Goal: Information Seeking & Learning: Compare options

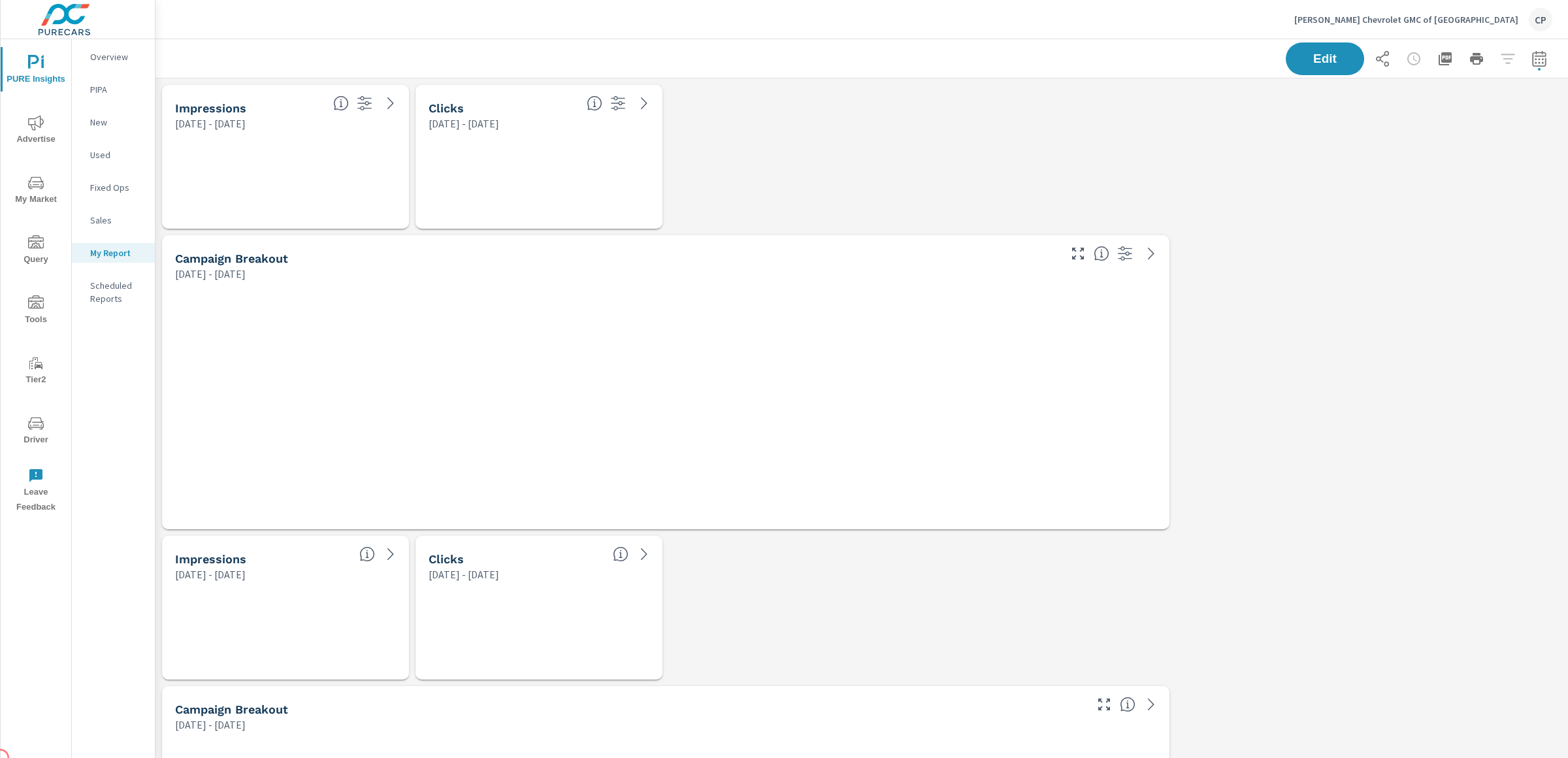
scroll to position [3163, 1402]
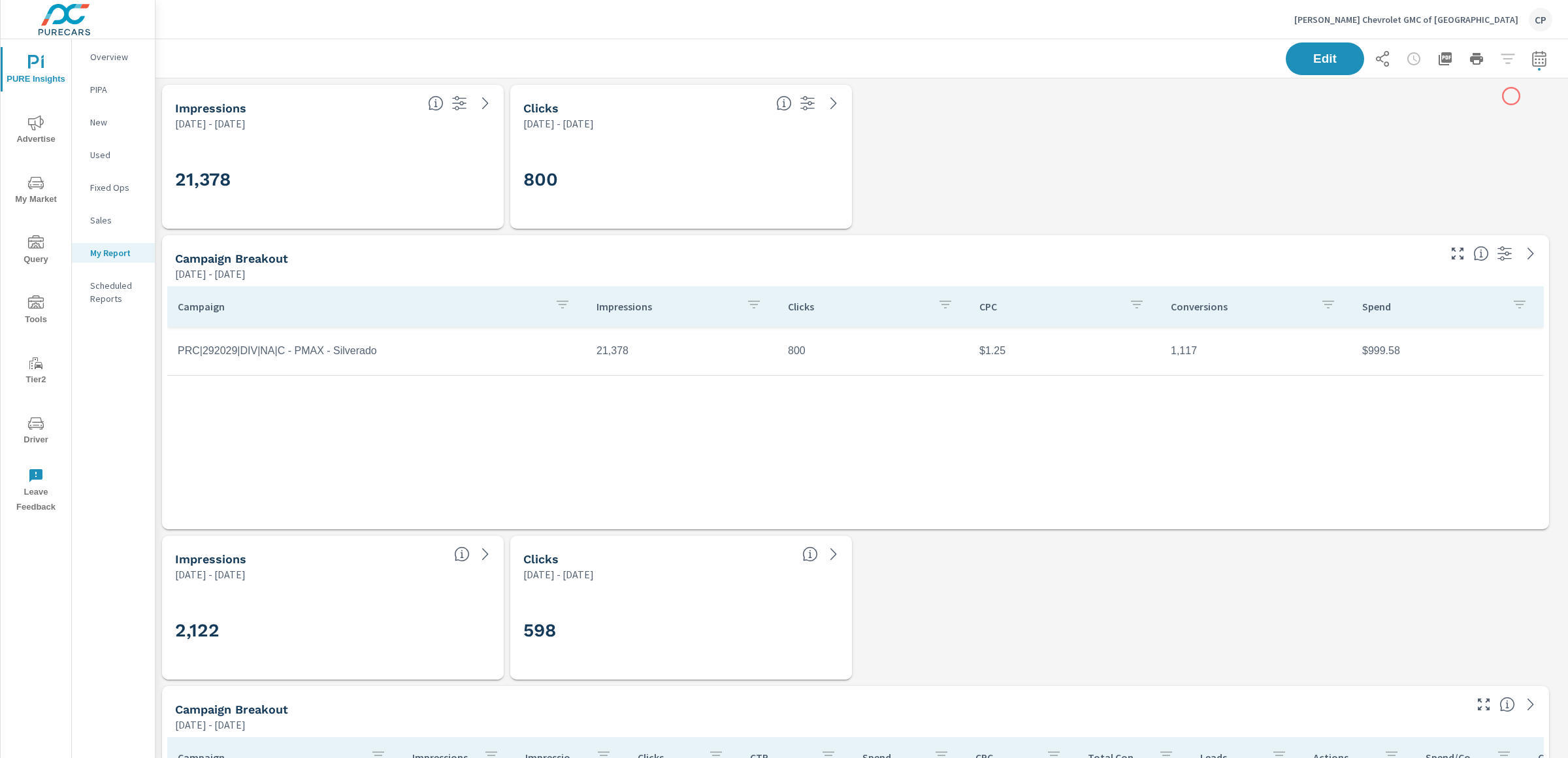
click at [1176, 63] on icon "button" at bounding box center [1538, 60] width 8 height 5
click at [1176, 113] on select "Custom Yesterday Last week Last 7 days Last 14 days Last 30 days Last 45 days L…" at bounding box center [1422, 113] width 141 height 26
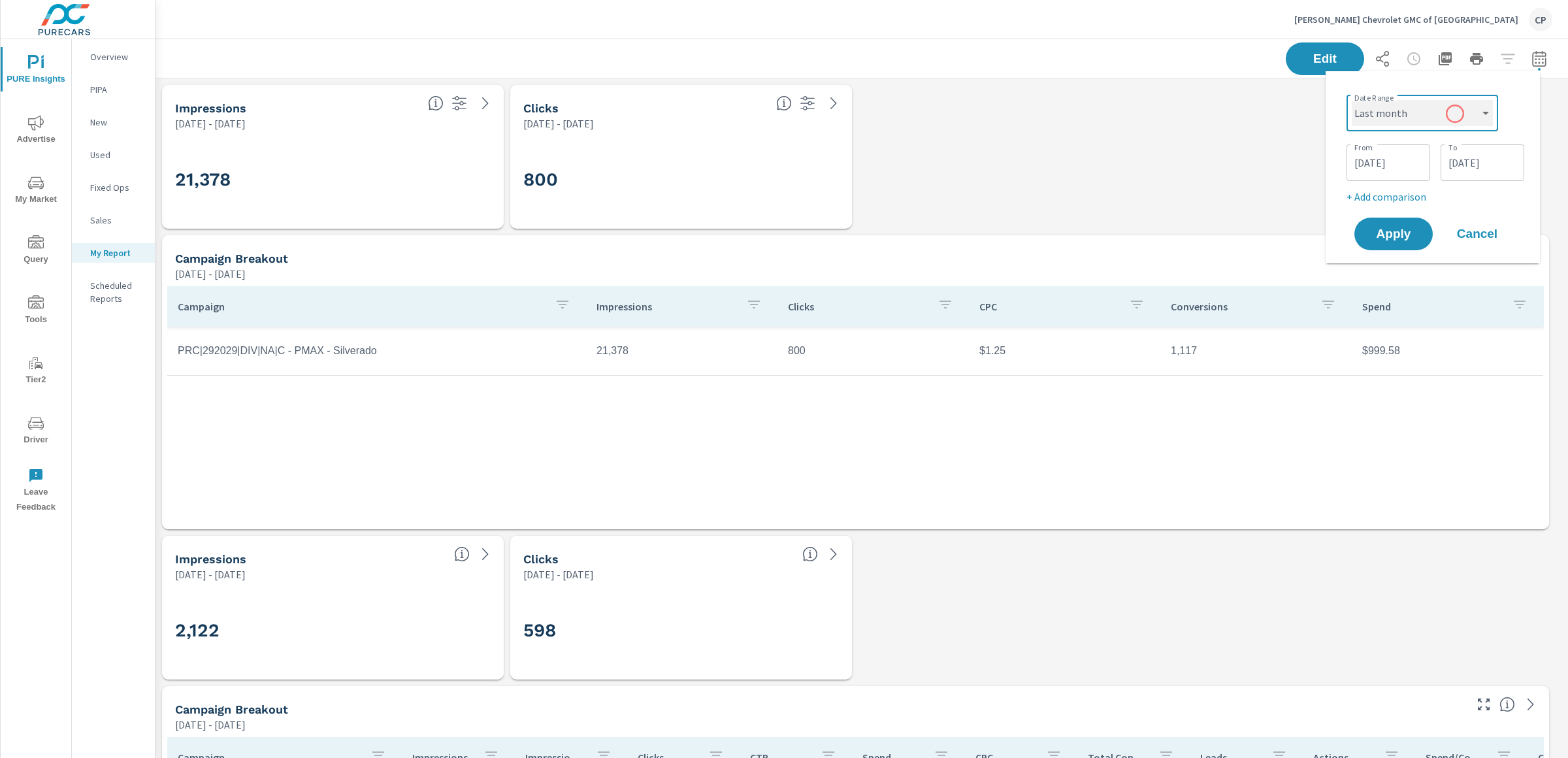
click at [1176, 100] on select "Custom Yesterday Last week Last 7 days Last 14 days Last 30 days Last 45 days L…" at bounding box center [1422, 113] width 141 height 26
select select "Last month"
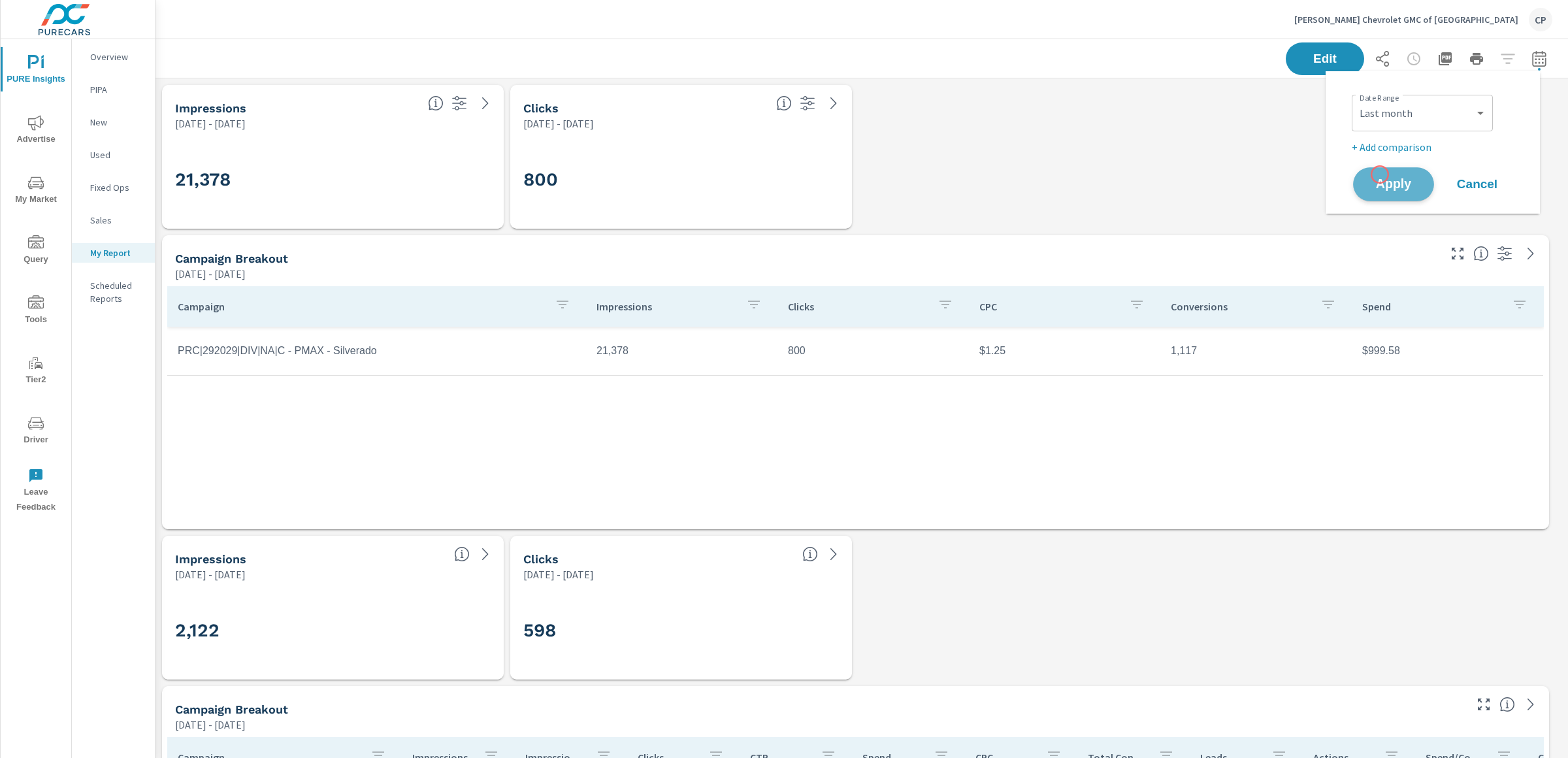
click at [1176, 175] on button "Apply" at bounding box center [1393, 184] width 81 height 34
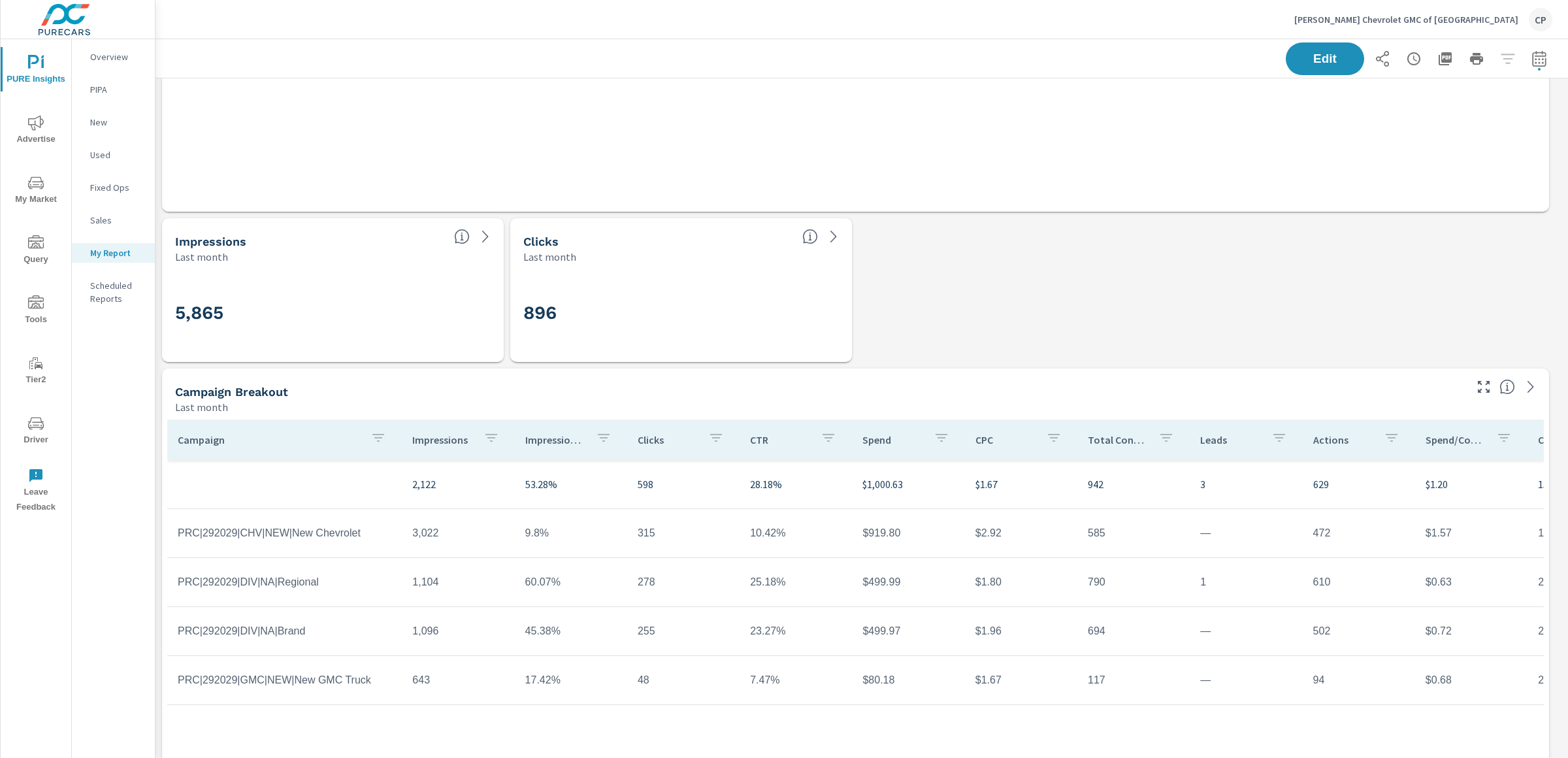
scroll to position [891, 0]
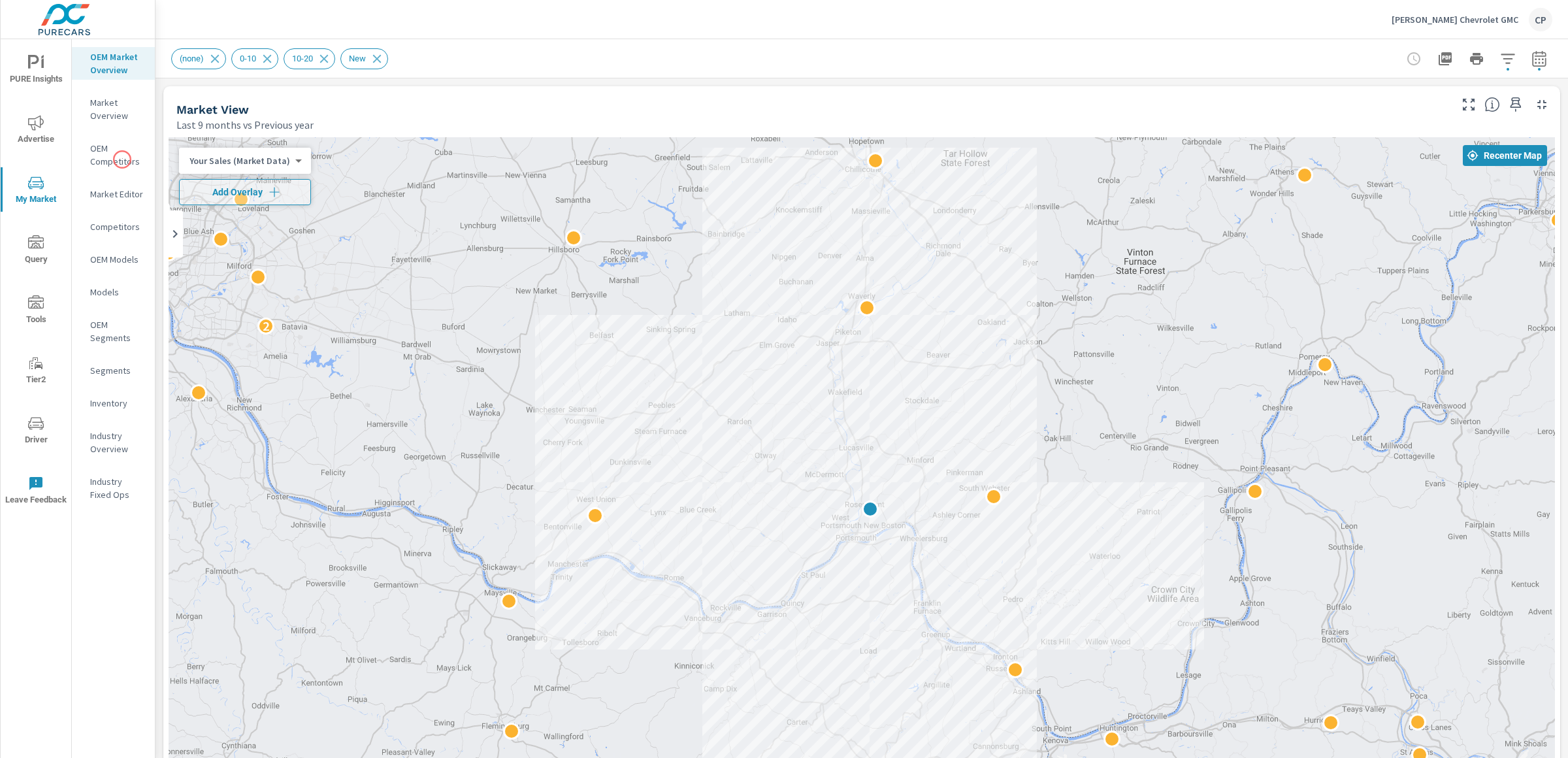
click at [122, 160] on p "OEM Competitors" at bounding box center [117, 154] width 54 height 26
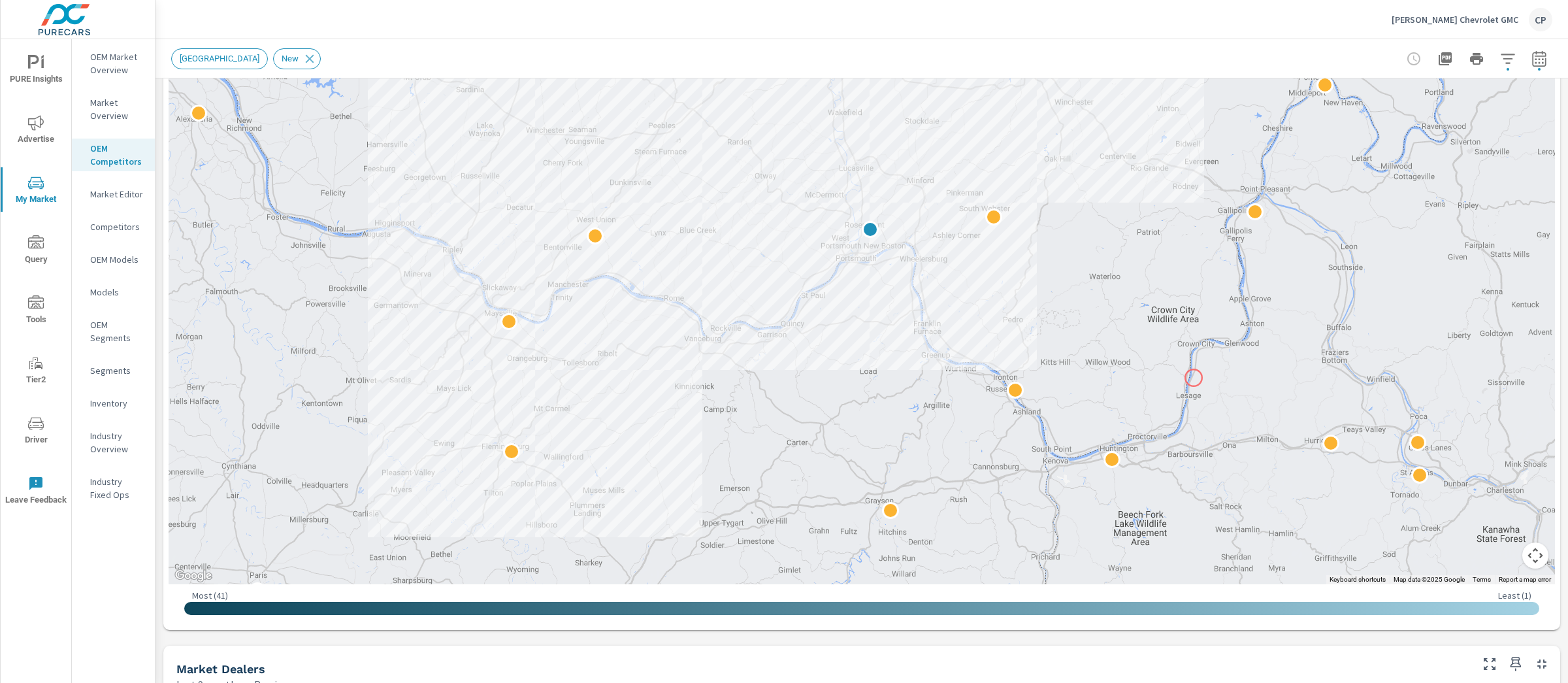
scroll to position [279, 0]
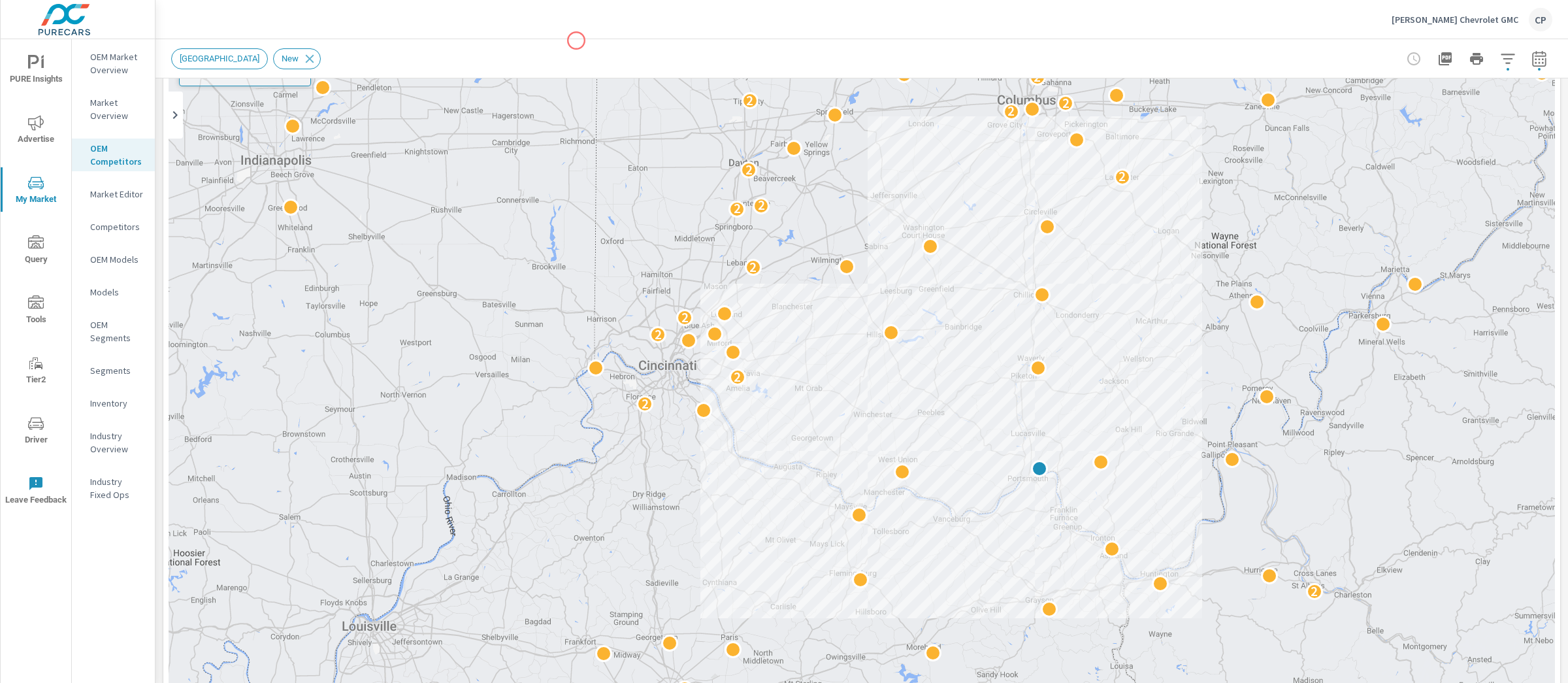
scroll to position [119, 0]
click at [1533, 61] on icon "button" at bounding box center [1539, 57] width 13 height 16
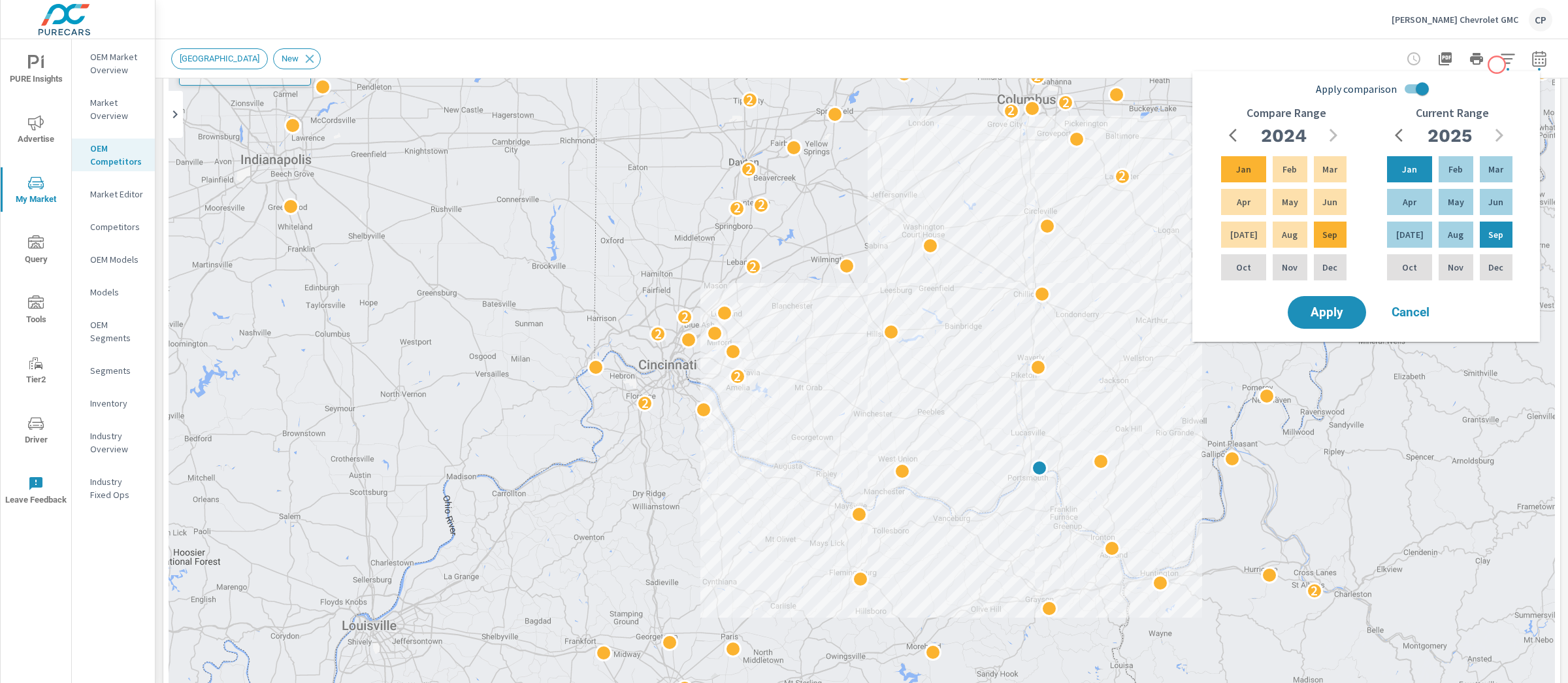
click at [1500, 63] on icon "button" at bounding box center [1508, 58] width 16 height 16
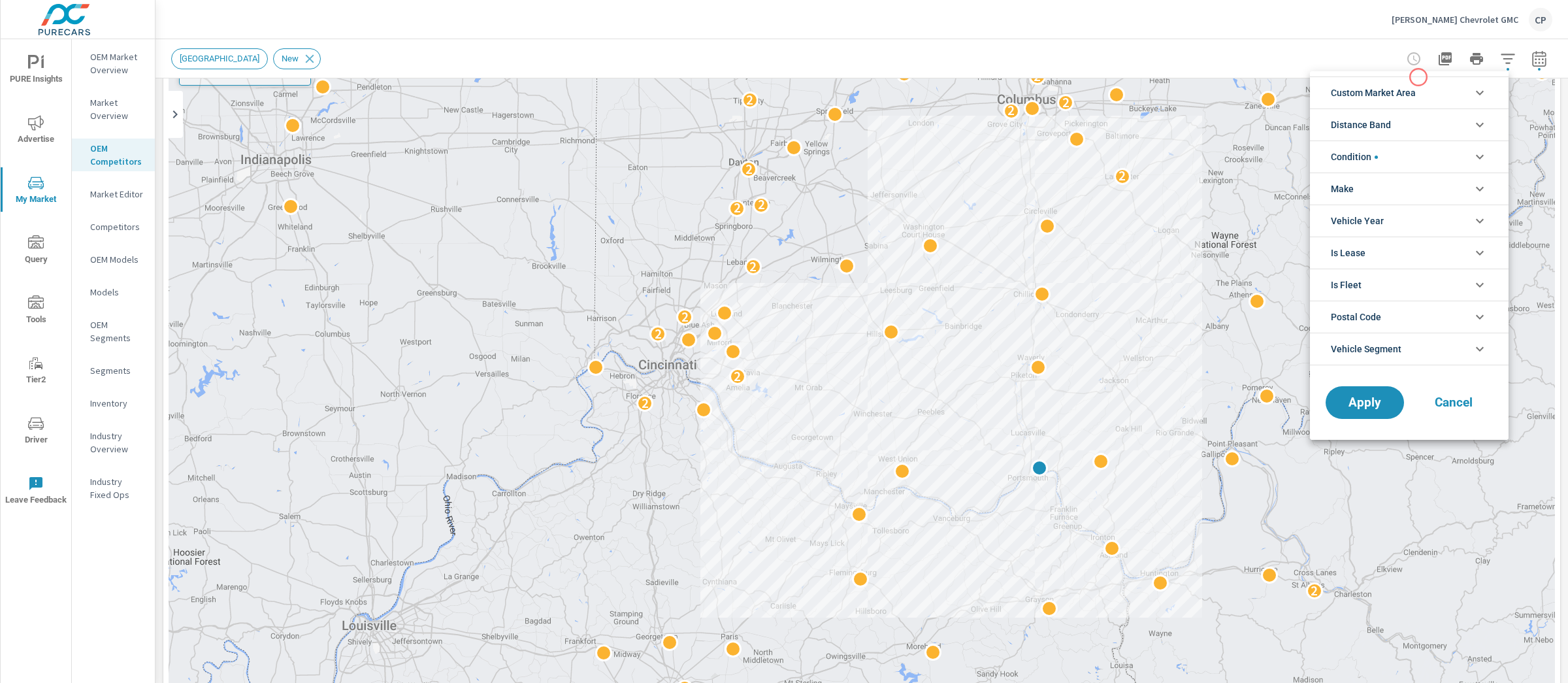
click at [1408, 80] on span "Custom Market Area" at bounding box center [1373, 93] width 85 height 31
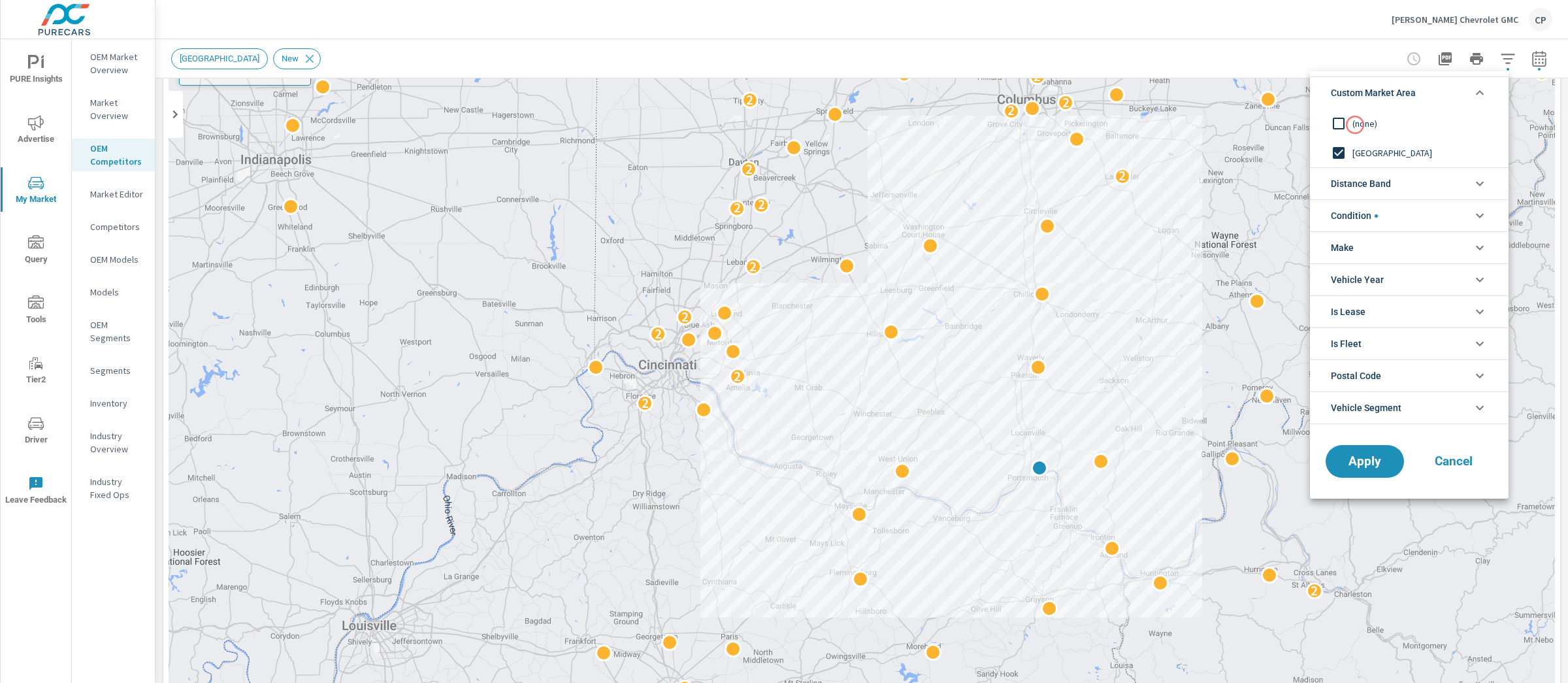
click at [1353, 124] on span "(none)" at bounding box center [1424, 123] width 143 height 16
click at [1362, 188] on span "Distance Band" at bounding box center [1361, 184] width 60 height 31
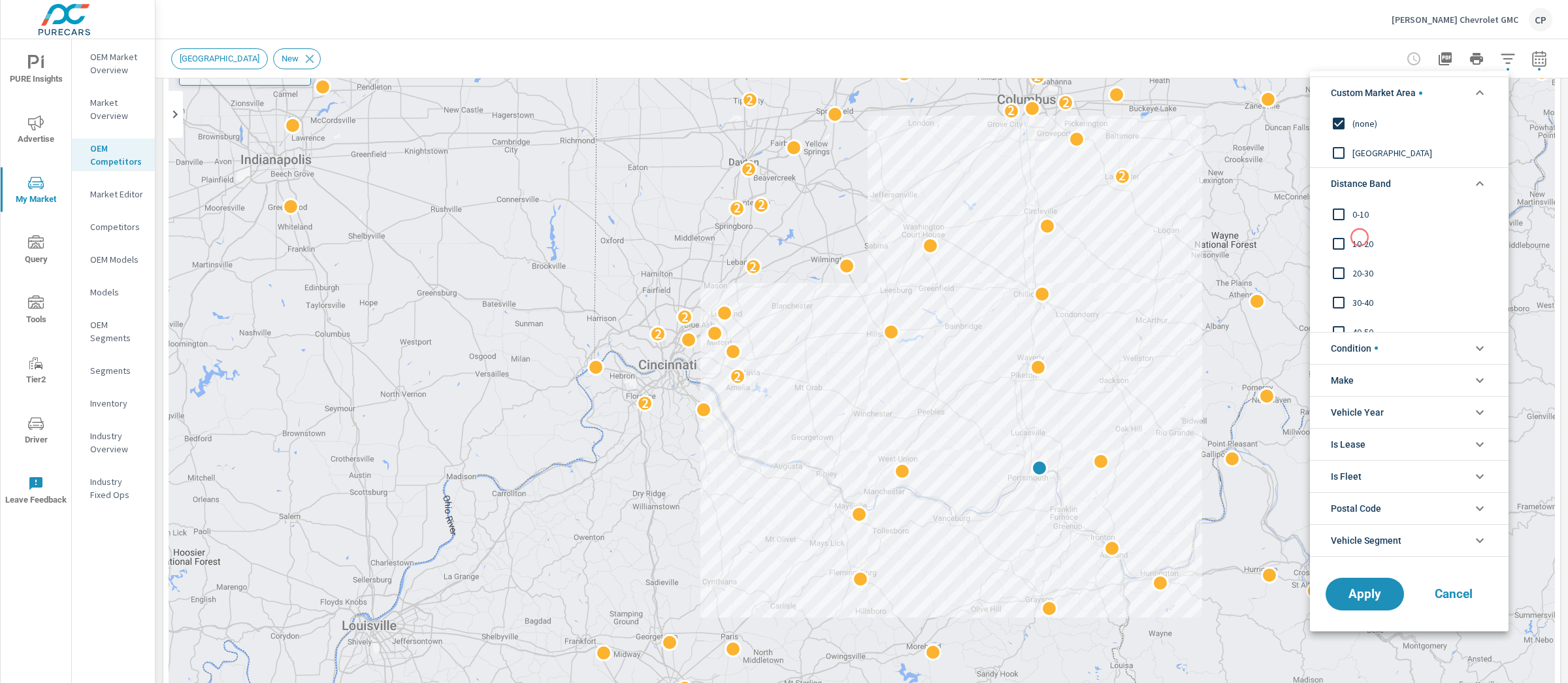
click at [1359, 240] on span "10-20" at bounding box center [1424, 243] width 143 height 16
click at [1353, 205] on div "0-10" at bounding box center [1408, 213] width 196 height 29
click at [1353, 263] on div "20-30" at bounding box center [1408, 272] width 196 height 29
click at [1348, 581] on button "Apply" at bounding box center [1364, 594] width 81 height 34
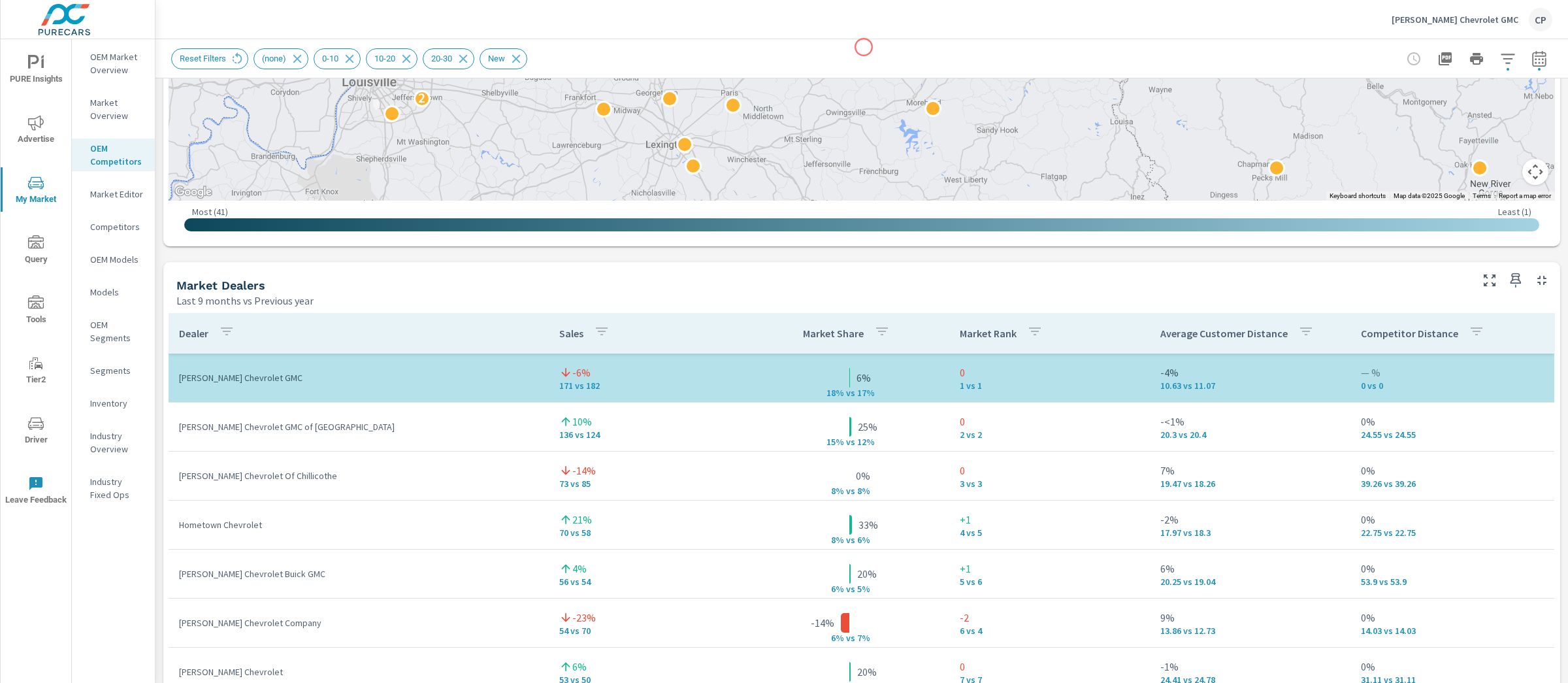
scroll to position [876, 0]
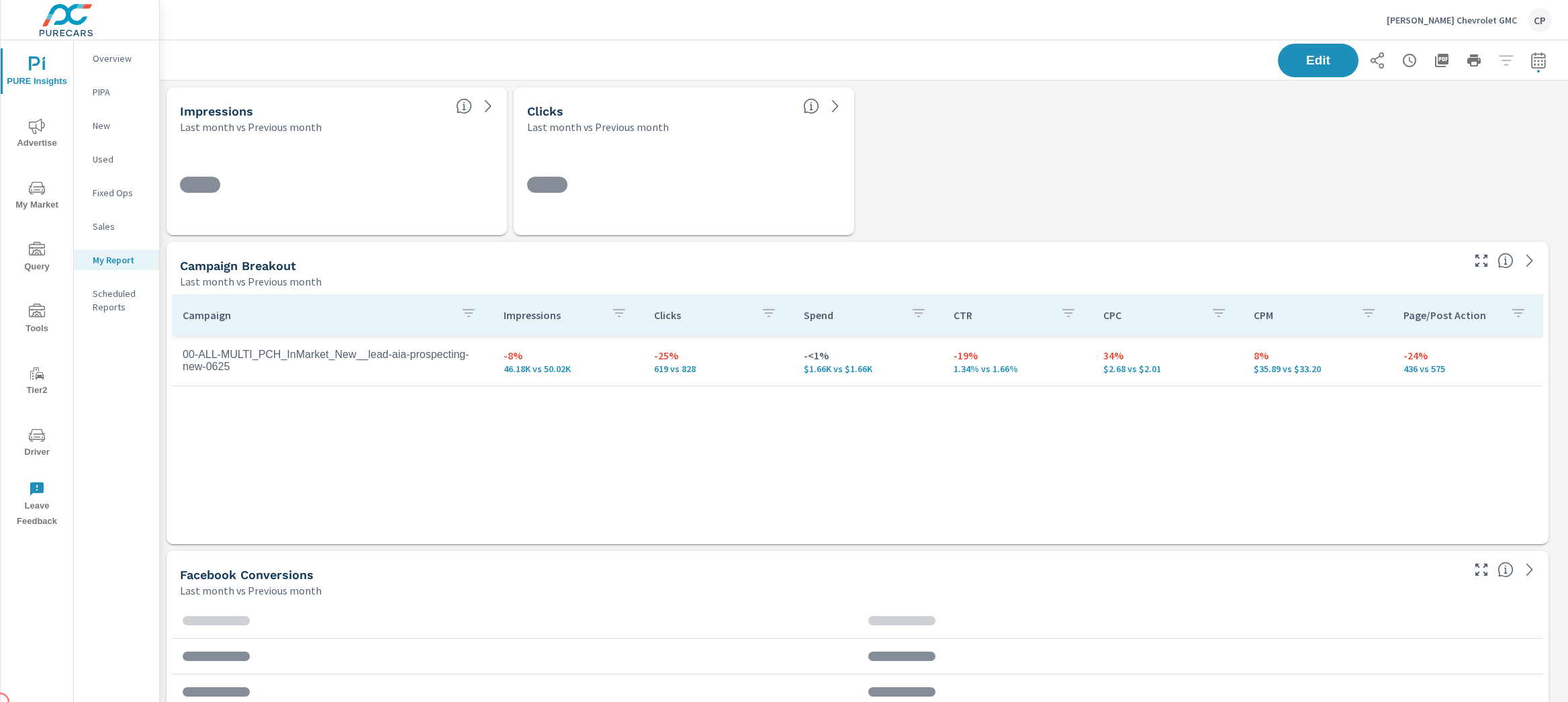
scroll to position [3741, 1422]
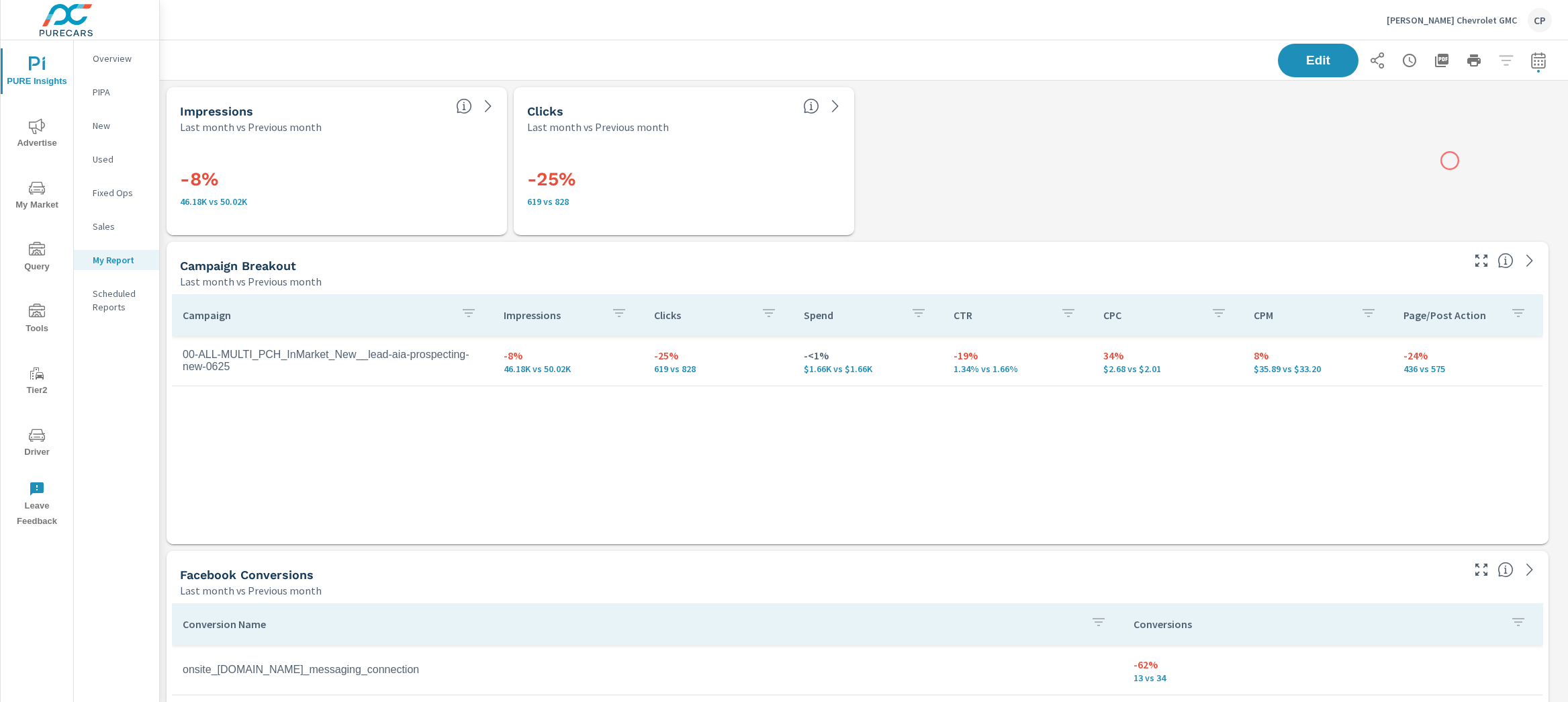
scroll to position [3741, 1422]
click at [1530, 64] on icon "button" at bounding box center [1538, 60] width 16 height 16
select select "Last month"
select select "Previous month"
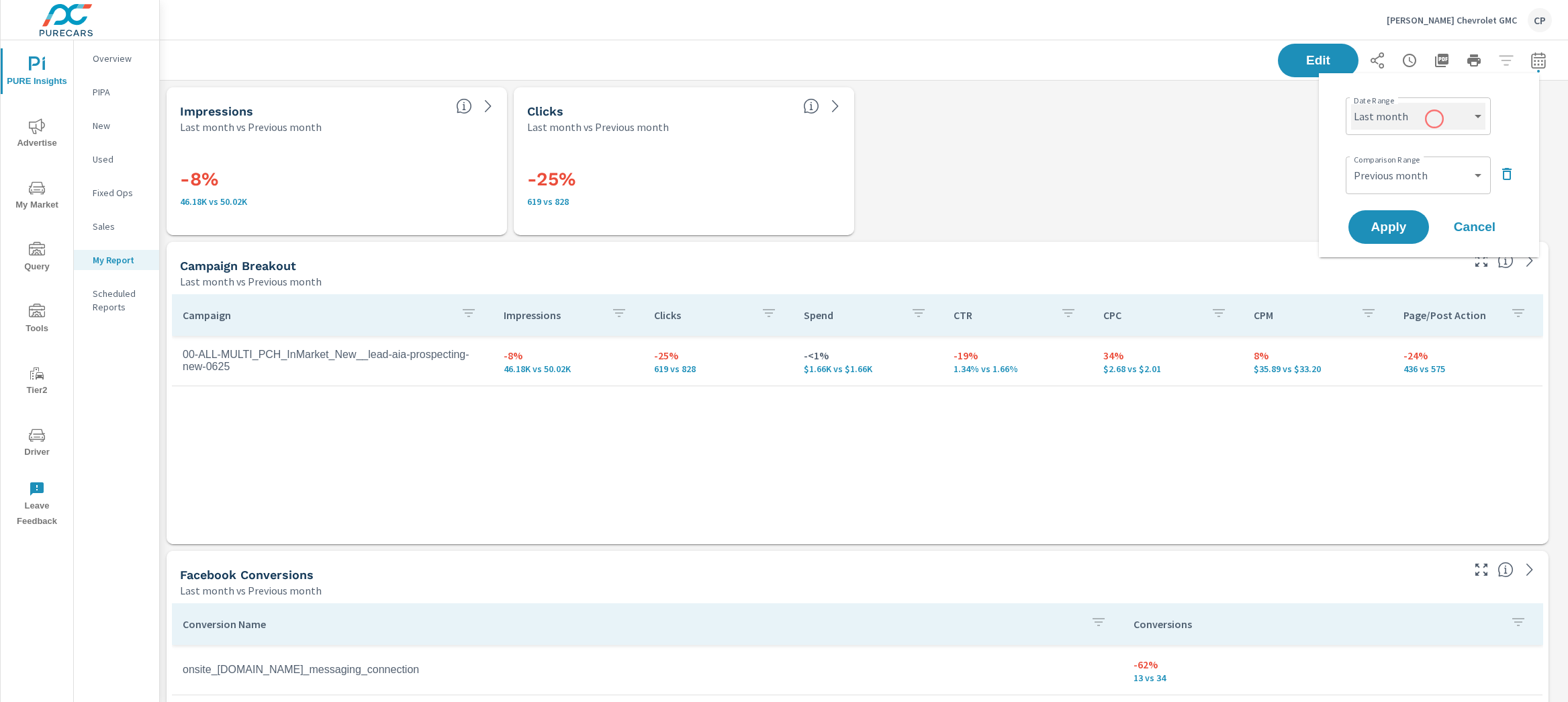
click at [1435, 119] on select "Custom Yesterday Last week Last 7 days Last 14 days Last 30 days Last 45 days L…" at bounding box center [1418, 116] width 134 height 27
click at [1351, 103] on select "Custom Yesterday Last week Last 7 days Last 14 days Last 30 days Last 45 days L…" at bounding box center [1418, 116] width 134 height 27
select select "Last 7 days"
click at [1383, 176] on select "Custom Previous period Previous month Previous year" at bounding box center [1418, 175] width 134 height 27
click at [1351, 162] on select "Custom Previous period Previous month Previous year" at bounding box center [1418, 175] width 134 height 27
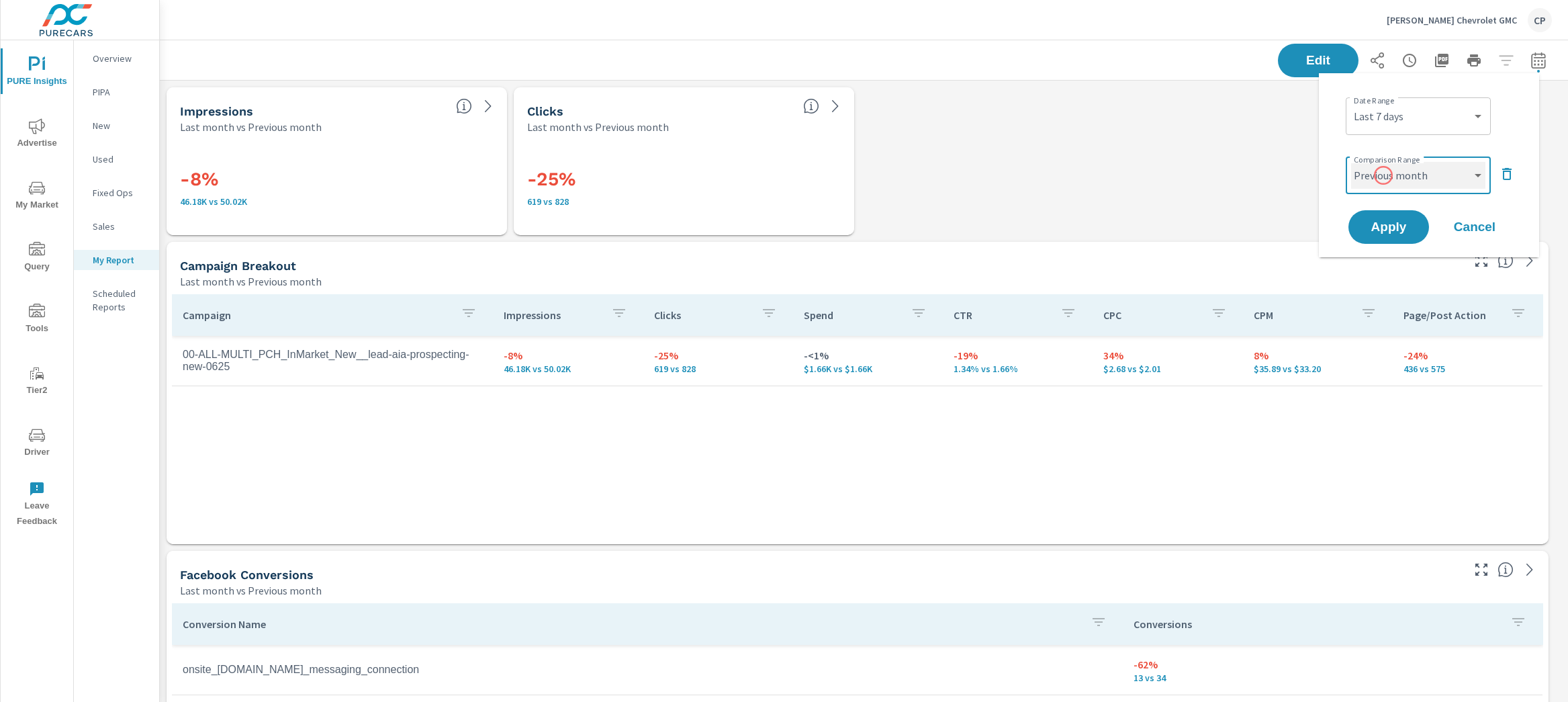
select select "Previous period"
click at [1402, 213] on button "Apply" at bounding box center [1389, 227] width 84 height 35
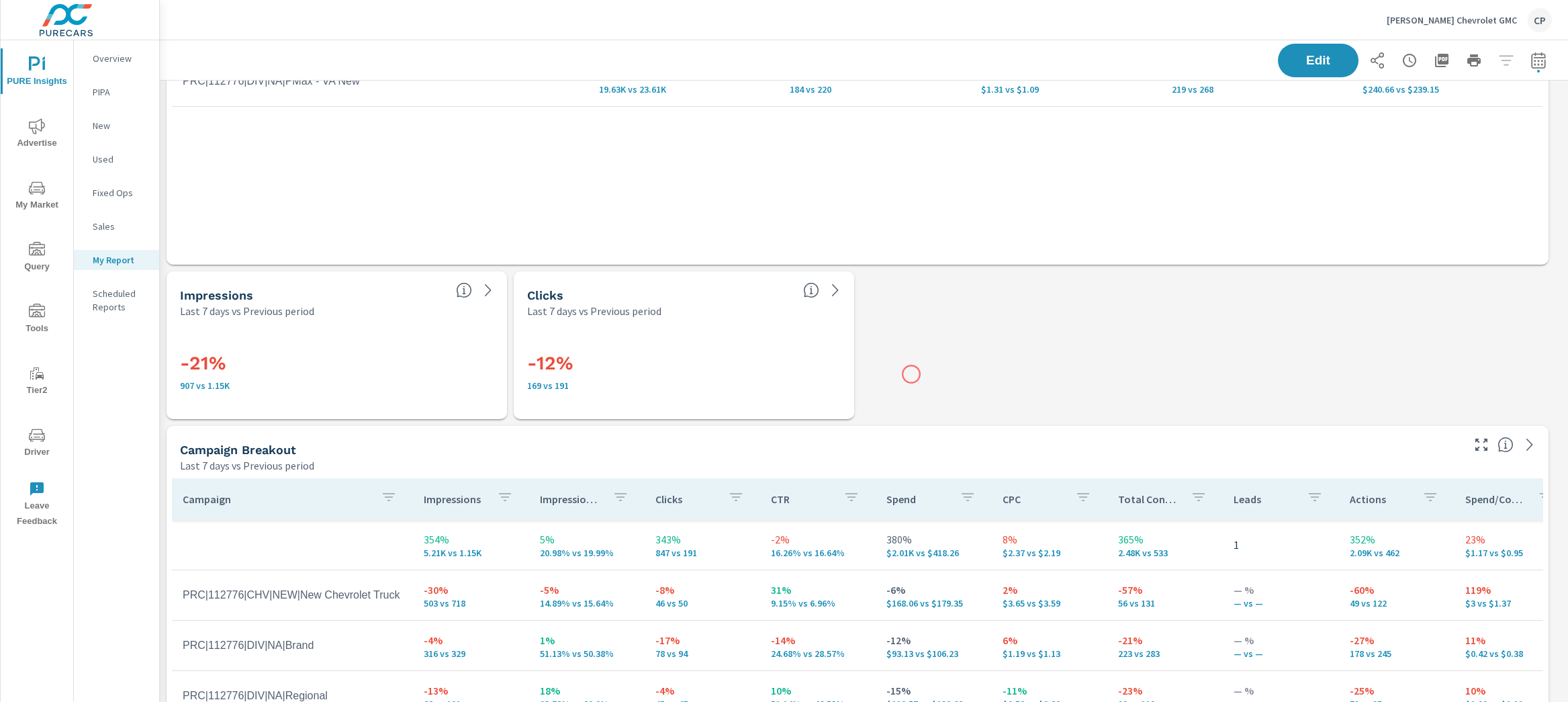
scroll to position [1362, 0]
click at [1527, 40] on header "Glockner Chevrolet GMC CP" at bounding box center [863, 20] width 1409 height 41
click at [1530, 58] on icon "button" at bounding box center [1538, 60] width 16 height 16
select select "Last 7 days"
select select "Previous period"
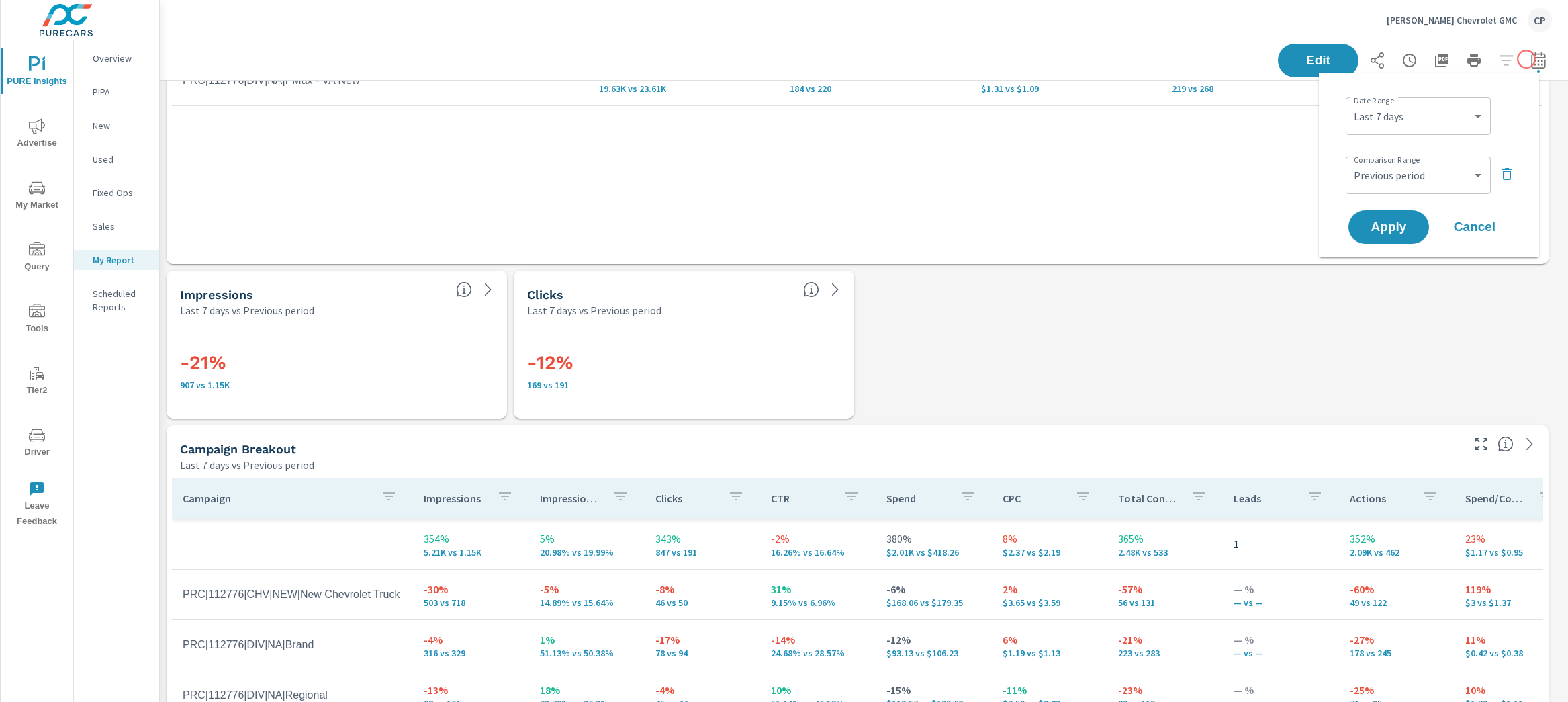
scroll to position [3741, 1422]
click at [1455, 111] on select "Custom Yesterday Last week Last 7 days Last 14 days Last 30 days Last 45 days L…" at bounding box center [1418, 116] width 134 height 27
click at [1351, 103] on select "Custom Yesterday Last week Last 7 days Last 14 days Last 30 days Last 45 days L…" at bounding box center [1418, 116] width 134 height 27
click at [1390, 226] on span "Apply" at bounding box center [1389, 227] width 55 height 13
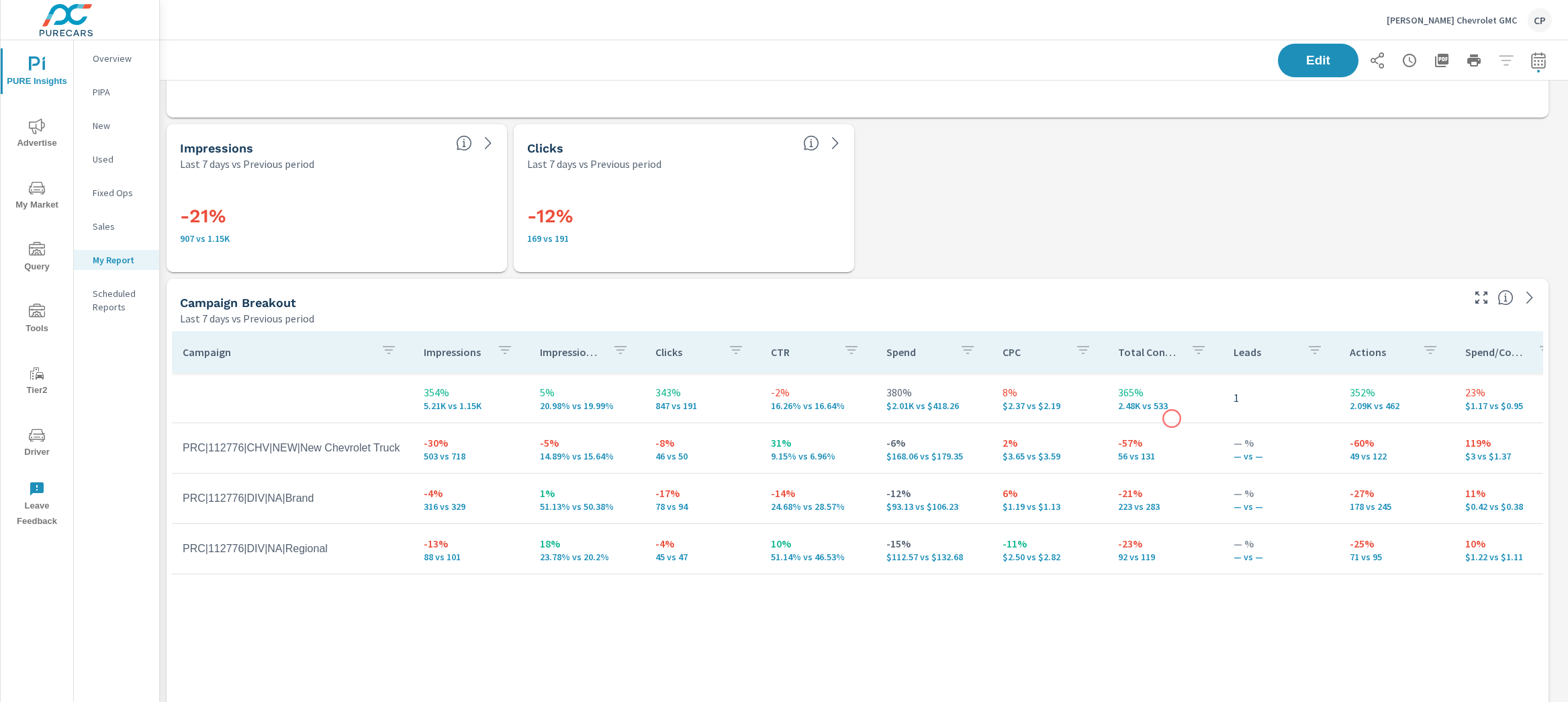
scroll to position [1506, 0]
click at [1006, 260] on div "Impressions Last 7 days vs Previous period -34% 7.35K vs 11.14K Clicks Last 7 d…" at bounding box center [863, 432] width 1409 height 3716
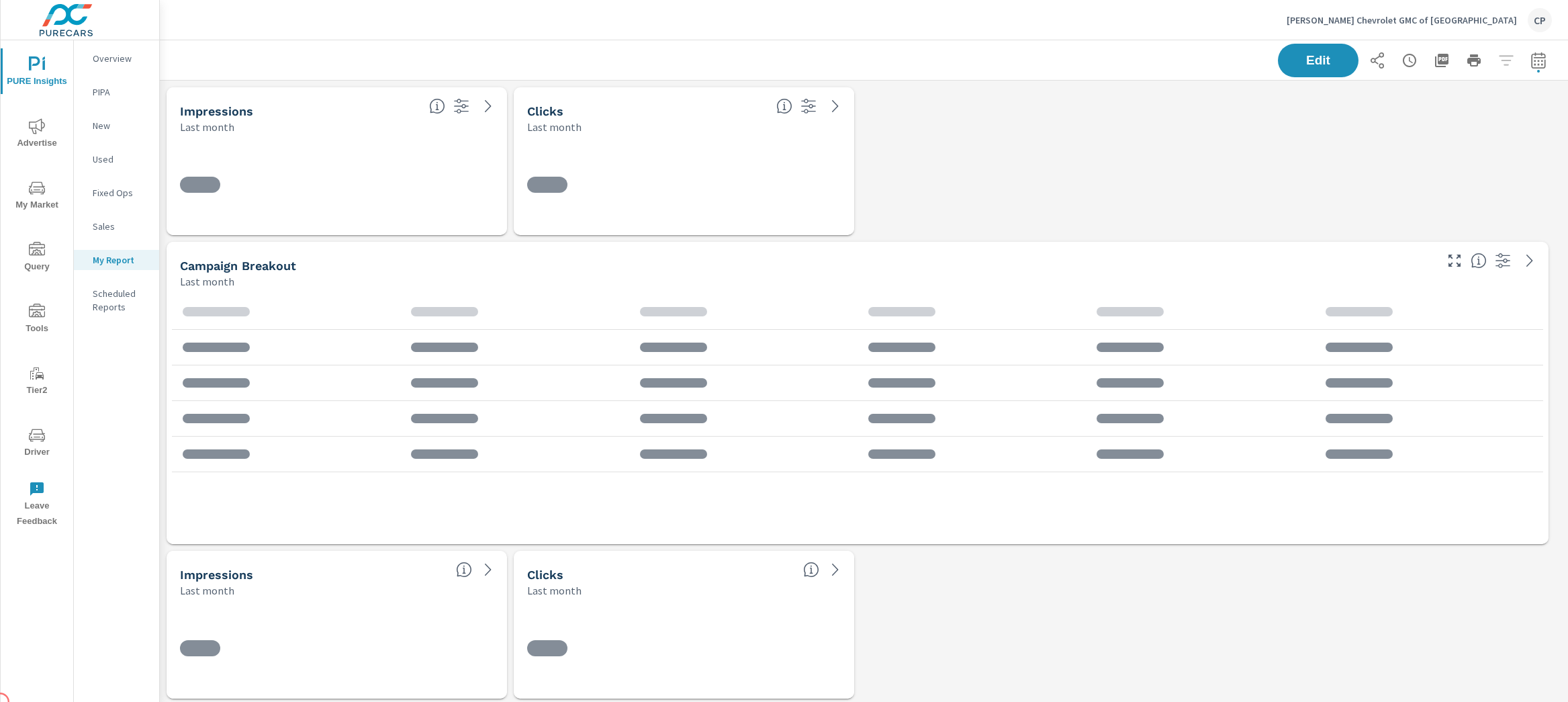
scroll to position [3278, 1422]
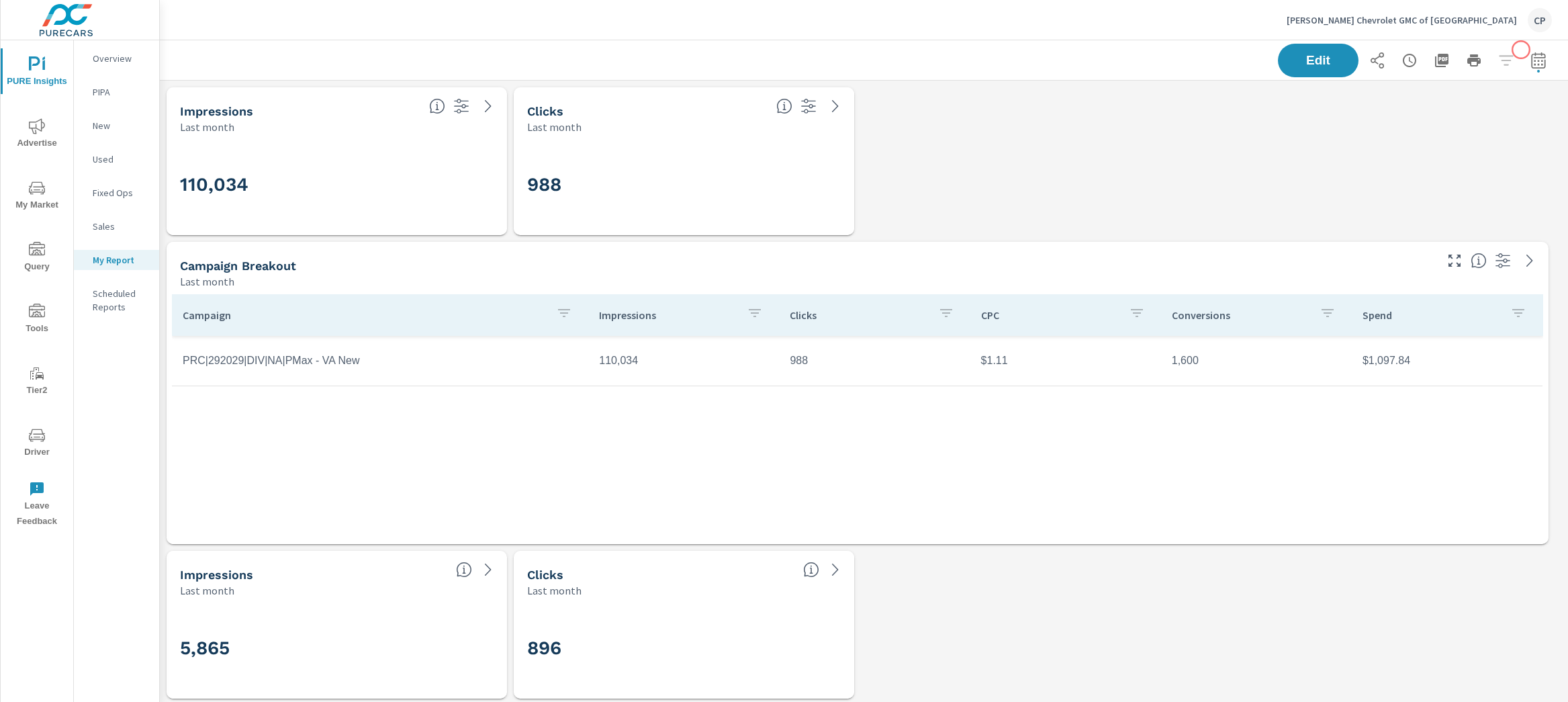
click at [1525, 50] on button "button" at bounding box center [1538, 60] width 27 height 27
select select "Last month"
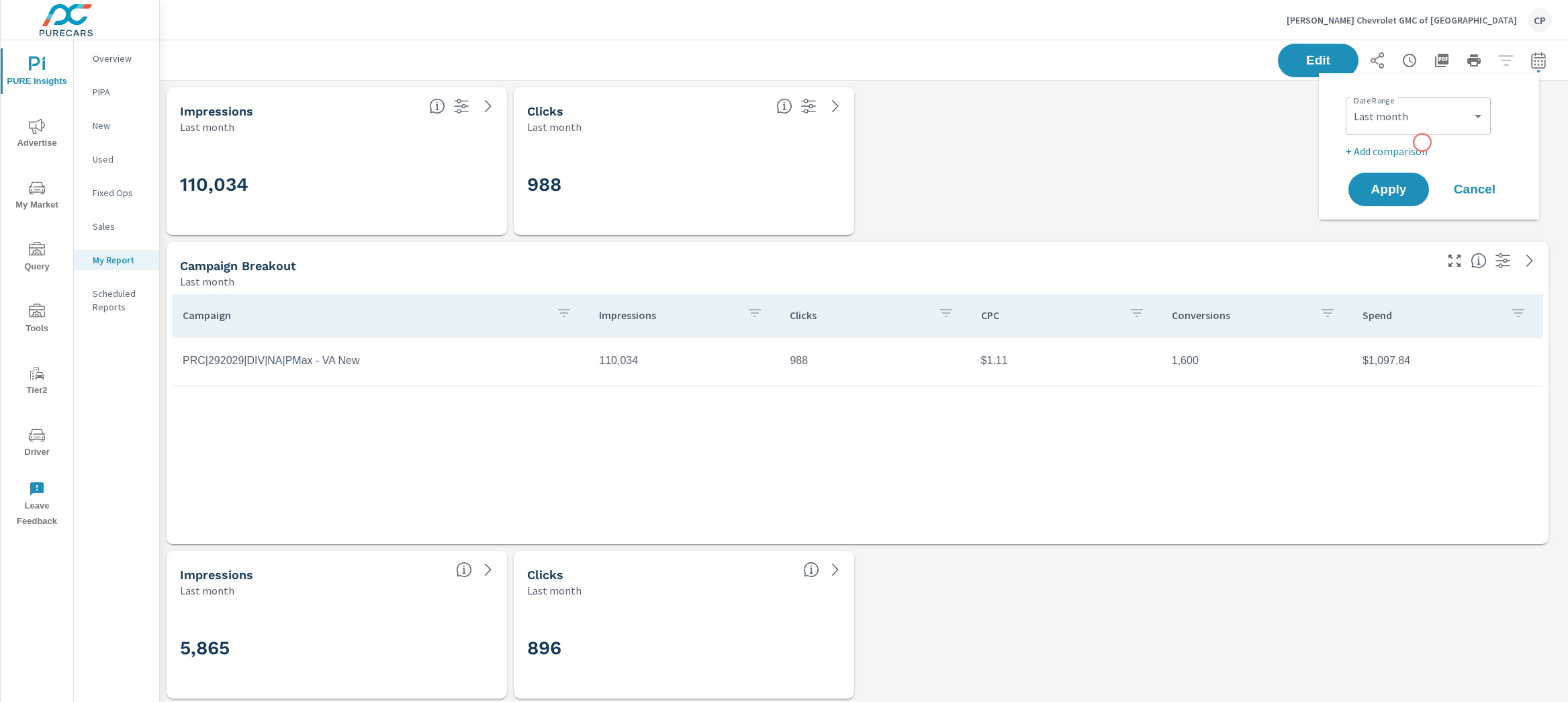
click at [1422, 143] on p "+ Add comparison" at bounding box center [1432, 151] width 172 height 16
click at [1430, 169] on select "Custom Previous period Previous month Previous year" at bounding box center [1418, 175] width 134 height 27
click at [1351, 162] on select "Custom Previous period Previous month Previous year" at bounding box center [1418, 175] width 134 height 27
select select "Previous month"
click at [1415, 216] on button "Apply" at bounding box center [1389, 227] width 84 height 35
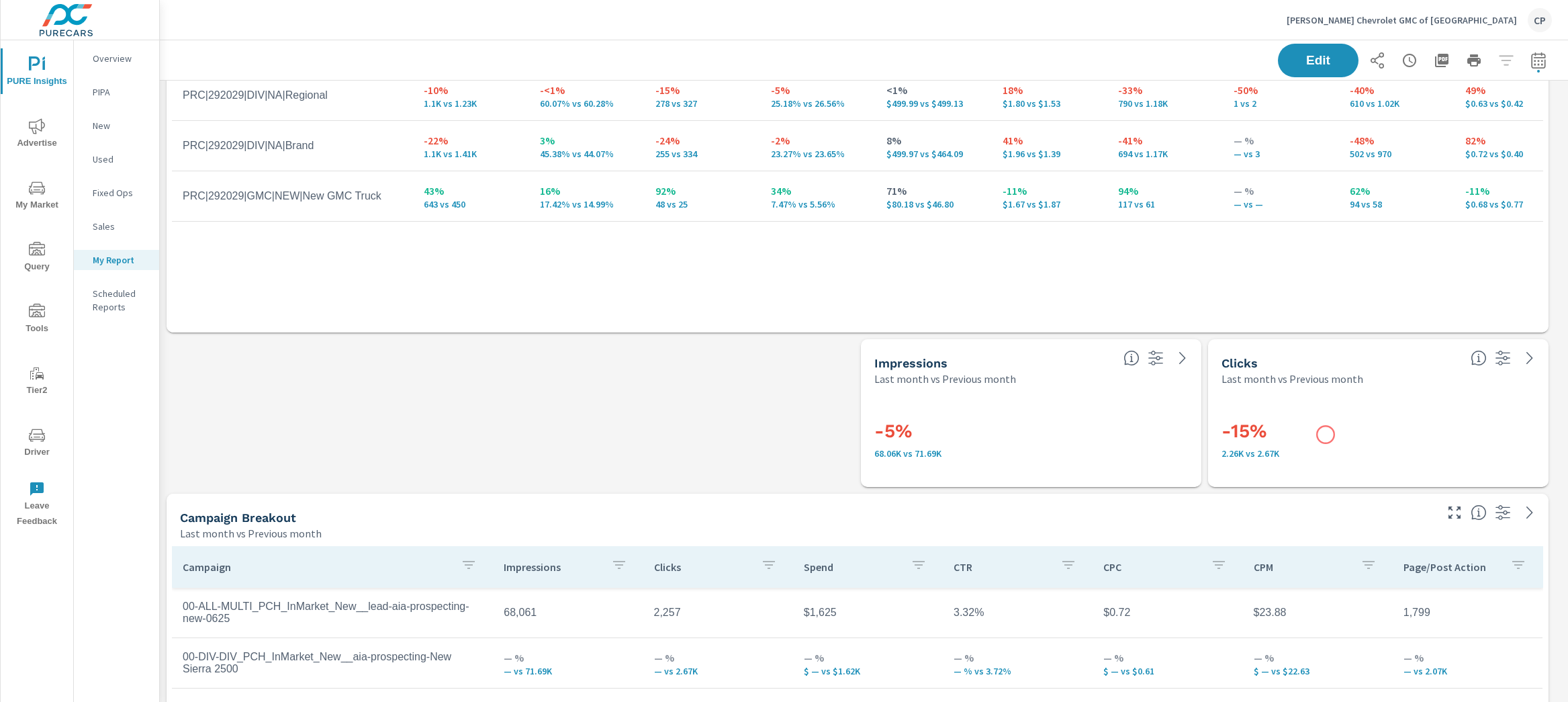
scroll to position [832, 0]
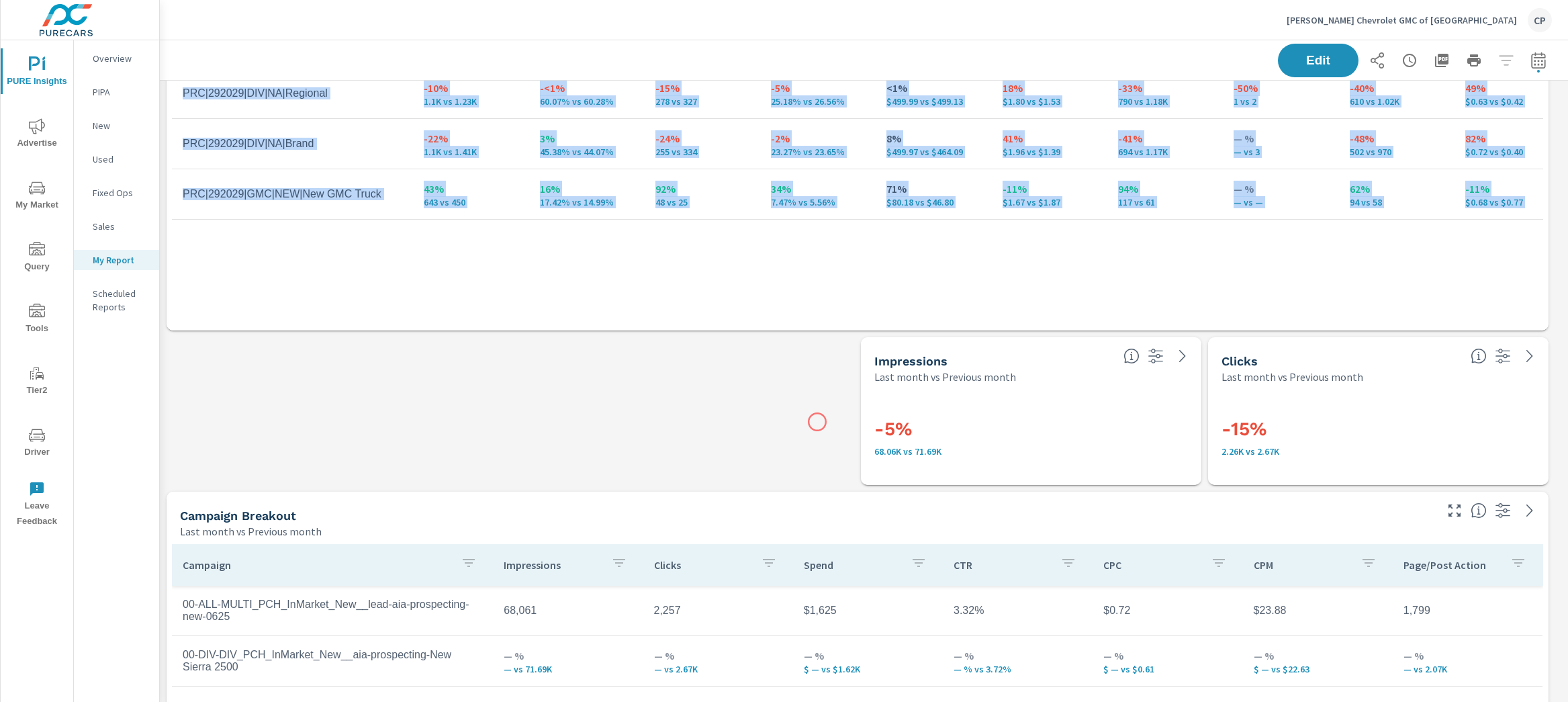
drag, startPoint x: 1083, startPoint y: 414, endPoint x: 769, endPoint y: 424, distance: 314.2
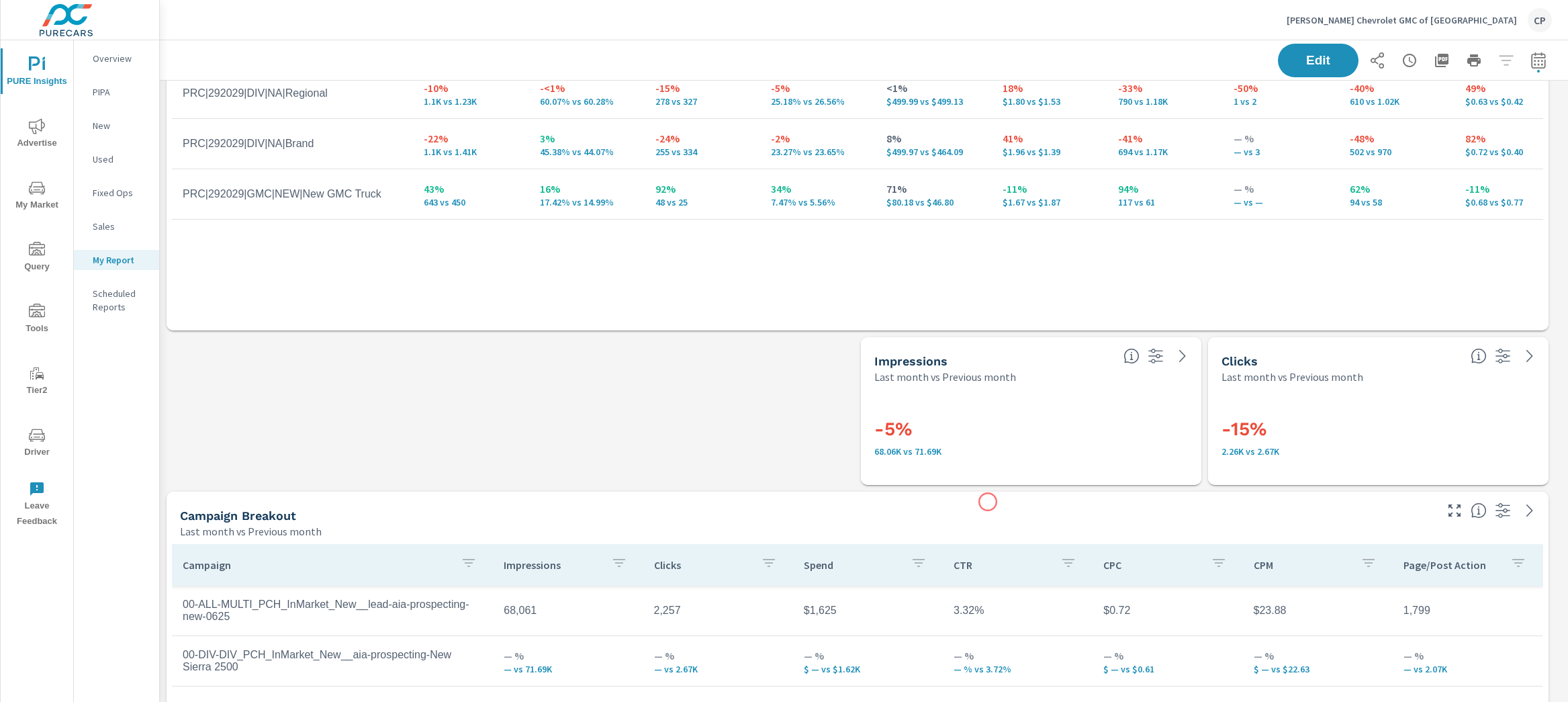
click at [987, 501] on div "Campaign Breakout Last month vs Previous month" at bounding box center [802, 516] width 1272 height 48
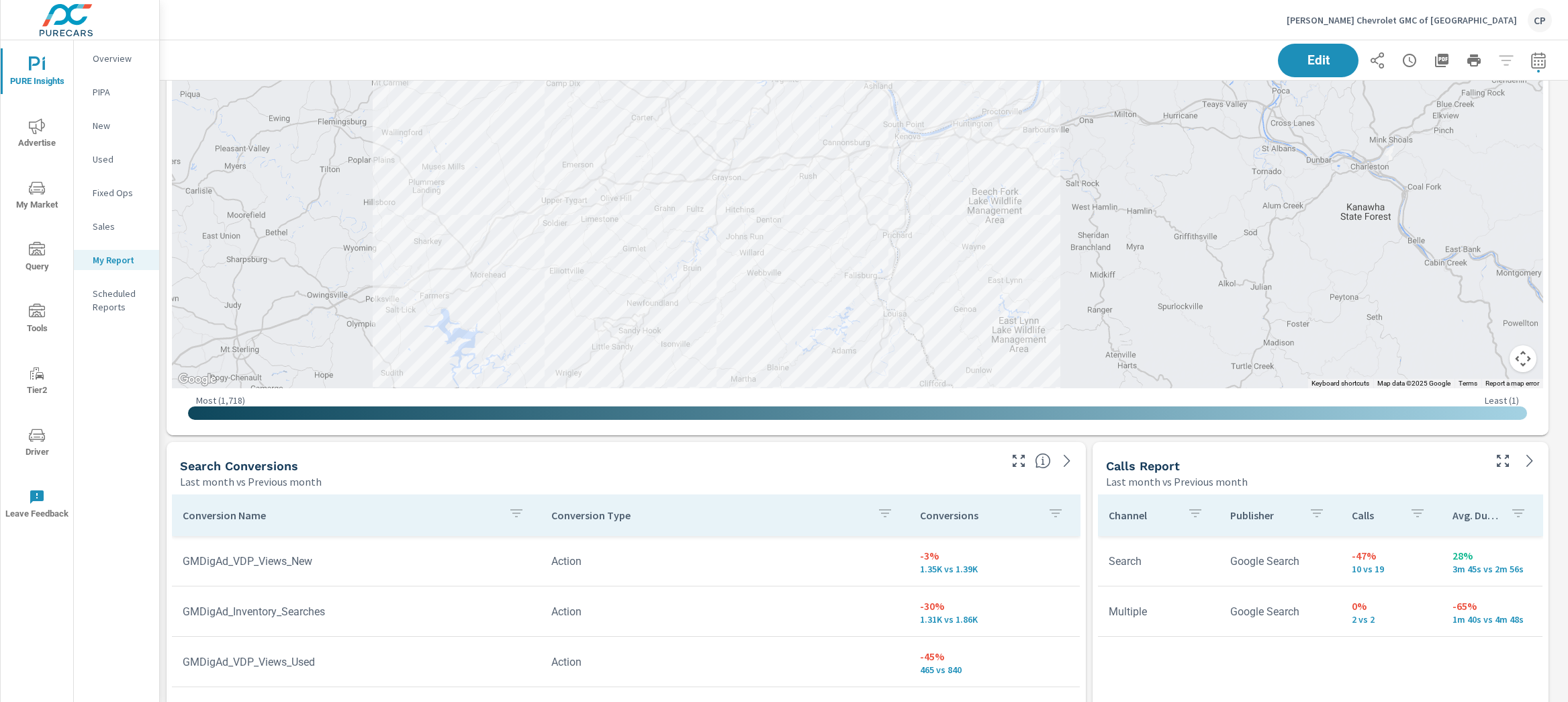
scroll to position [2290, 0]
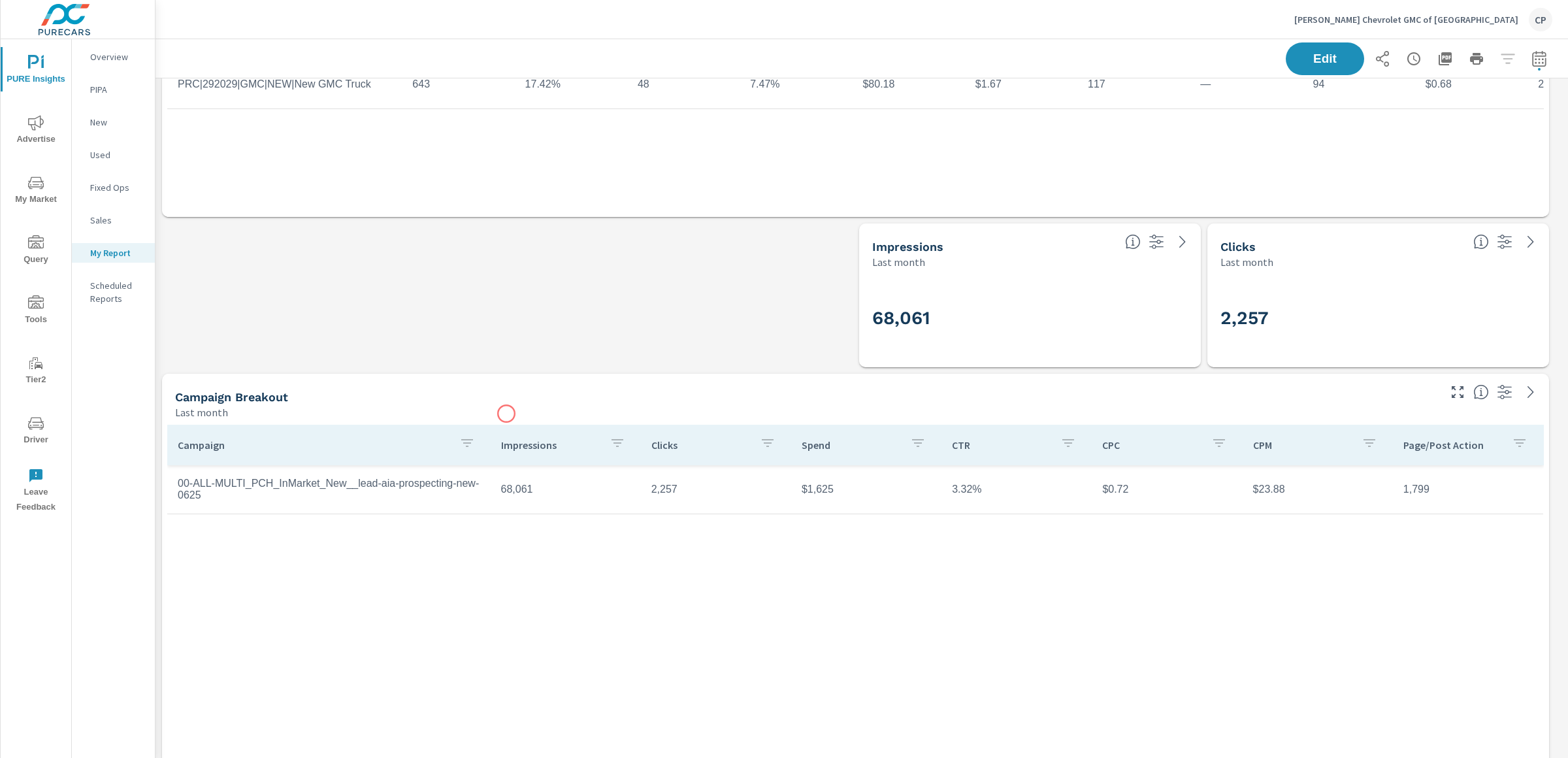
scroll to position [758, 0]
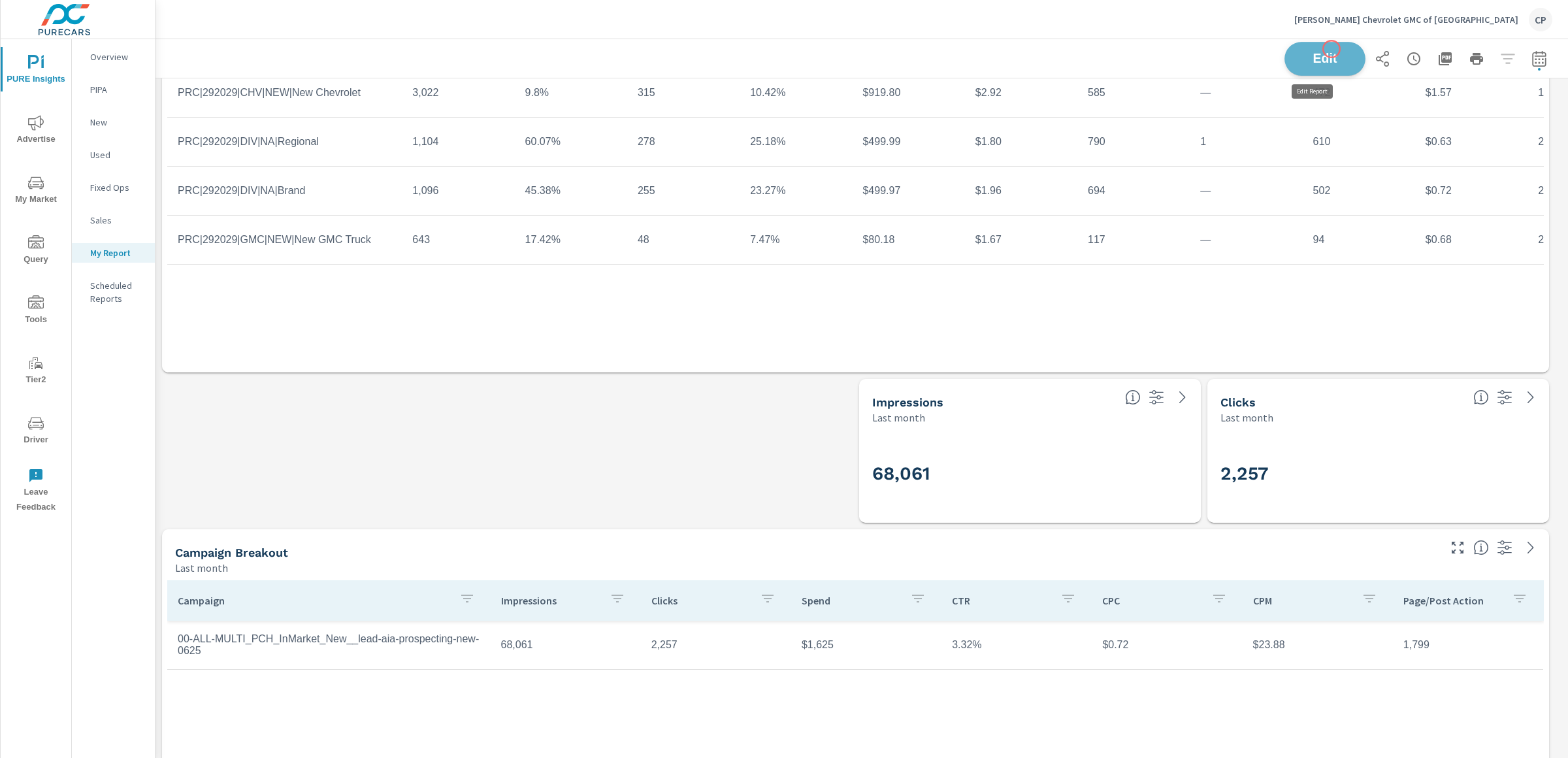
click at [1332, 49] on button "Edit" at bounding box center [1325, 59] width 81 height 34
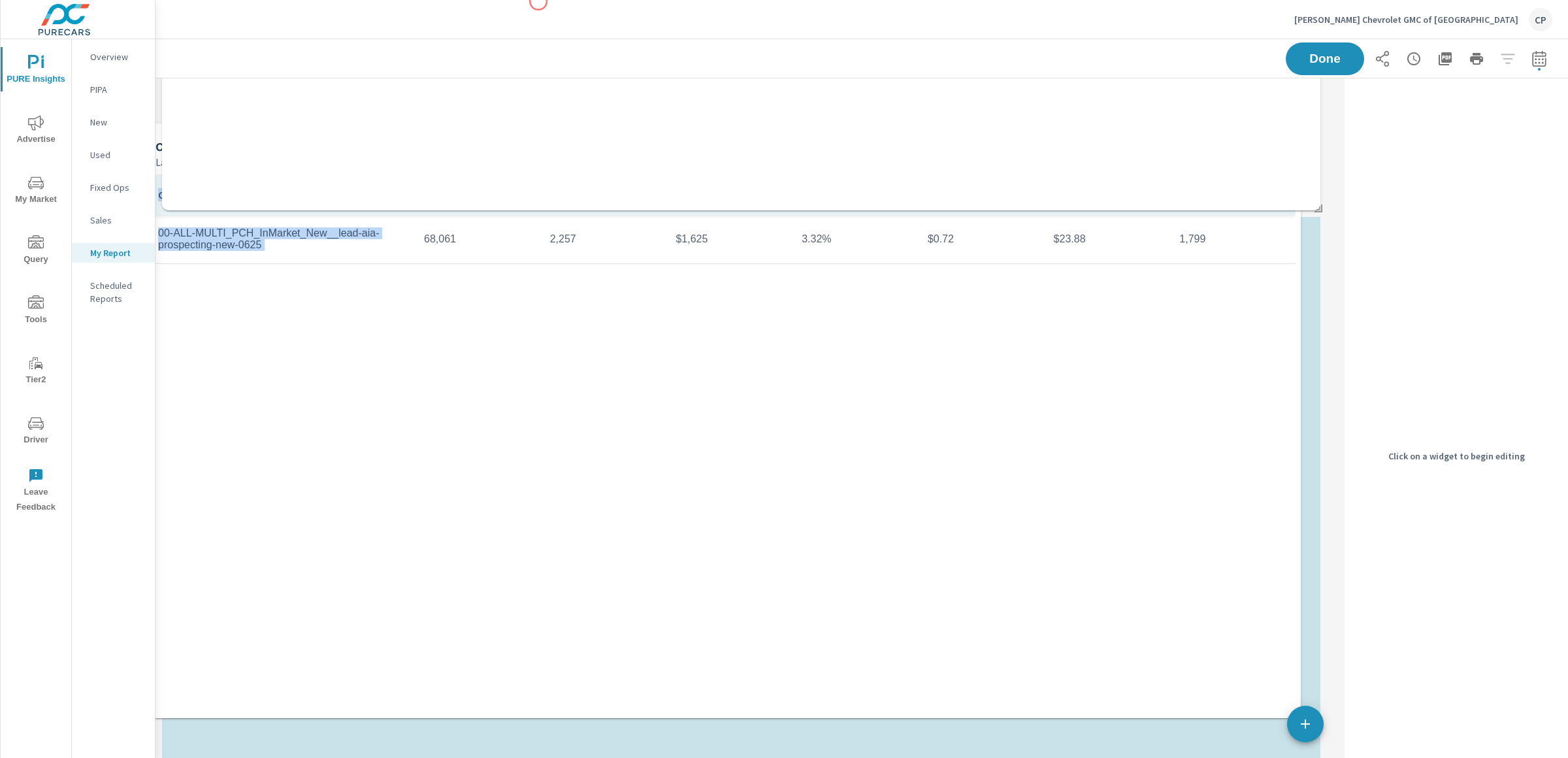
scroll to position [0, 0]
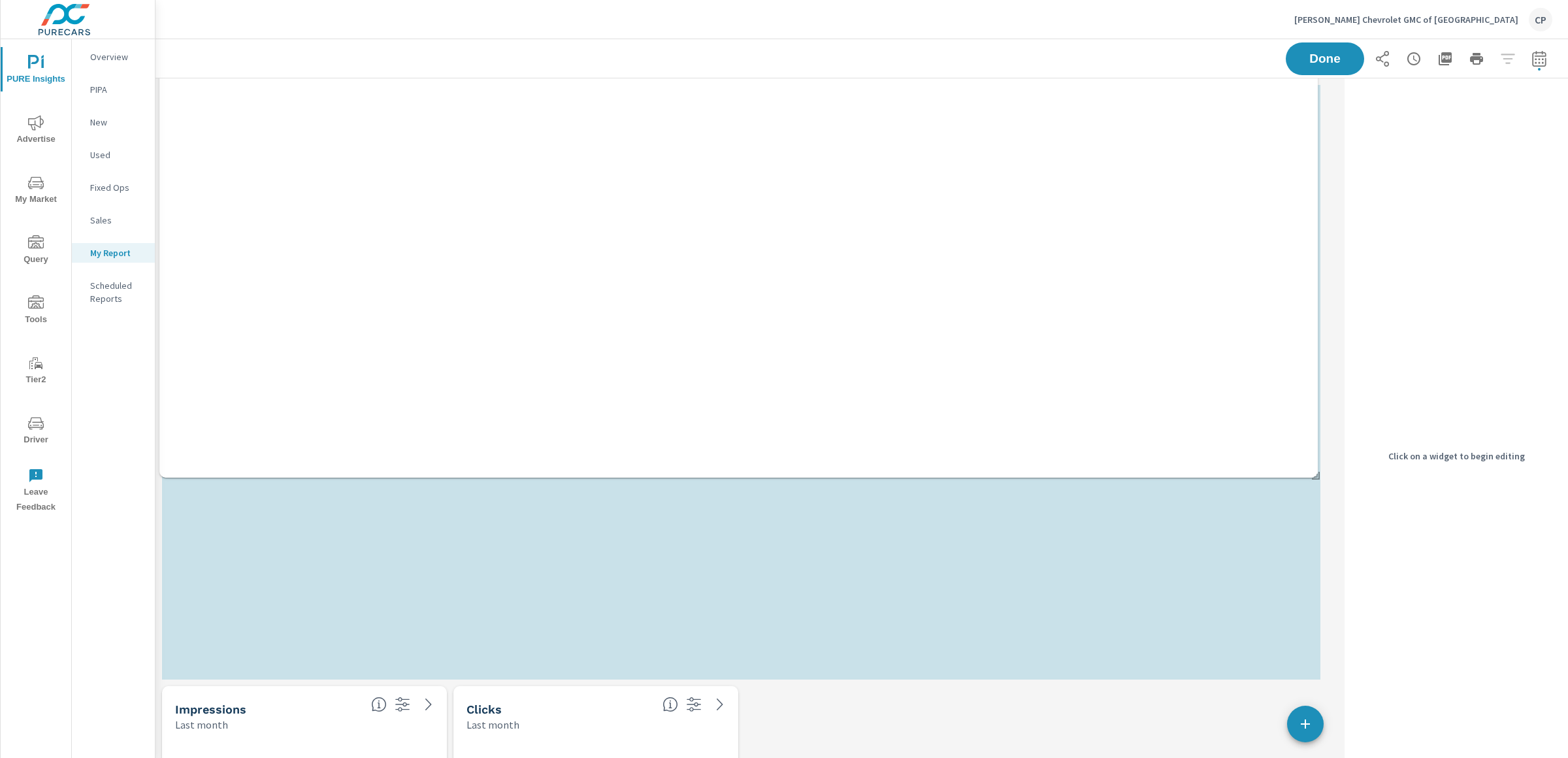
drag, startPoint x: 558, startPoint y: 624, endPoint x: 556, endPoint y: -16, distance: 640.0
click at [556, 0] on html "PURE Insights Advertise My Market Query Tools Tier2 Driver Leave Feedback Overv…" at bounding box center [784, 379] width 1568 height 758
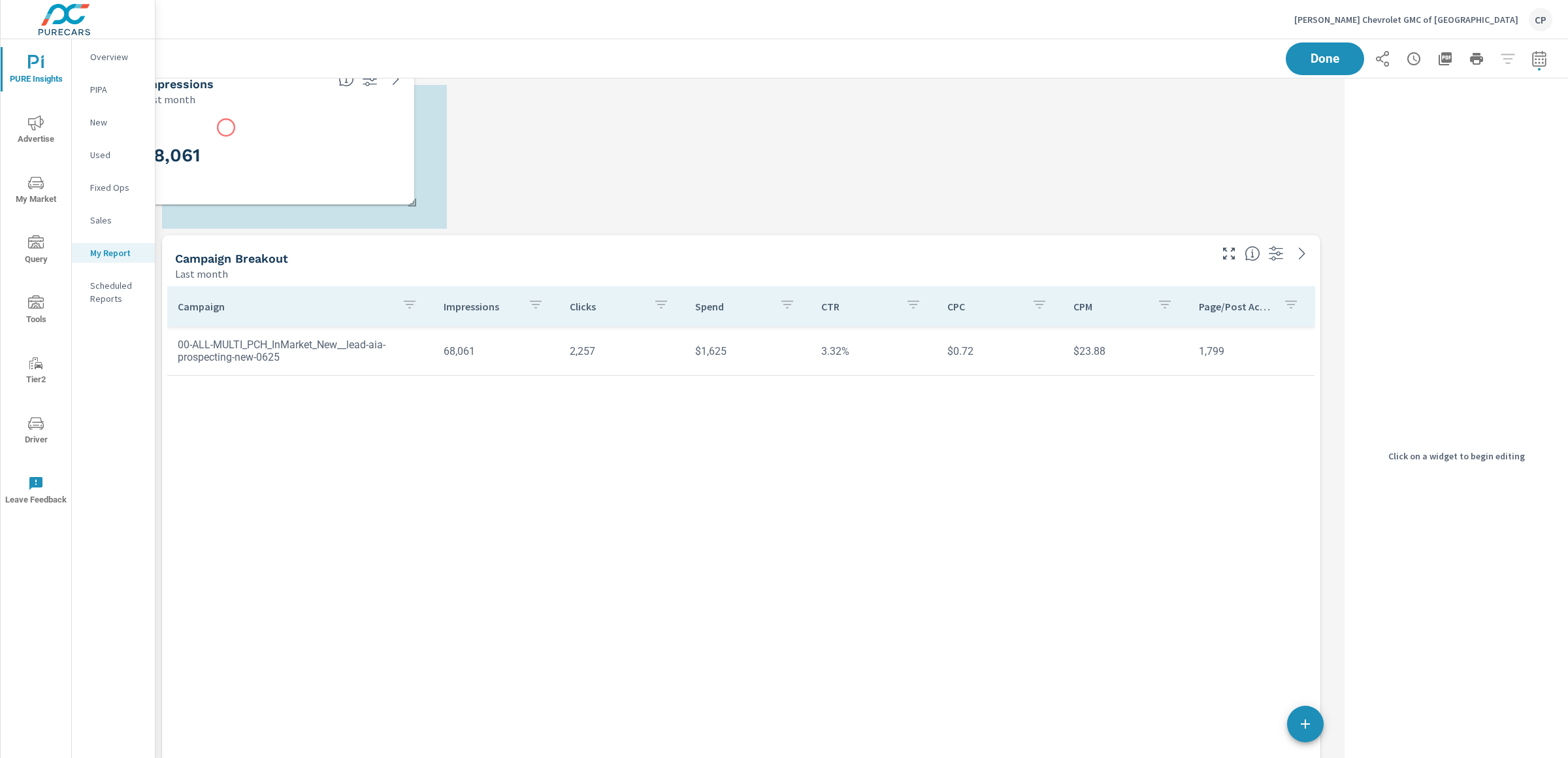
drag, startPoint x: 841, startPoint y: 324, endPoint x: 226, endPoint y: 128, distance: 645.5
click at [226, 128] on div "68,061" at bounding box center [272, 155] width 259 height 72
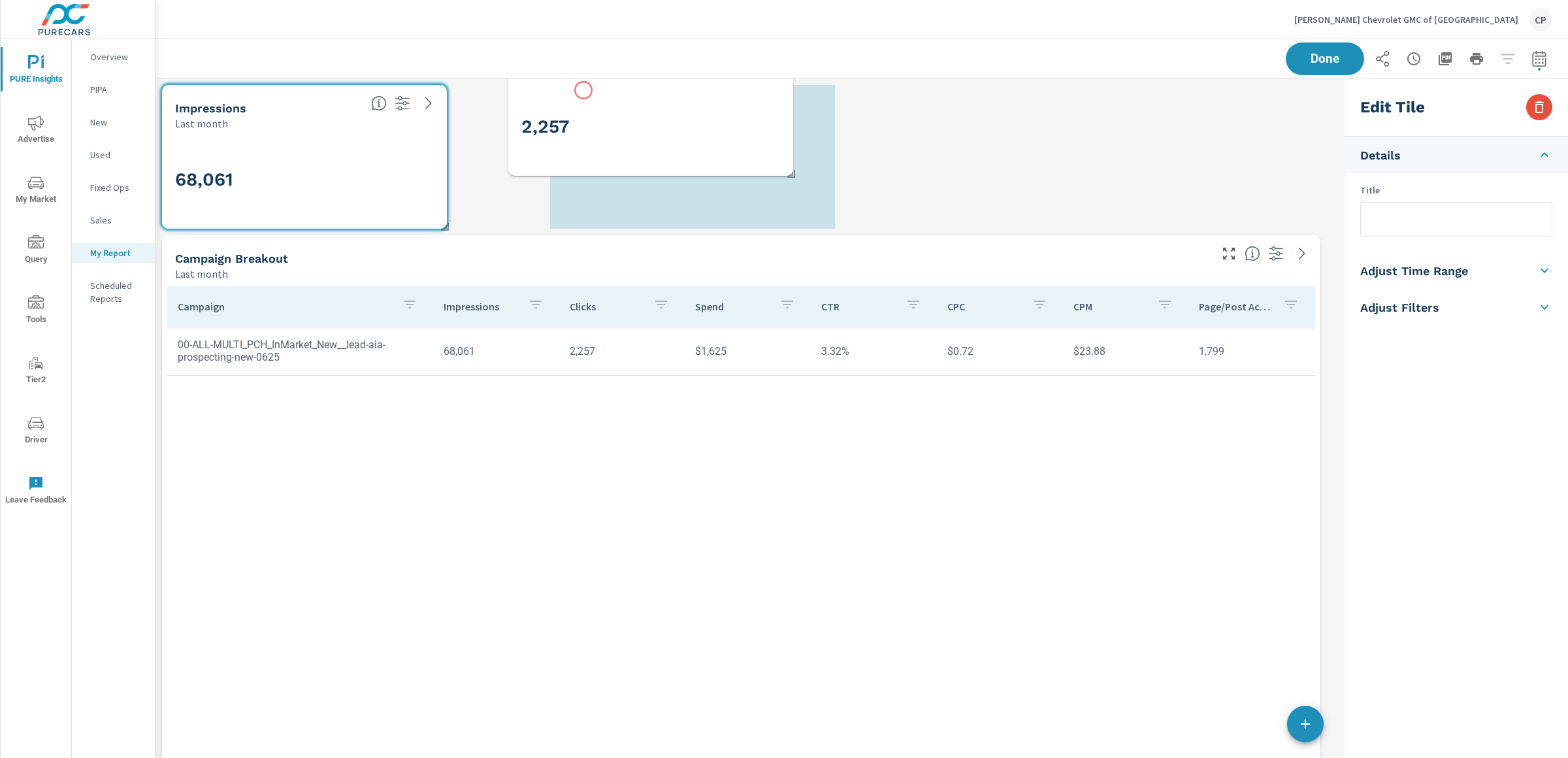
scroll to position [7, 7]
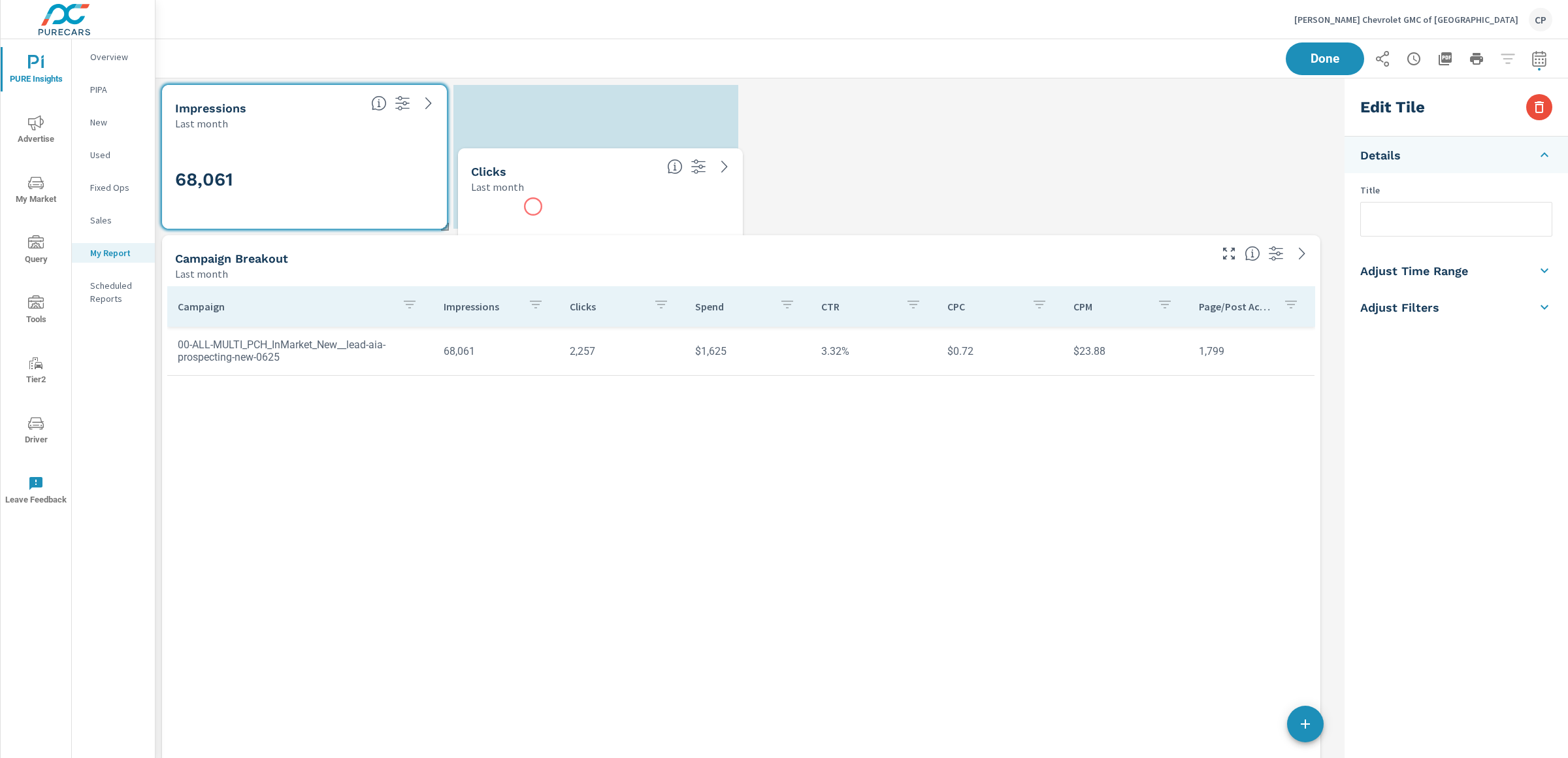
drag, startPoint x: 1111, startPoint y: 686, endPoint x: 533, endPoint y: 207, distance: 750.7
click at [533, 207] on div "2,257" at bounding box center [600, 243] width 259 height 72
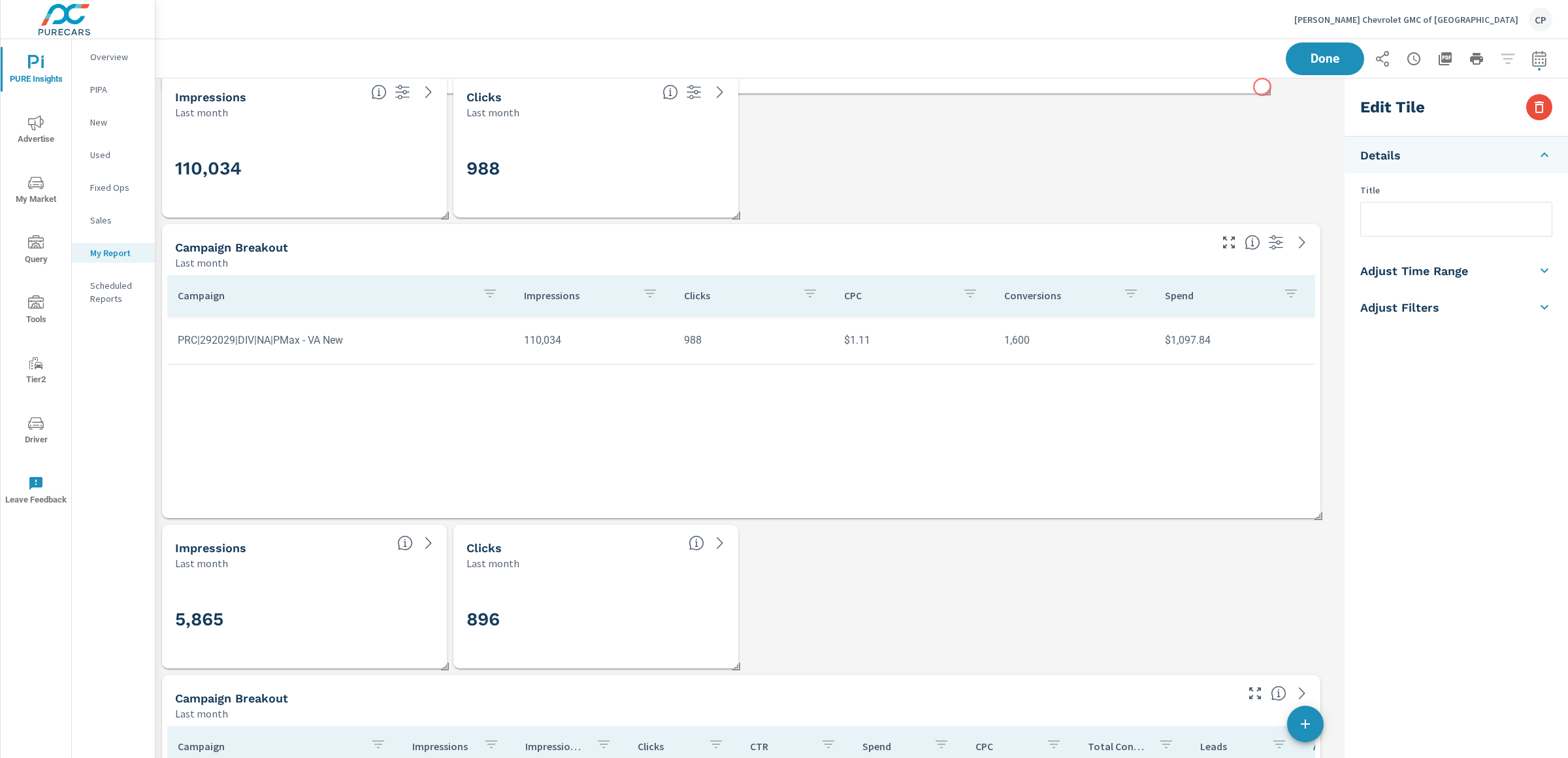
drag, startPoint x: 1314, startPoint y: 512, endPoint x: 1262, endPoint y: 87, distance: 428.2
click at [1262, 87] on span at bounding box center [1262, 87] width 13 height 13
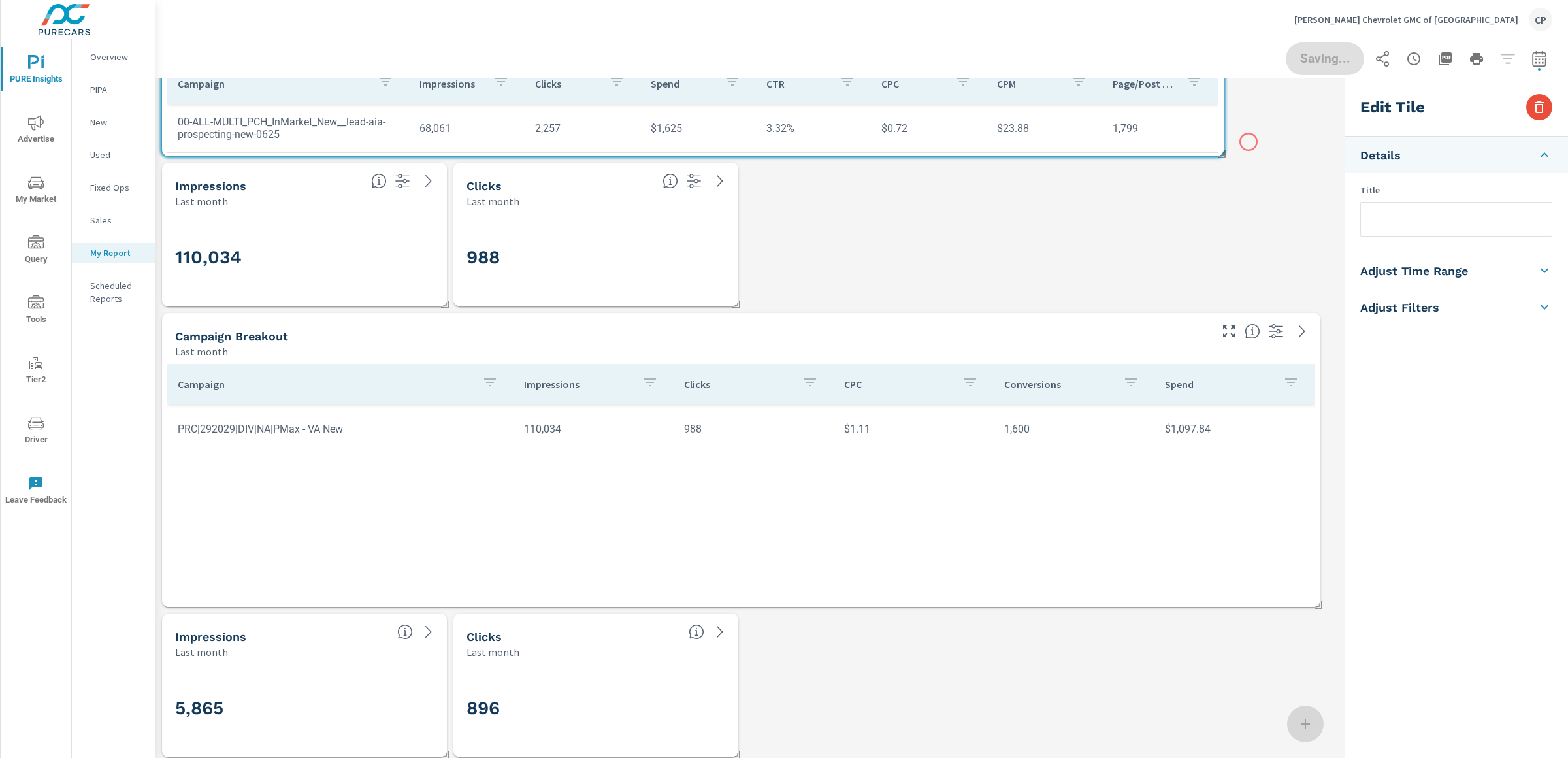
scroll to position [142, 0]
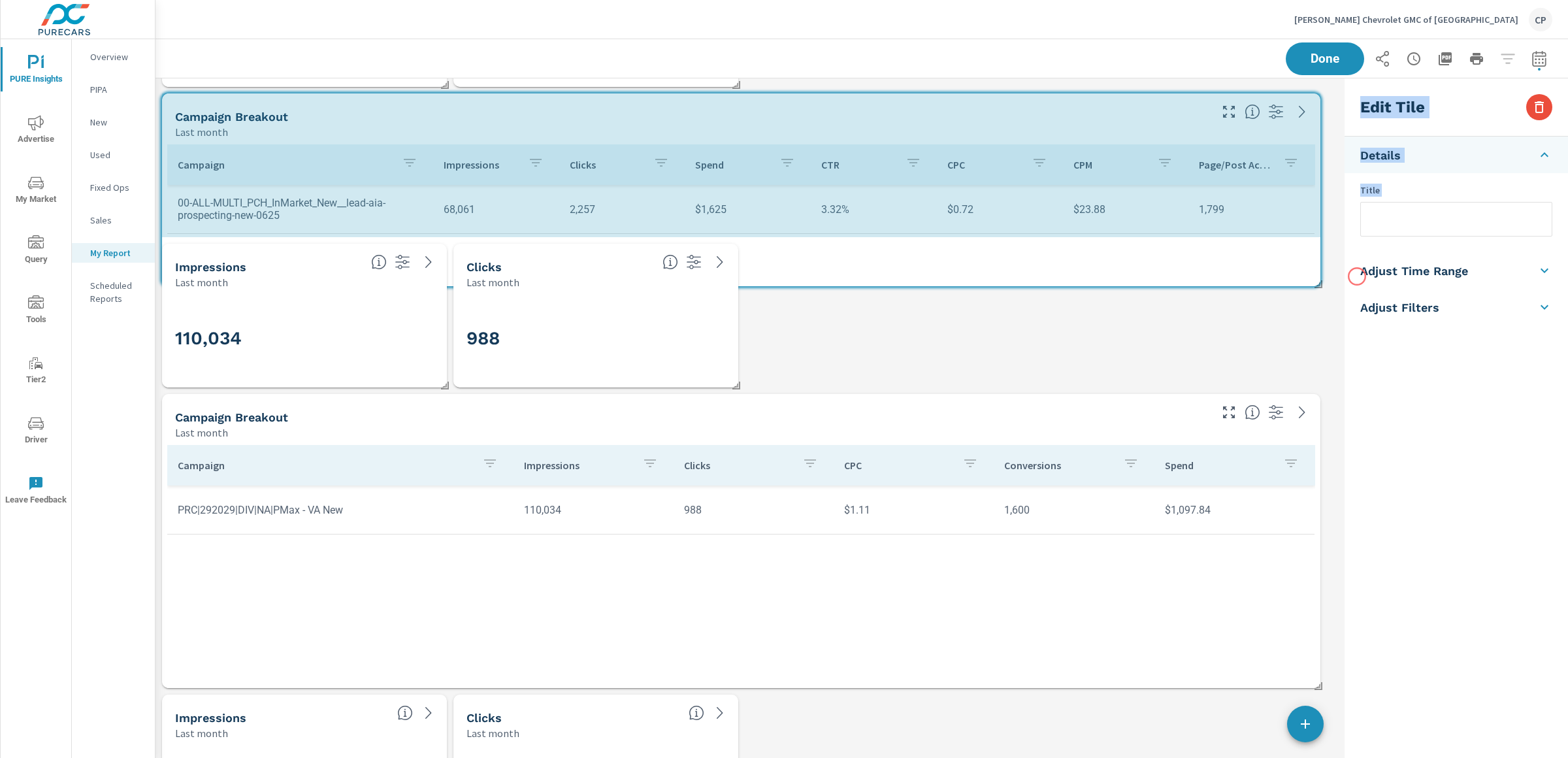
drag, startPoint x: 1218, startPoint y: 230, endPoint x: 1357, endPoint y: 276, distance: 146.4
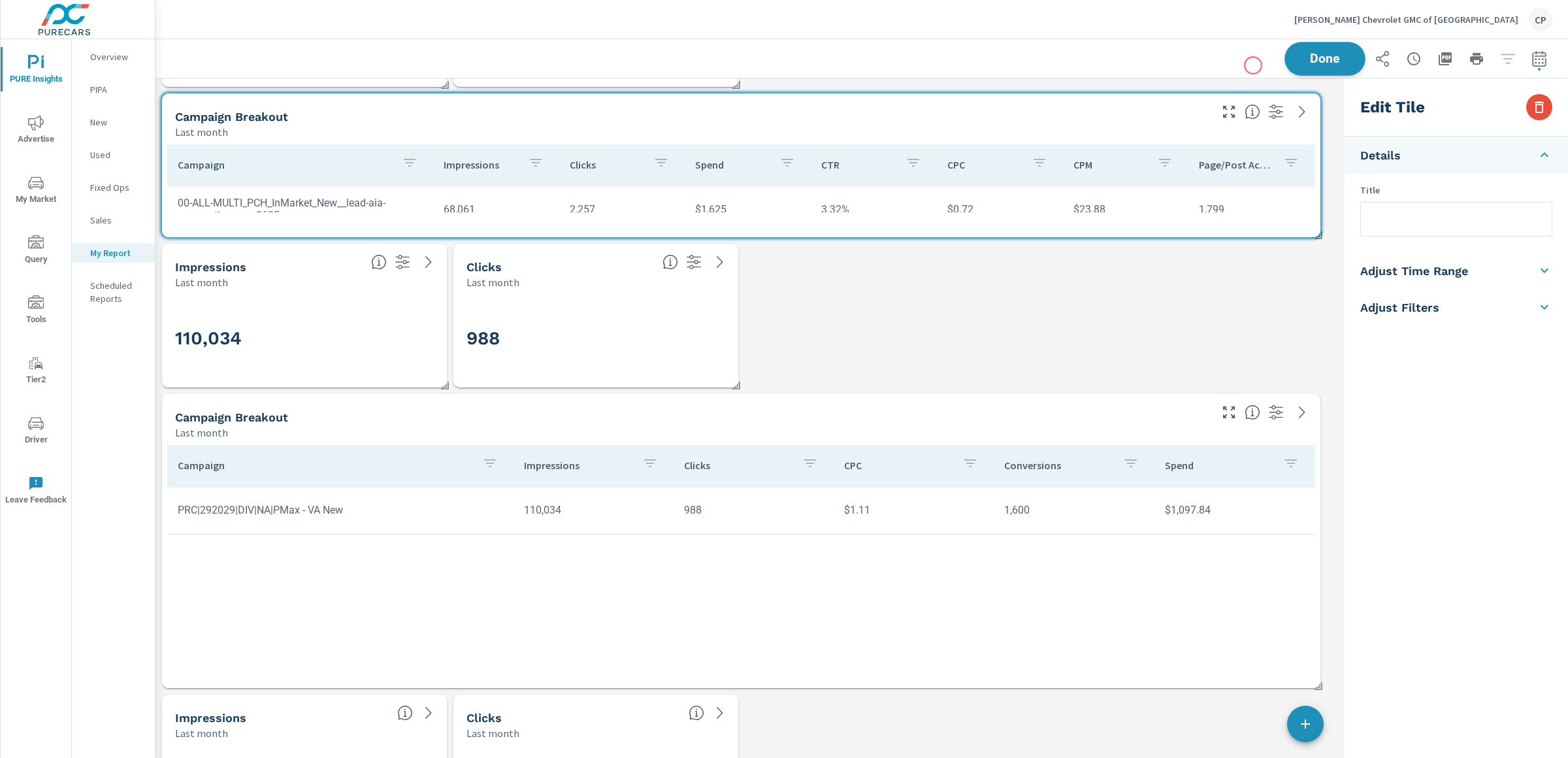
scroll to position [0, 0]
click at [1306, 64] on span "Done" at bounding box center [1325, 58] width 54 height 13
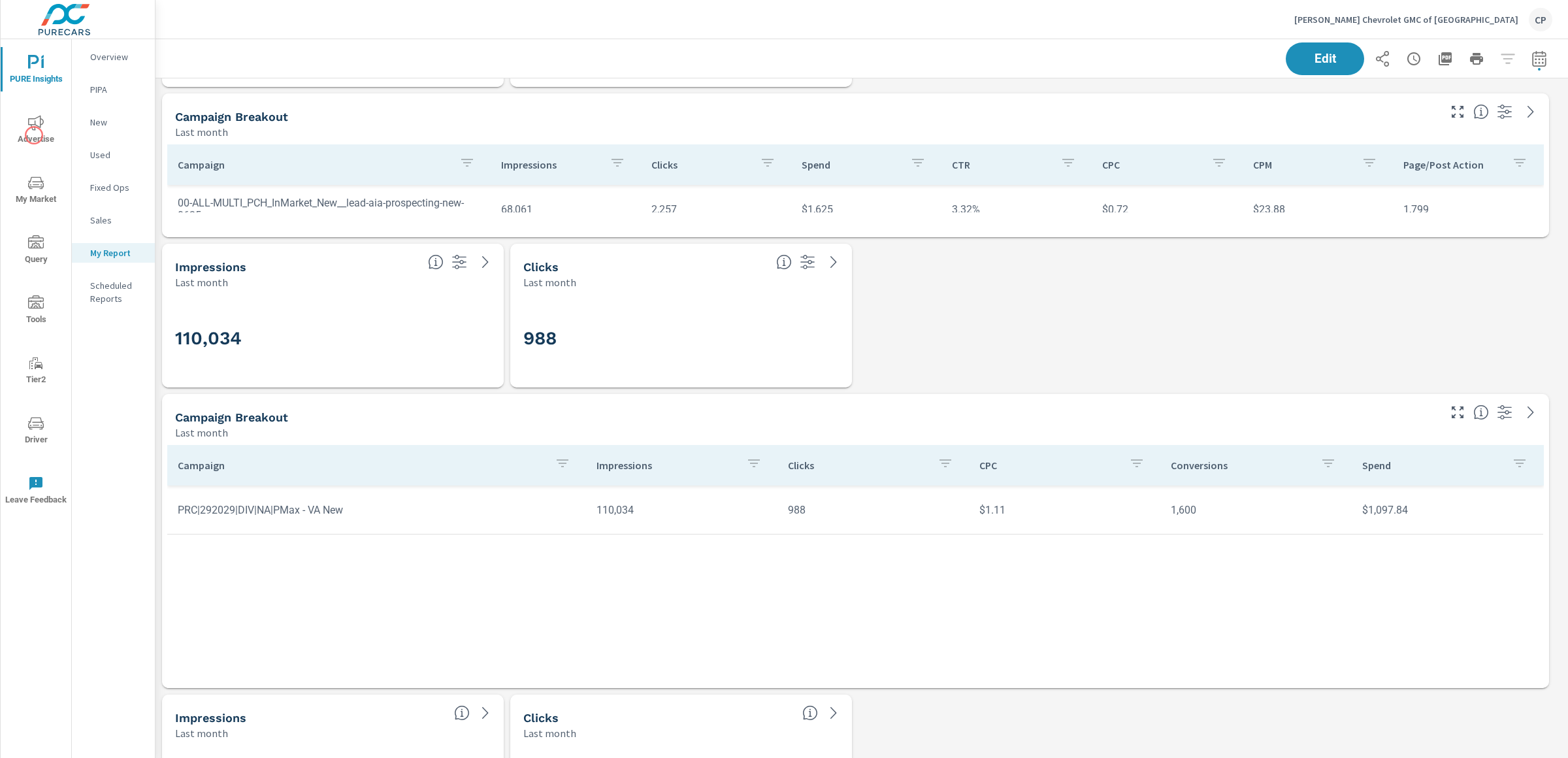
click at [34, 134] on span "Advertise" at bounding box center [36, 131] width 63 height 32
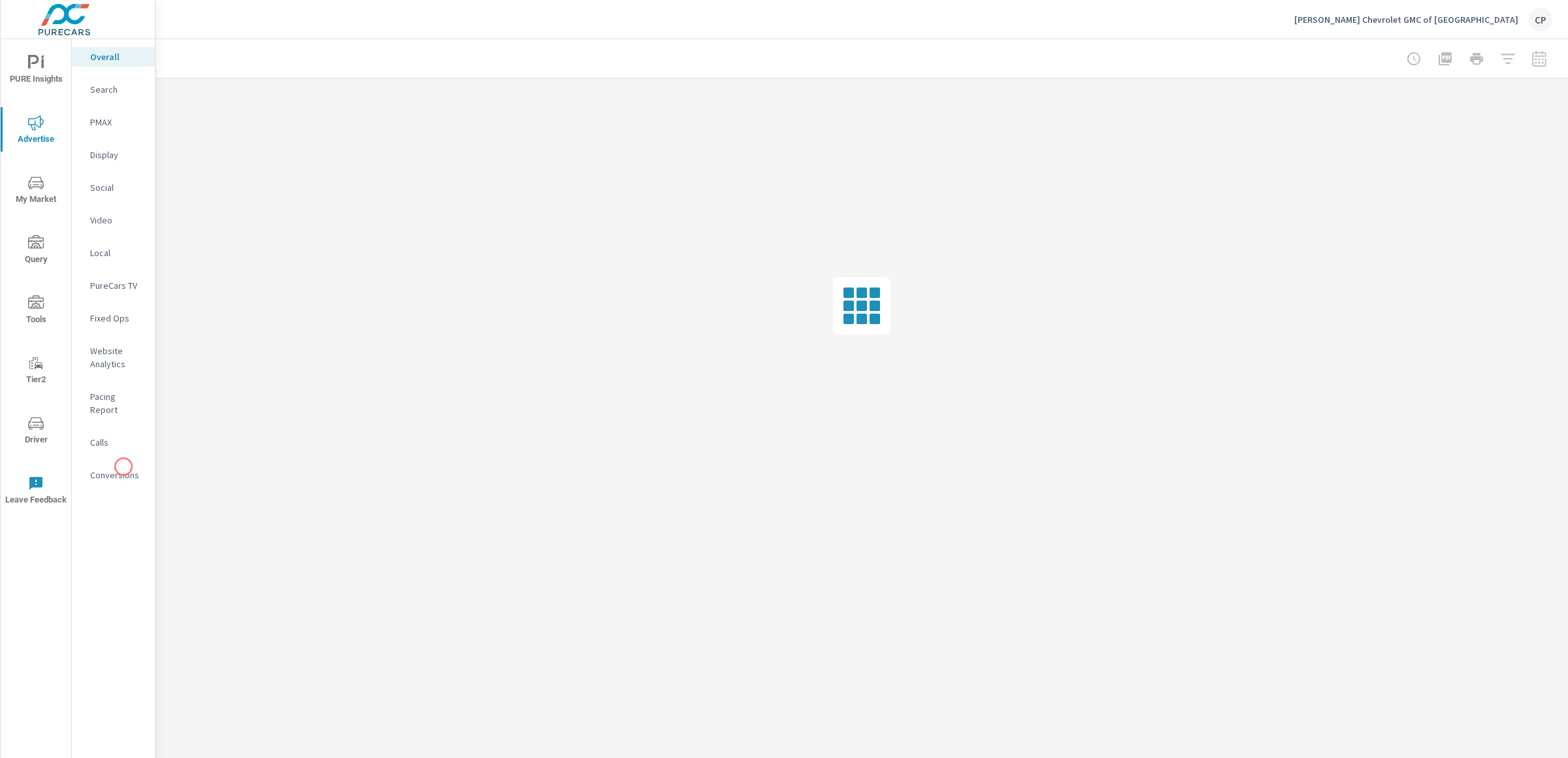
click at [124, 469] on p "Conversions" at bounding box center [117, 475] width 54 height 13
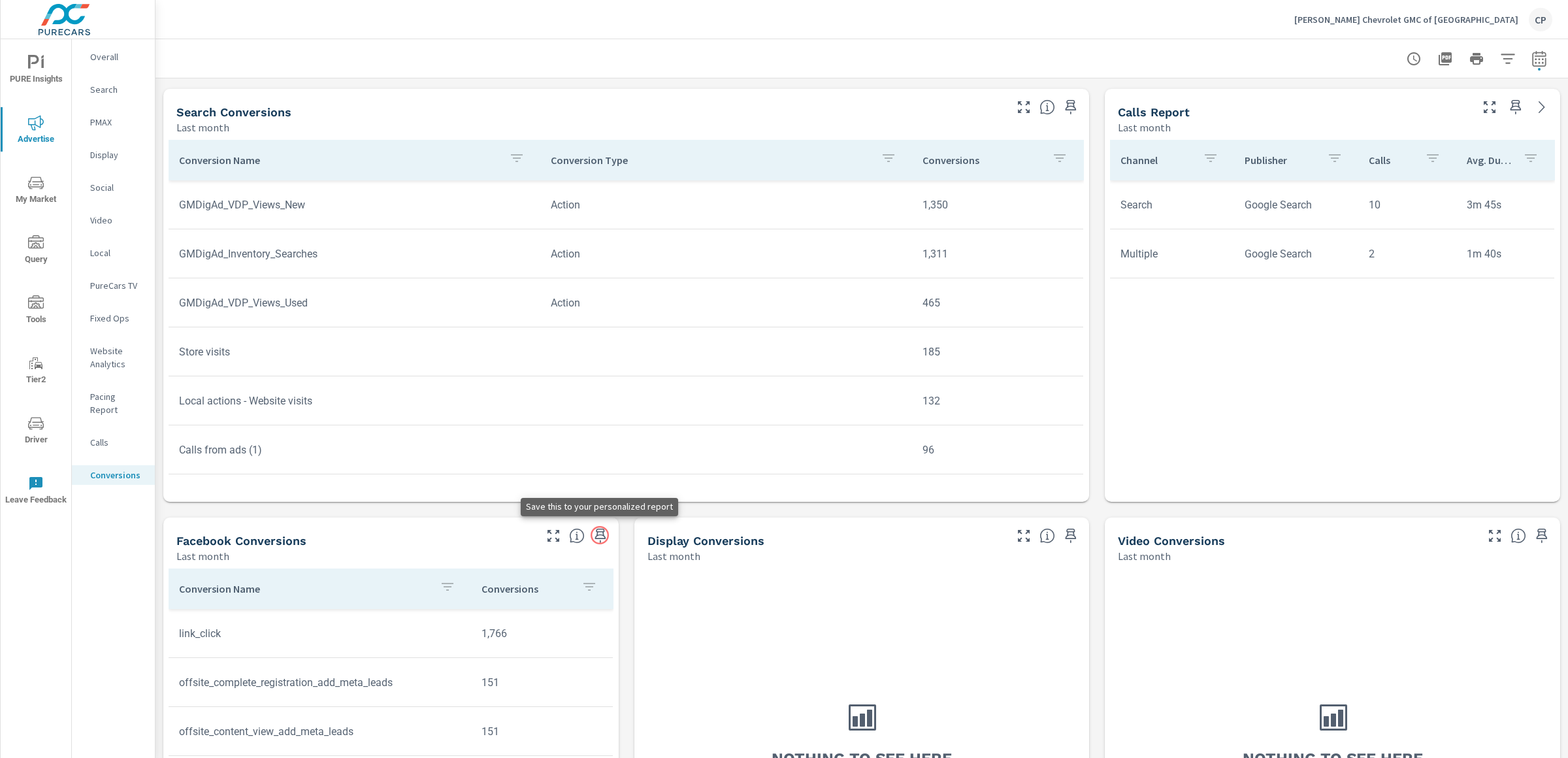
click at [600, 535] on icon "button" at bounding box center [600, 536] width 16 height 16
click at [51, 64] on span "PURE Insights" at bounding box center [36, 71] width 63 height 32
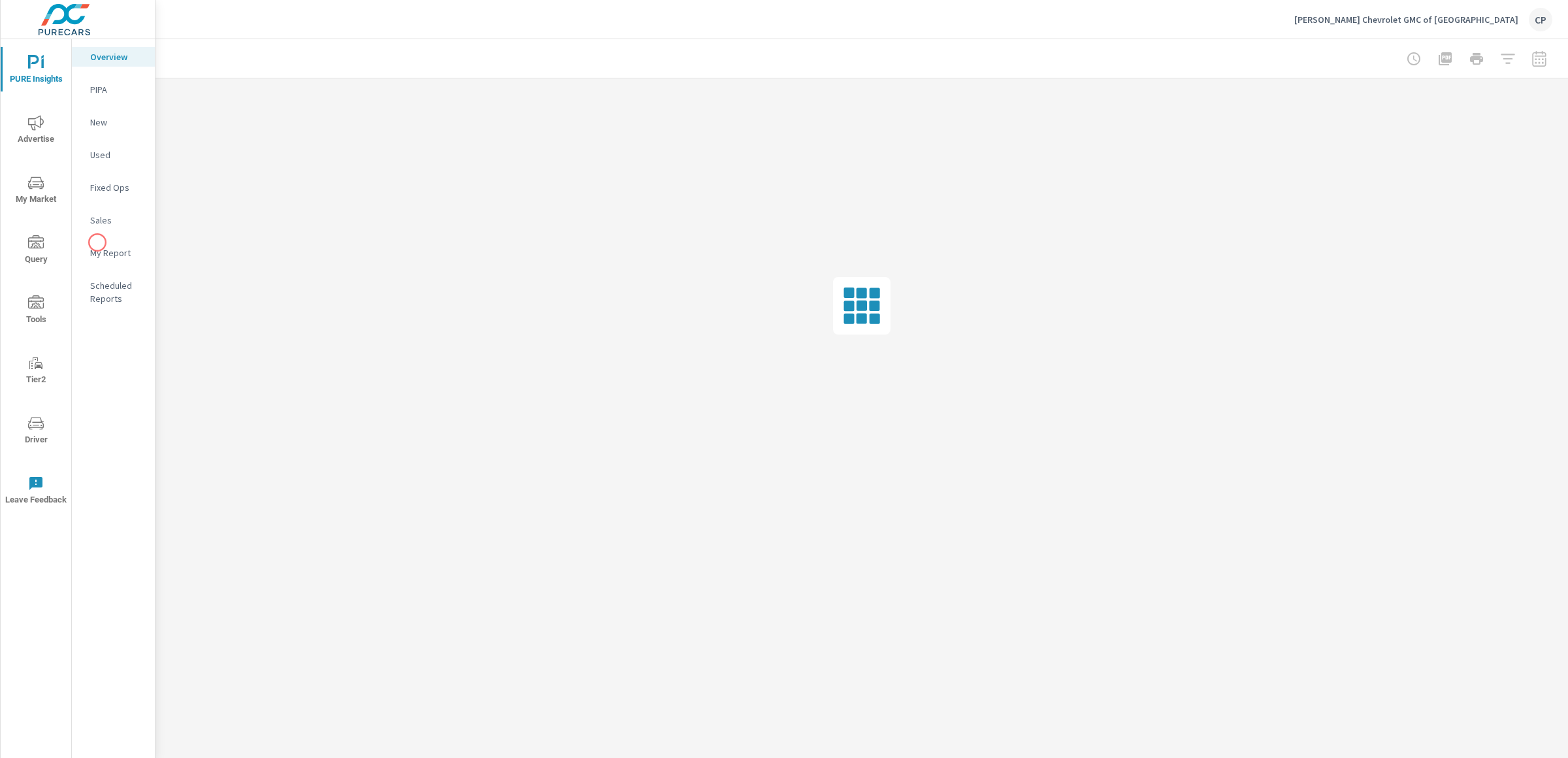
click at [100, 244] on div "My Report" at bounding box center [113, 253] width 83 height 19
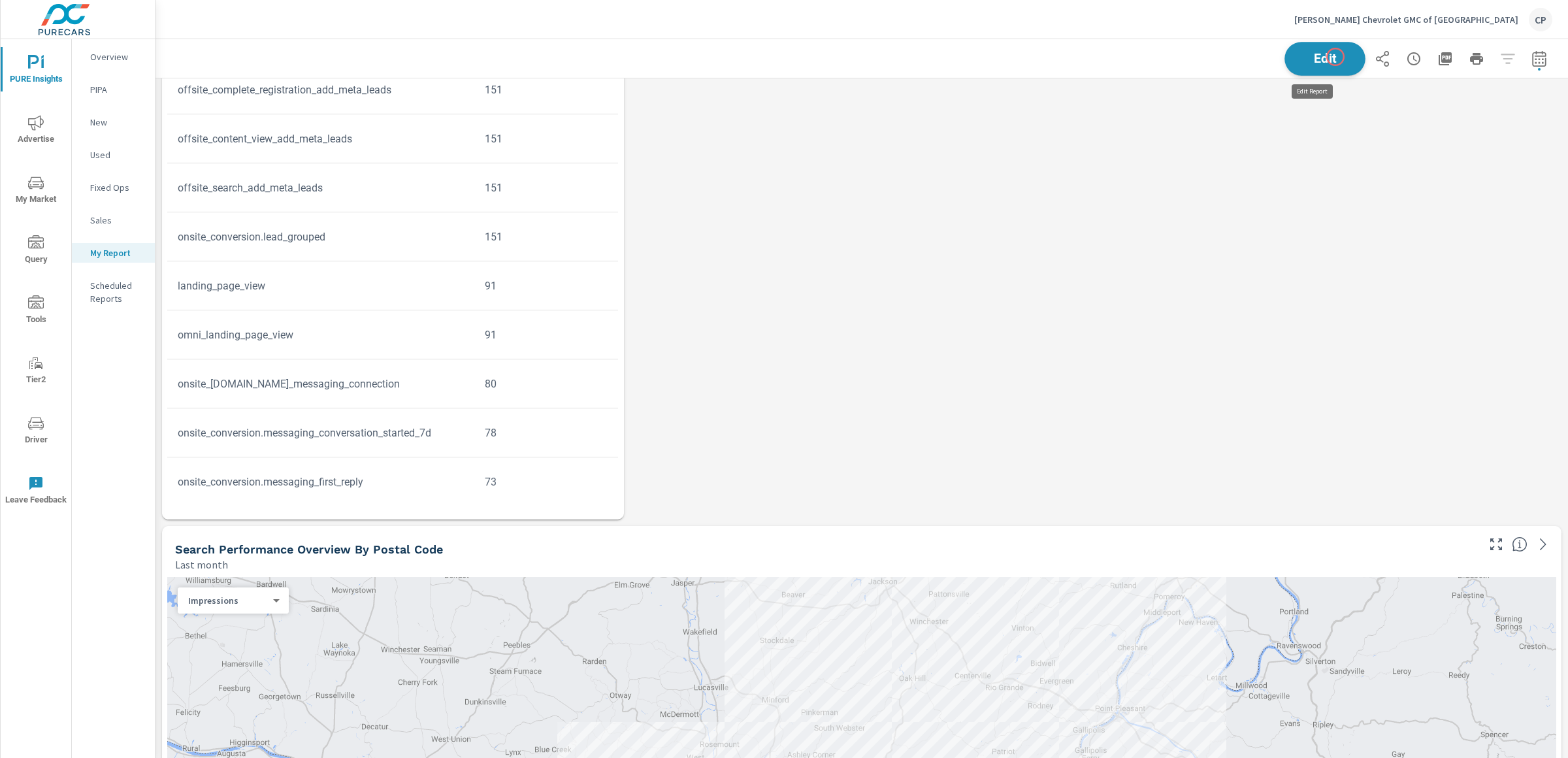
click at [1334, 55] on span "Edit" at bounding box center [1325, 58] width 54 height 13
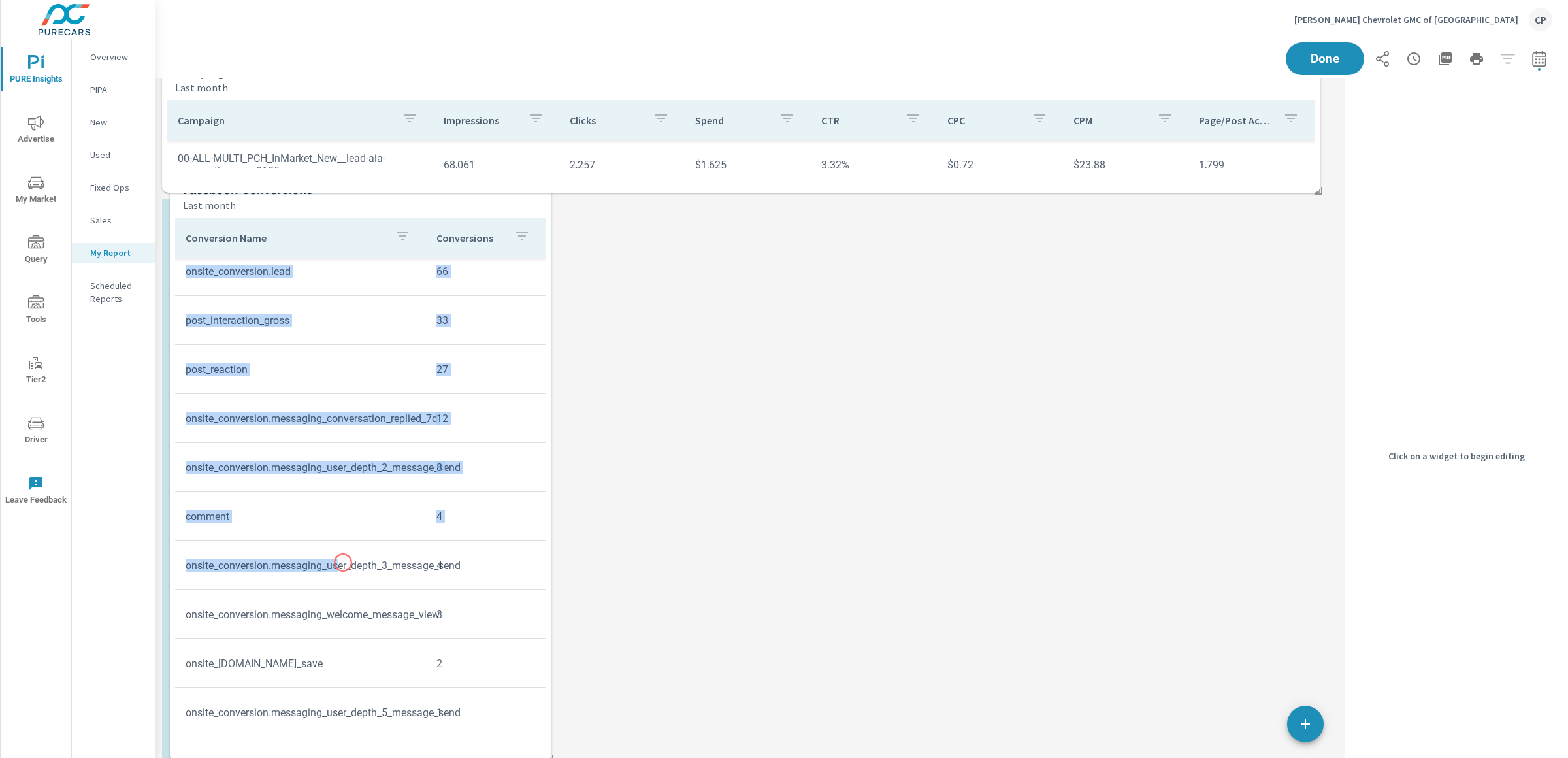
drag, startPoint x: 335, startPoint y: 321, endPoint x: 342, endPoint y: 560, distance: 239.1
click at [342, 560] on tbody "landing_page_view 91 omni_landing_page_view 91 onsite_conversion.total_messagin…" at bounding box center [360, 247] width 371 height 980
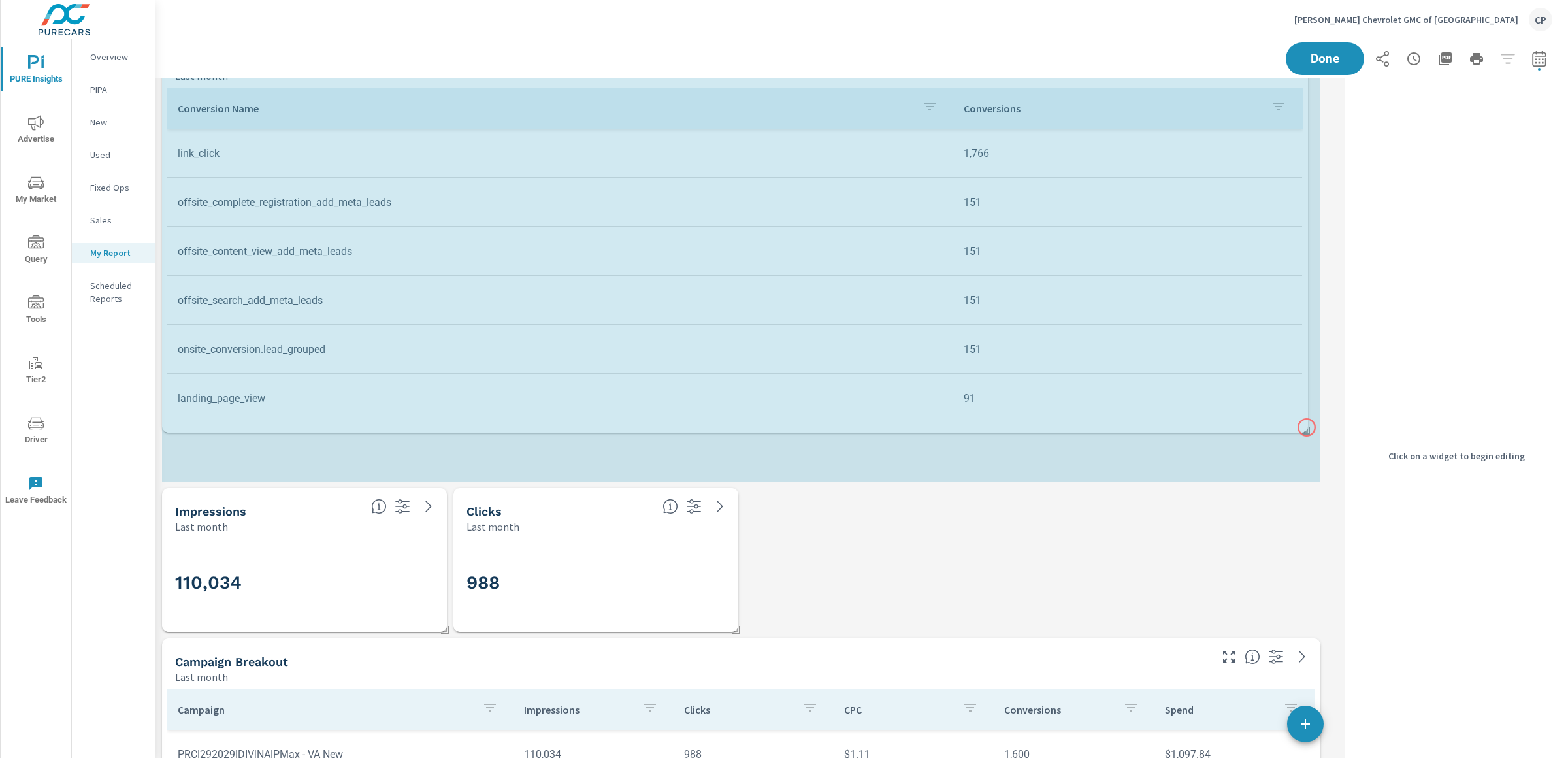
drag, startPoint x: 542, startPoint y: 627, endPoint x: 1307, endPoint y: 427, distance: 790.7
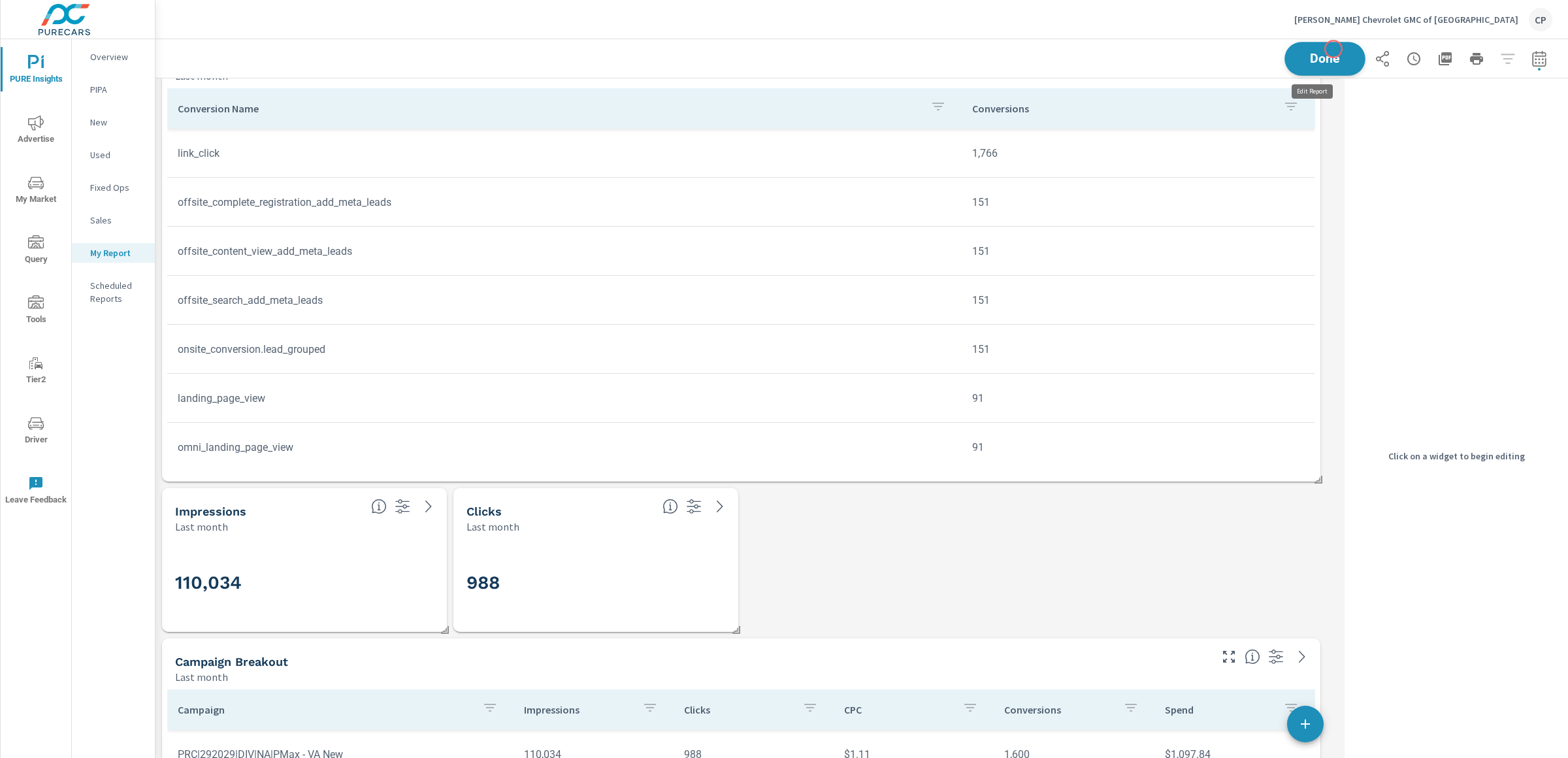
click at [1333, 49] on button "Done" at bounding box center [1325, 59] width 81 height 34
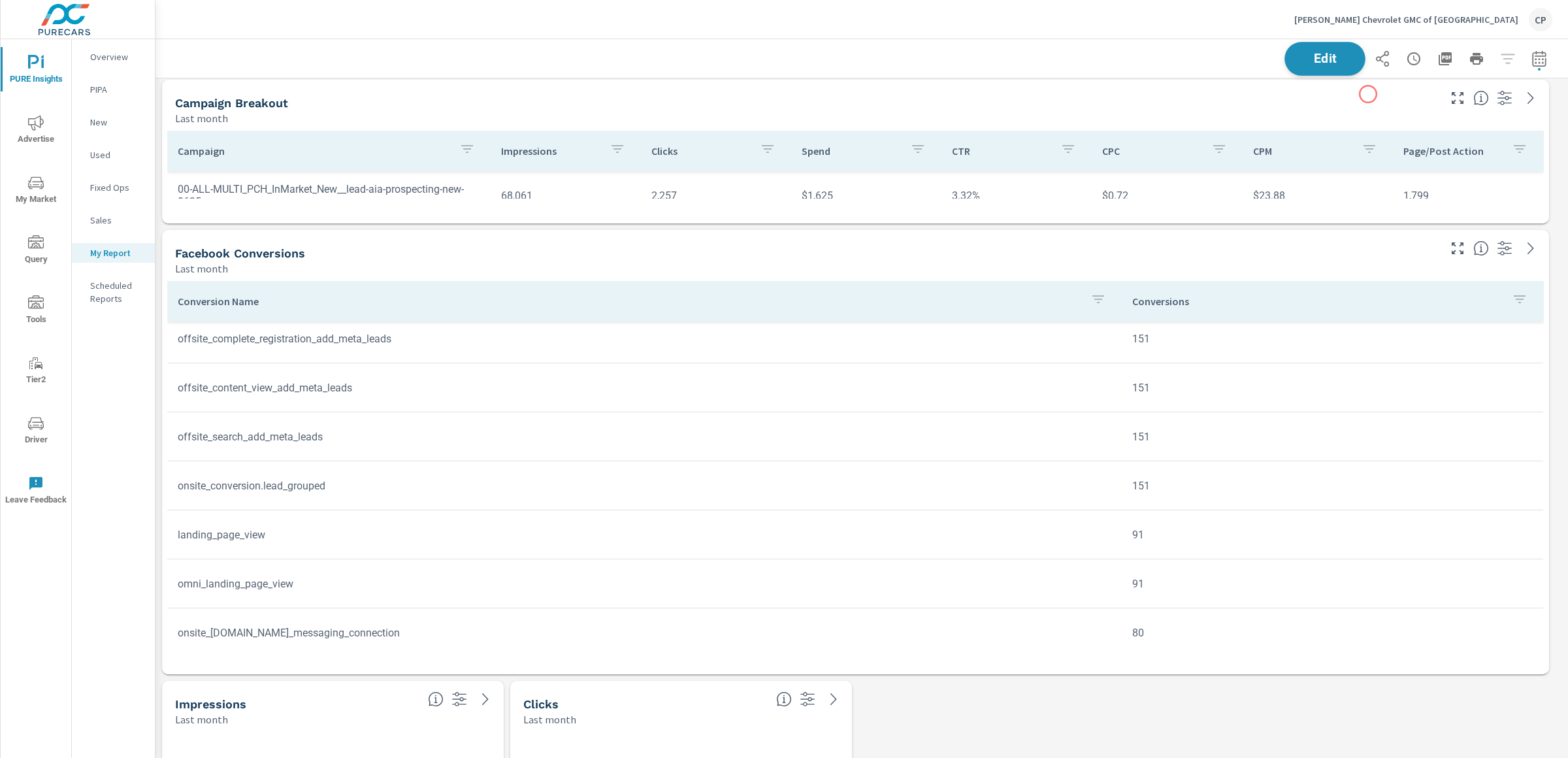
click at [1340, 66] on button "Edit" at bounding box center [1325, 59] width 81 height 34
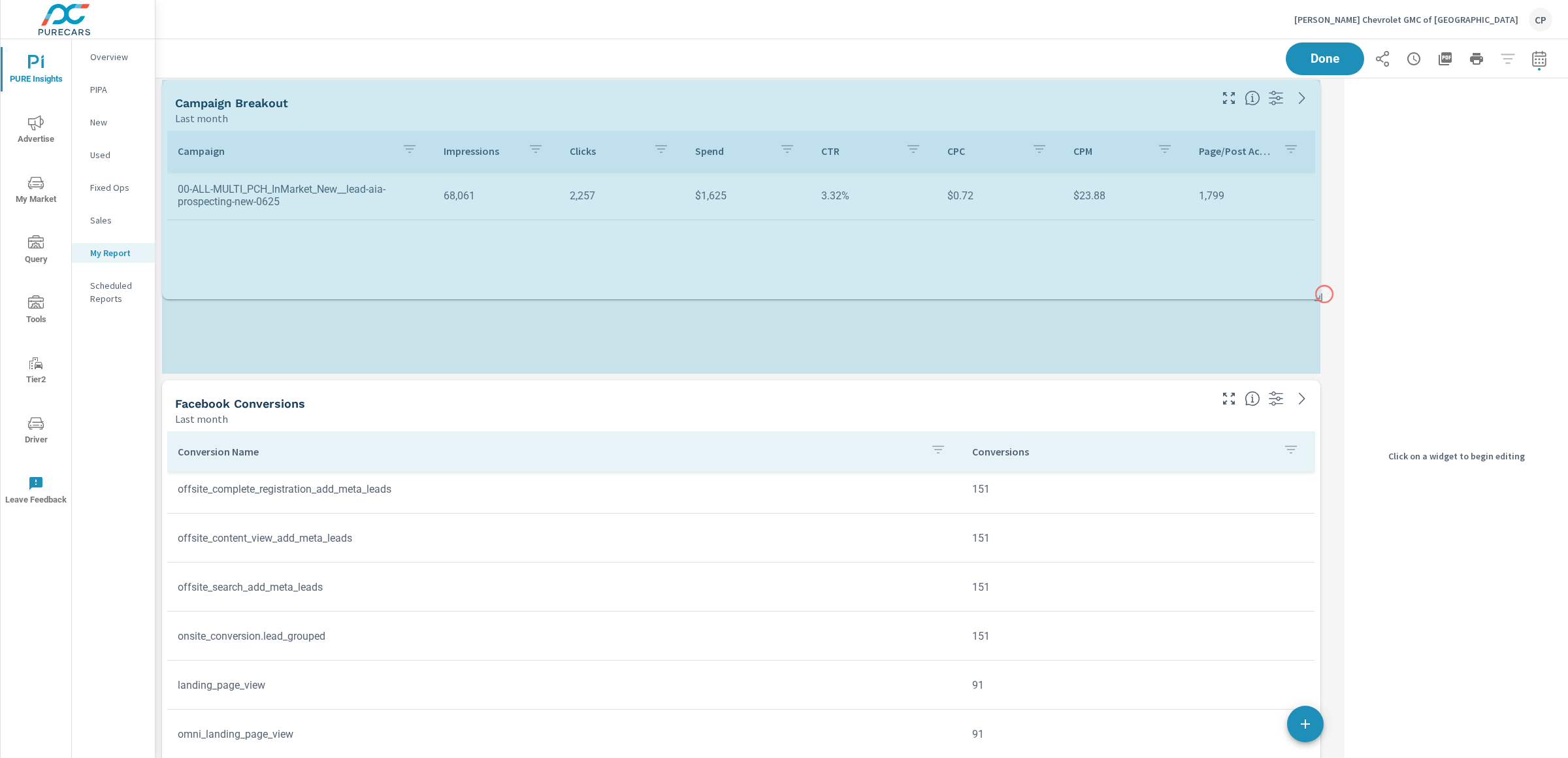
drag, startPoint x: 1320, startPoint y: 219, endPoint x: 1325, endPoint y: 297, distance: 78.2
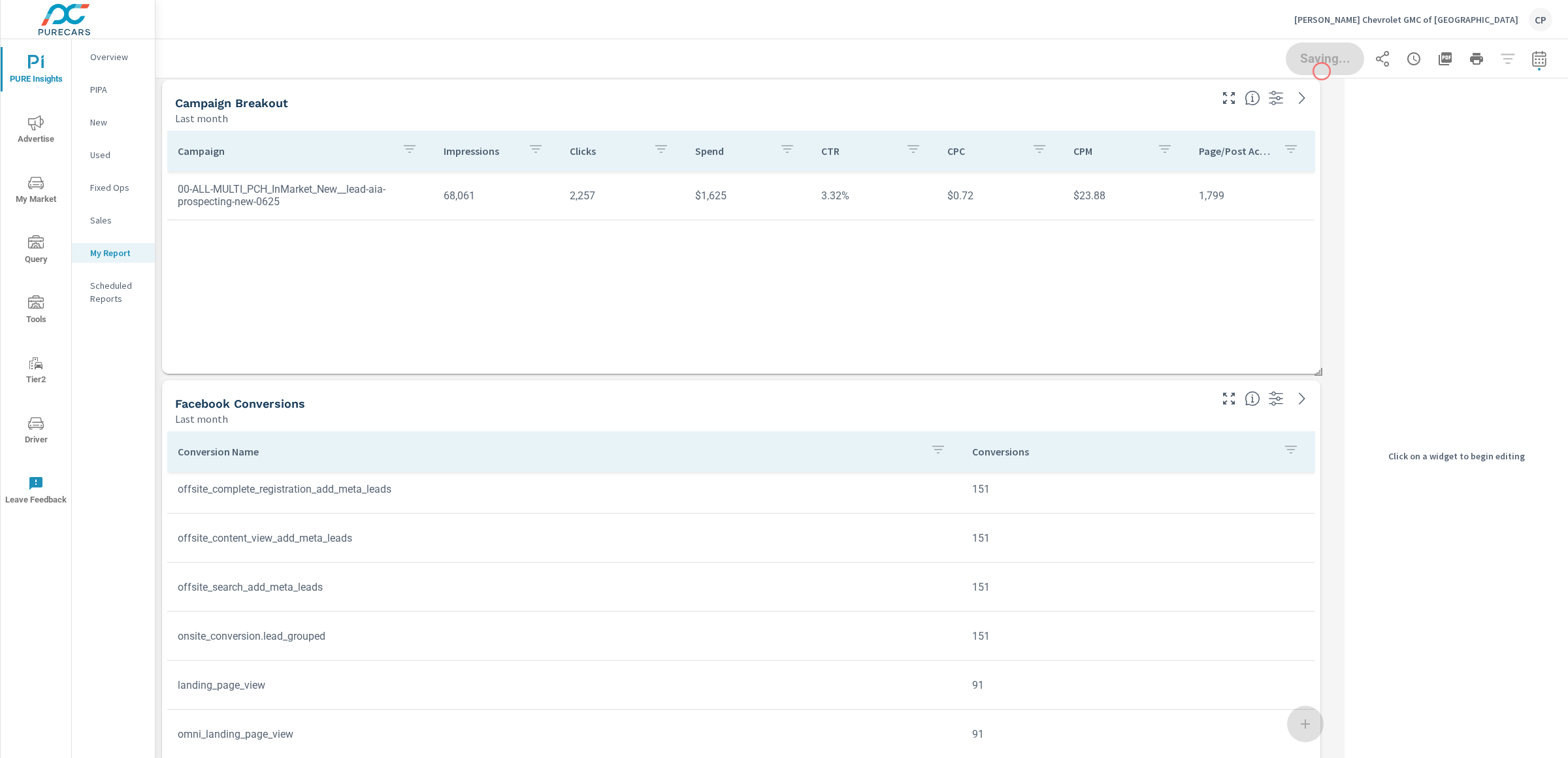
click at [1320, 66] on div "Saving..." at bounding box center [1419, 59] width 266 height 33
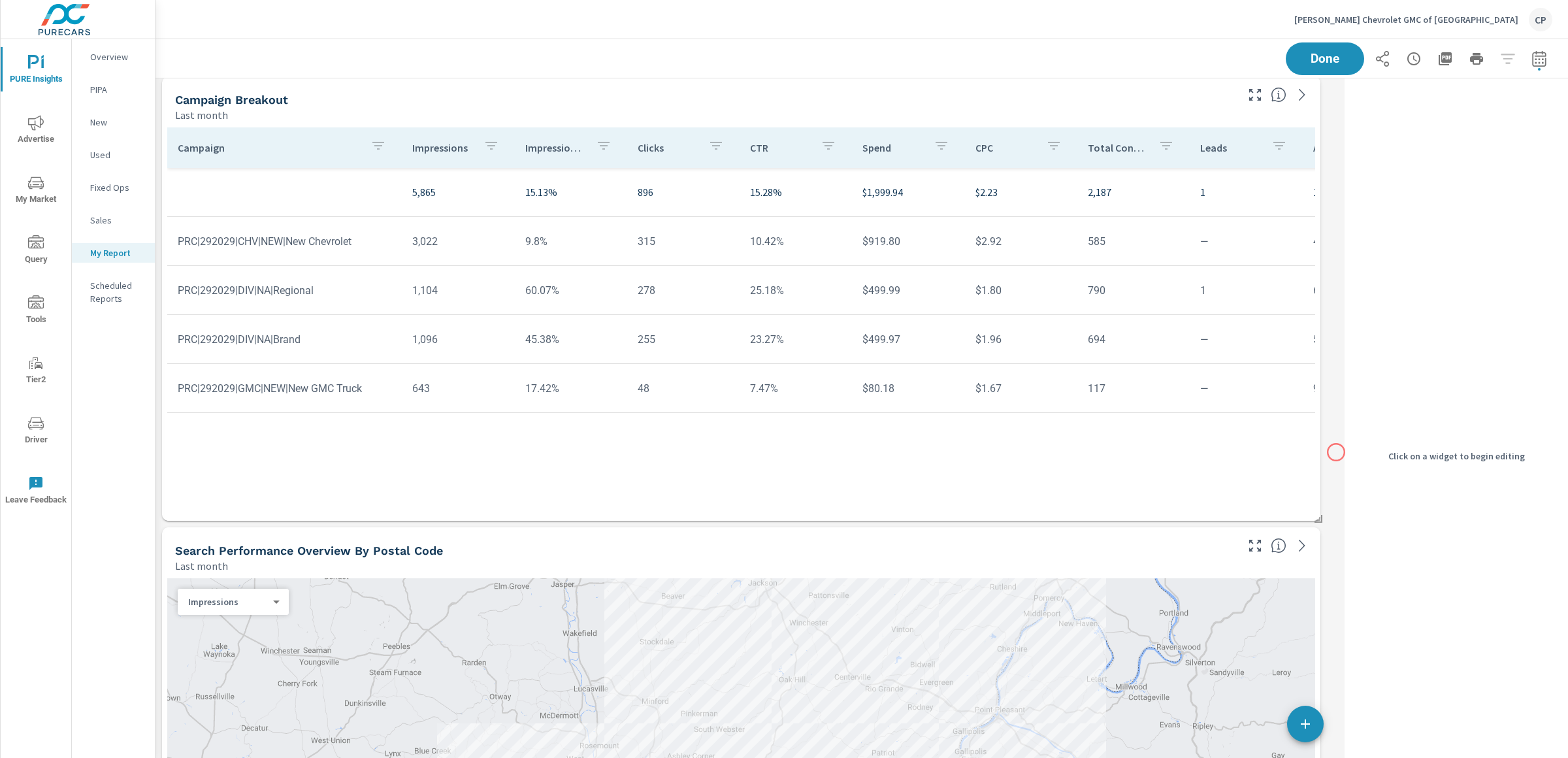
click at [1336, 452] on div "Search Conversions Last month Conversion Name Conversion Type Conversions GMDig…" at bounding box center [861, 223] width 1412 height 3313
click at [1305, 58] on span "Done" at bounding box center [1325, 58] width 54 height 13
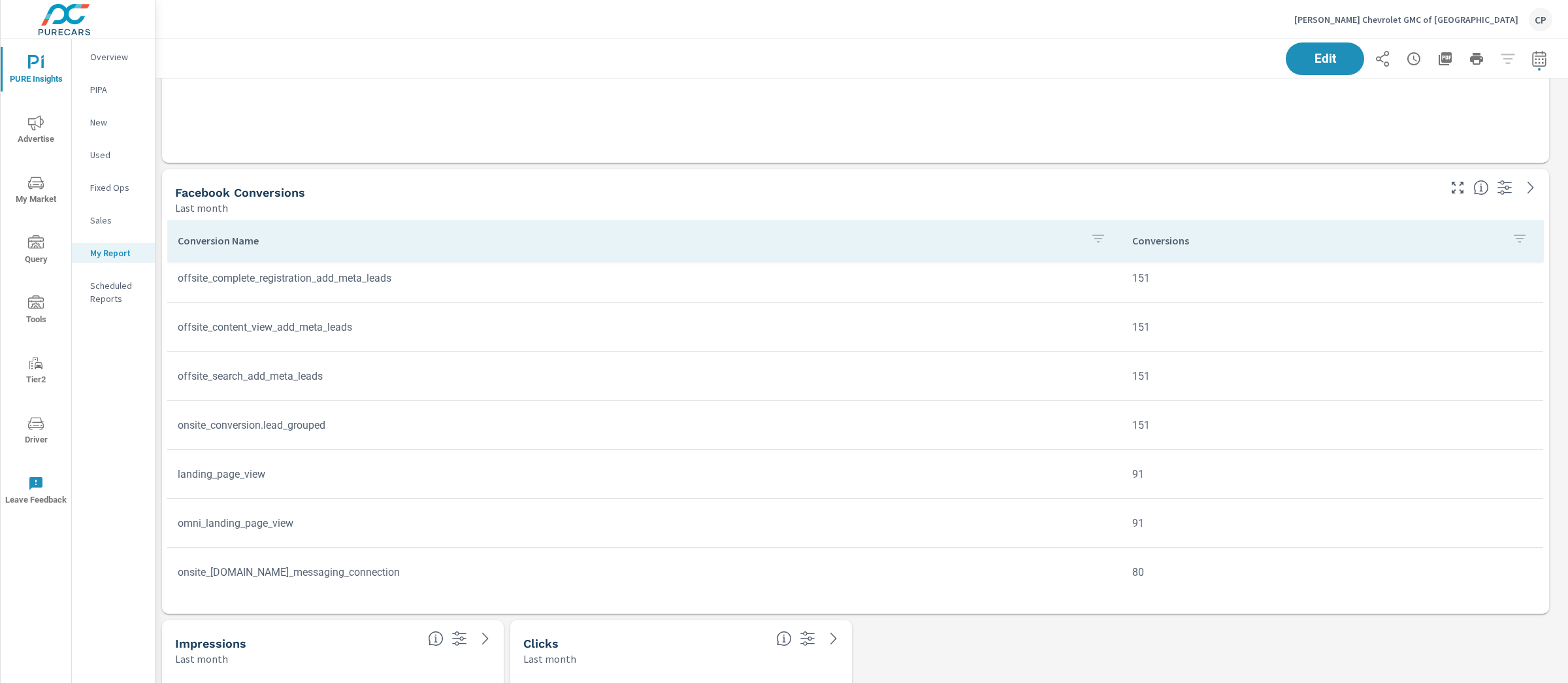
scroll to position [512, 0]
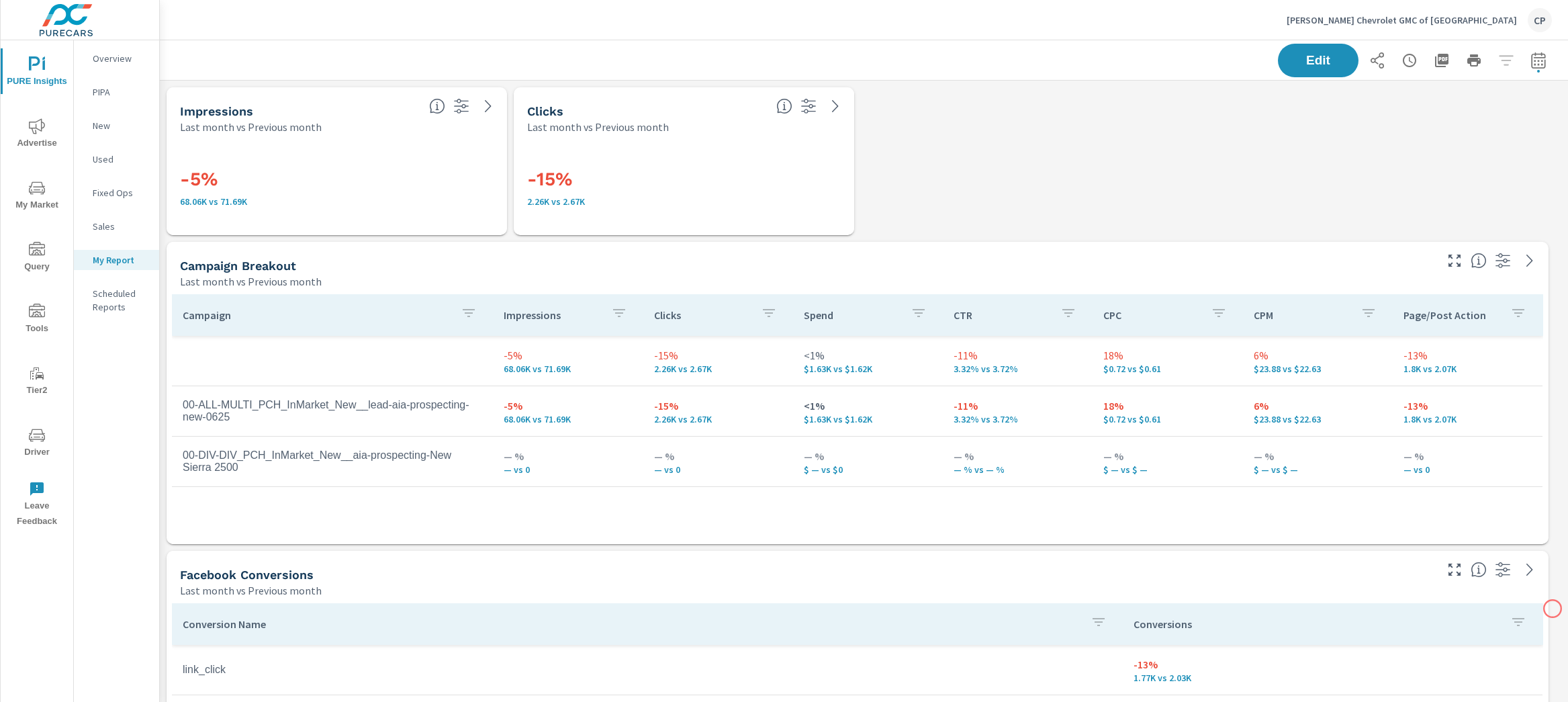
scroll to position [51, 0]
click at [1531, 57] on icon "button" at bounding box center [1538, 59] width 14 height 16
select select "Last month"
select select "Previous month"
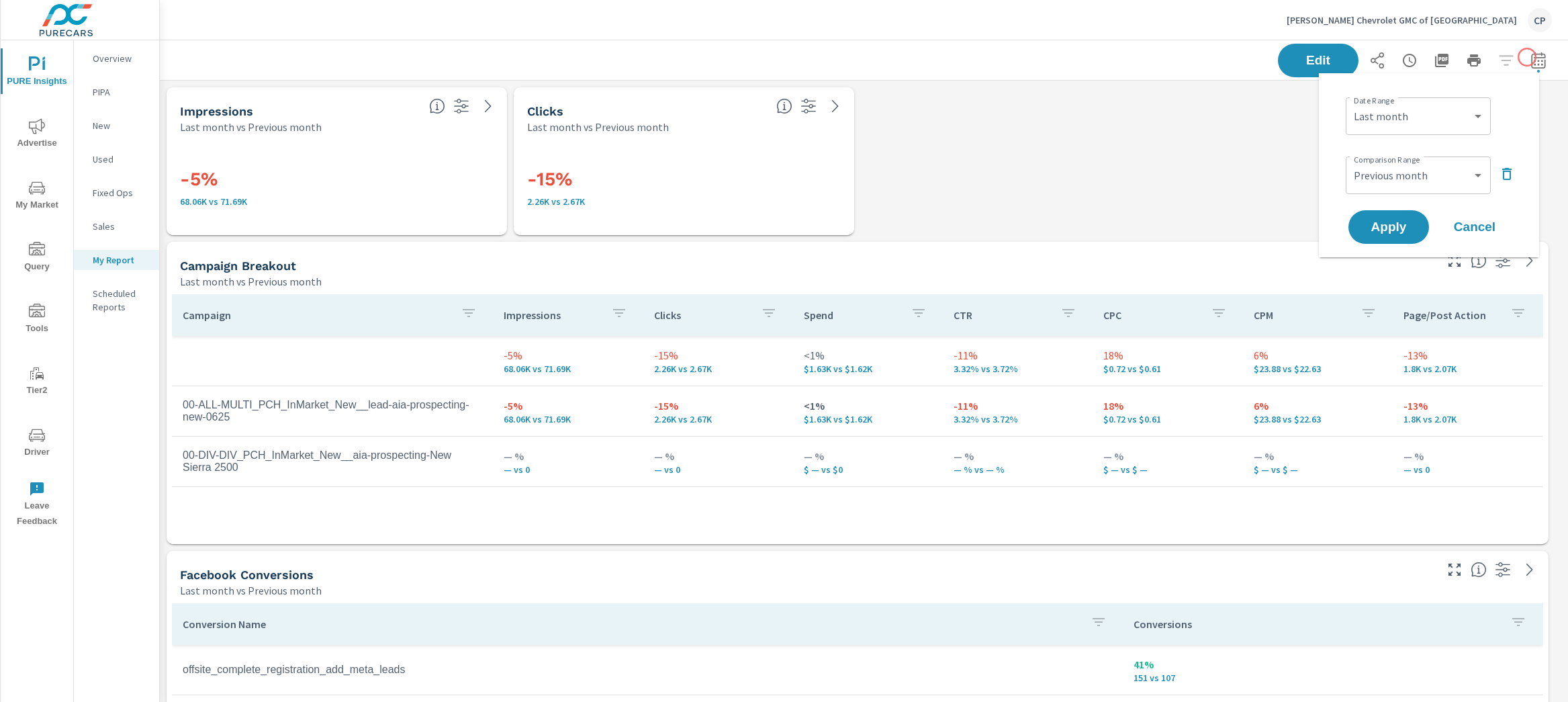
scroll to position [3433, 1422]
click at [1432, 112] on select "Custom Yesterday Last week Last 7 days Last 14 days Last 30 days Last 45 days L…" at bounding box center [1418, 116] width 134 height 27
click at [1351, 103] on select "Custom Yesterday Last week Last 7 days Last 14 days Last 30 days Last 45 days L…" at bounding box center [1418, 116] width 134 height 27
select select "Last 7 days"
click at [1415, 170] on select "Custom Previous period Previous month Previous year" at bounding box center [1418, 175] width 134 height 27
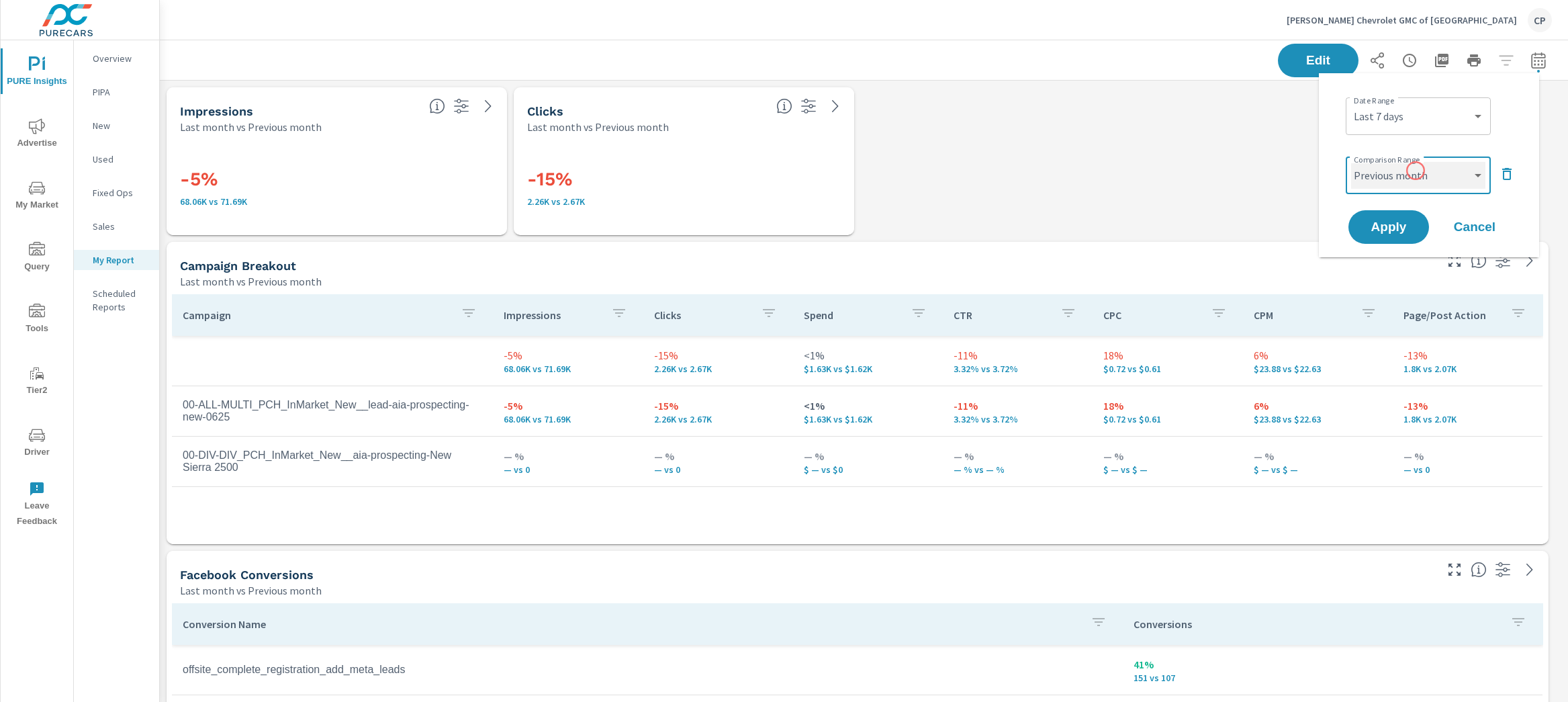
click at [1351, 162] on select "Custom Previous period Previous month Previous year" at bounding box center [1418, 175] width 134 height 27
select select "Previous period"
click at [1410, 219] on button "Apply" at bounding box center [1389, 227] width 84 height 35
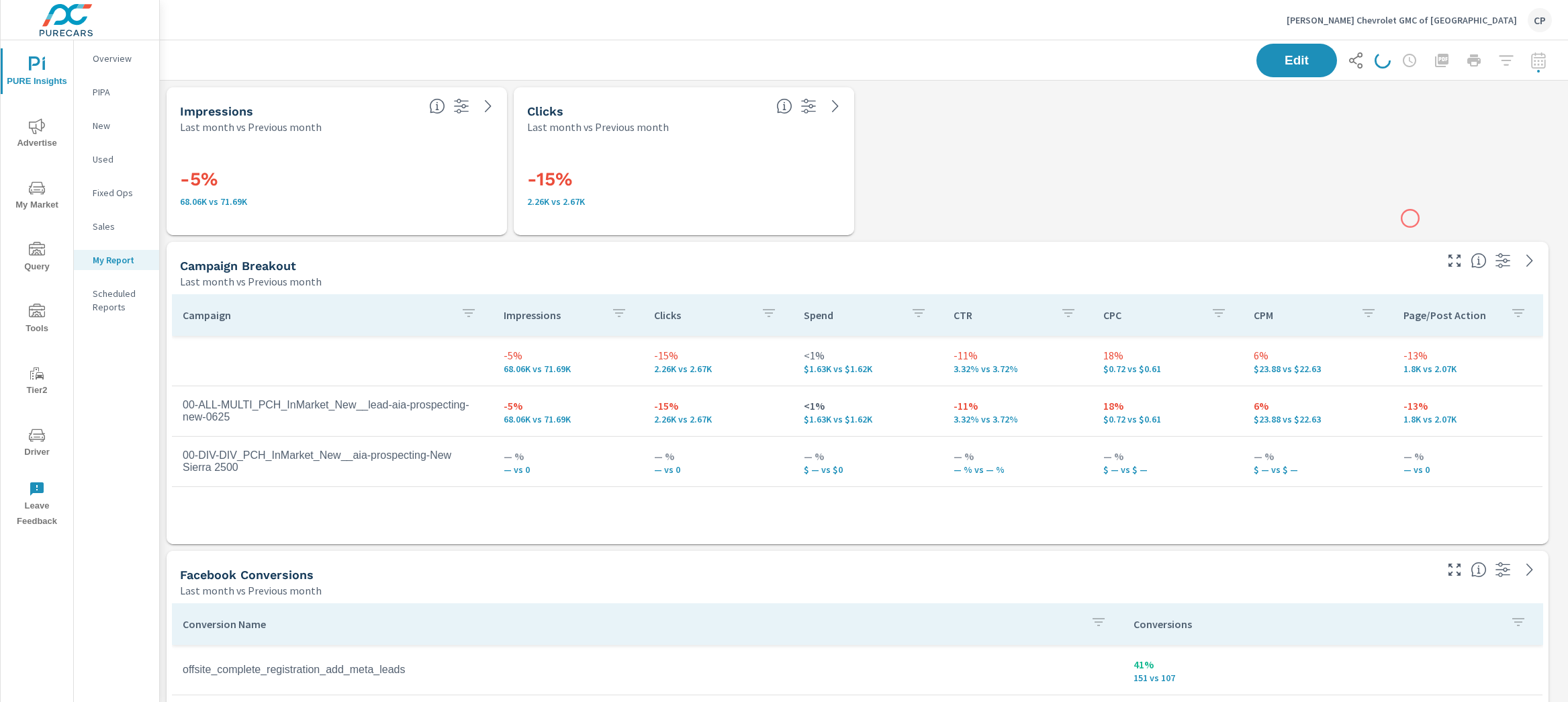
scroll to position [3433, 1422]
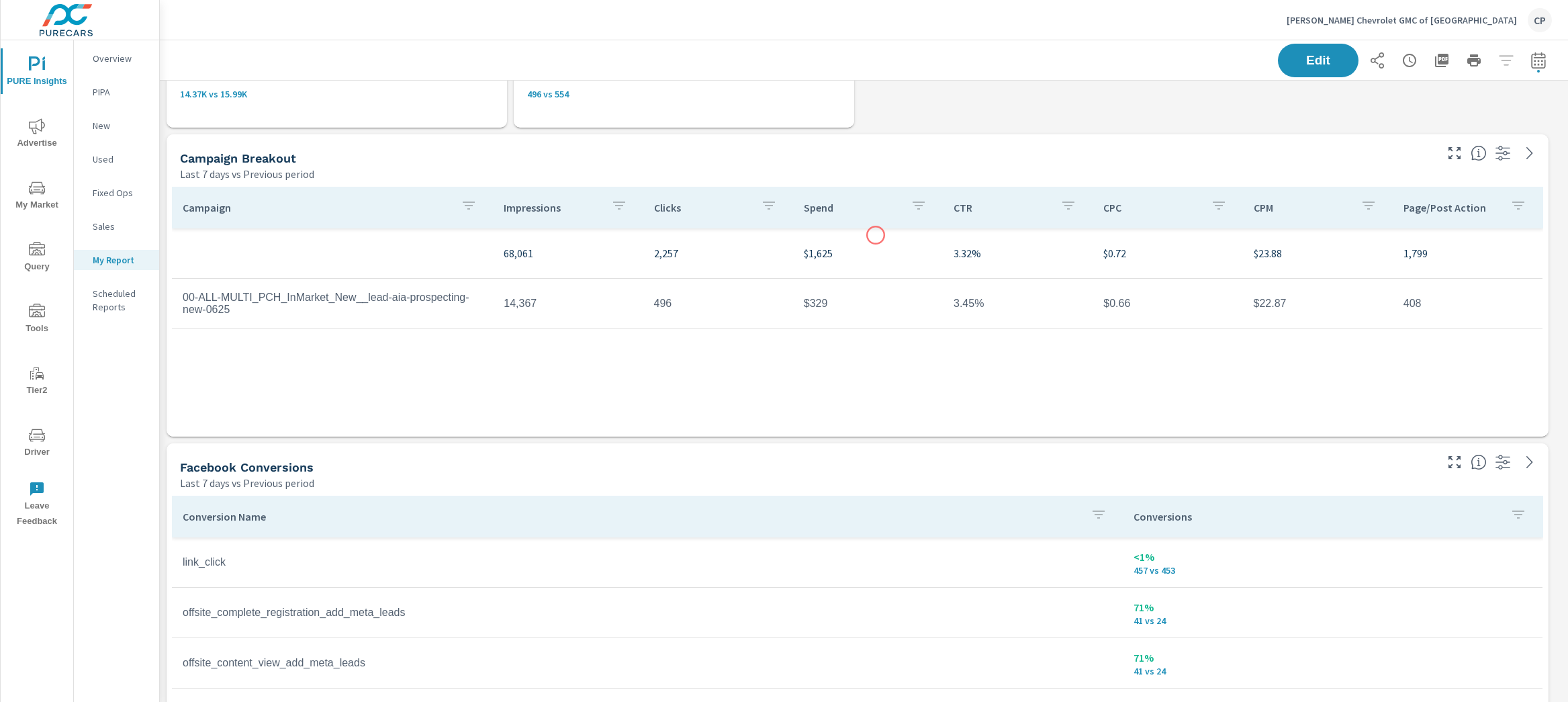
scroll to position [108, 0]
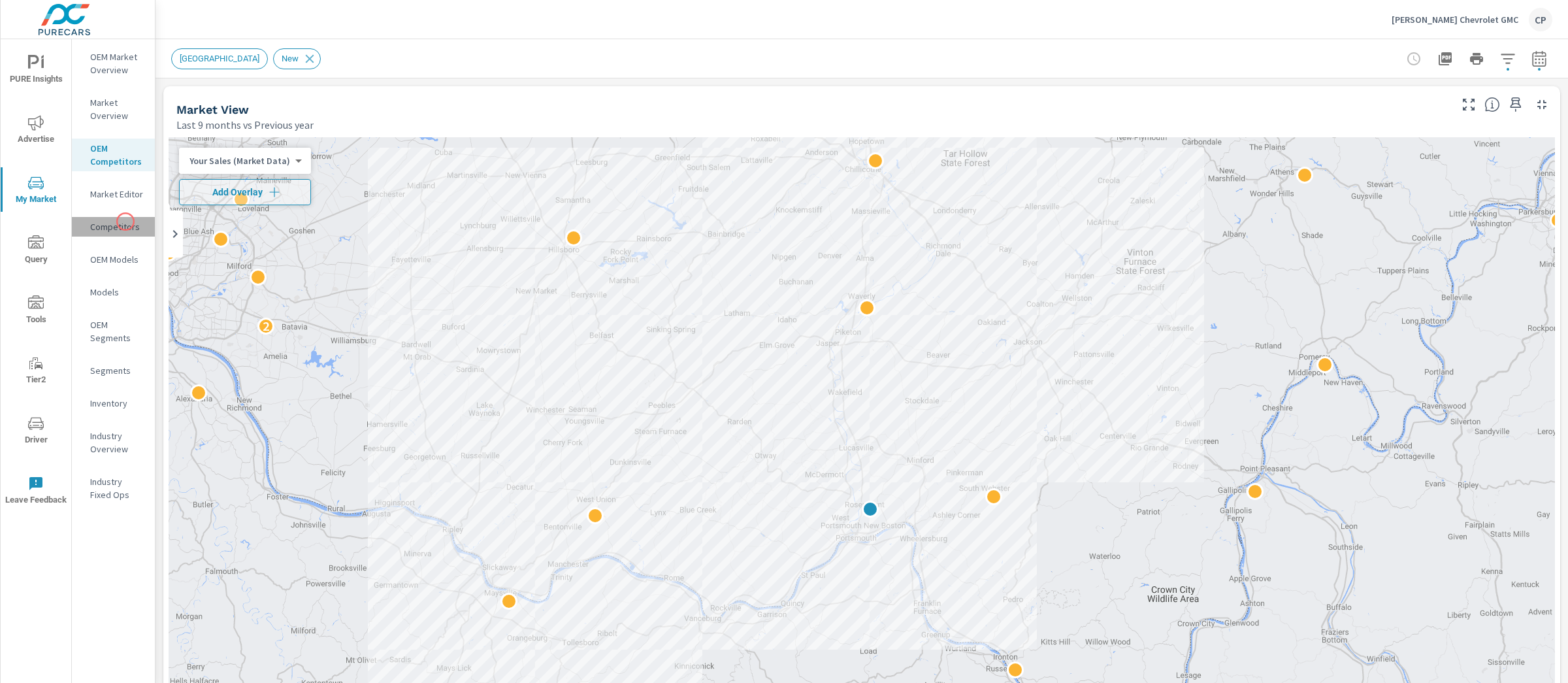
click at [125, 222] on p "Competitors" at bounding box center [117, 227] width 54 height 13
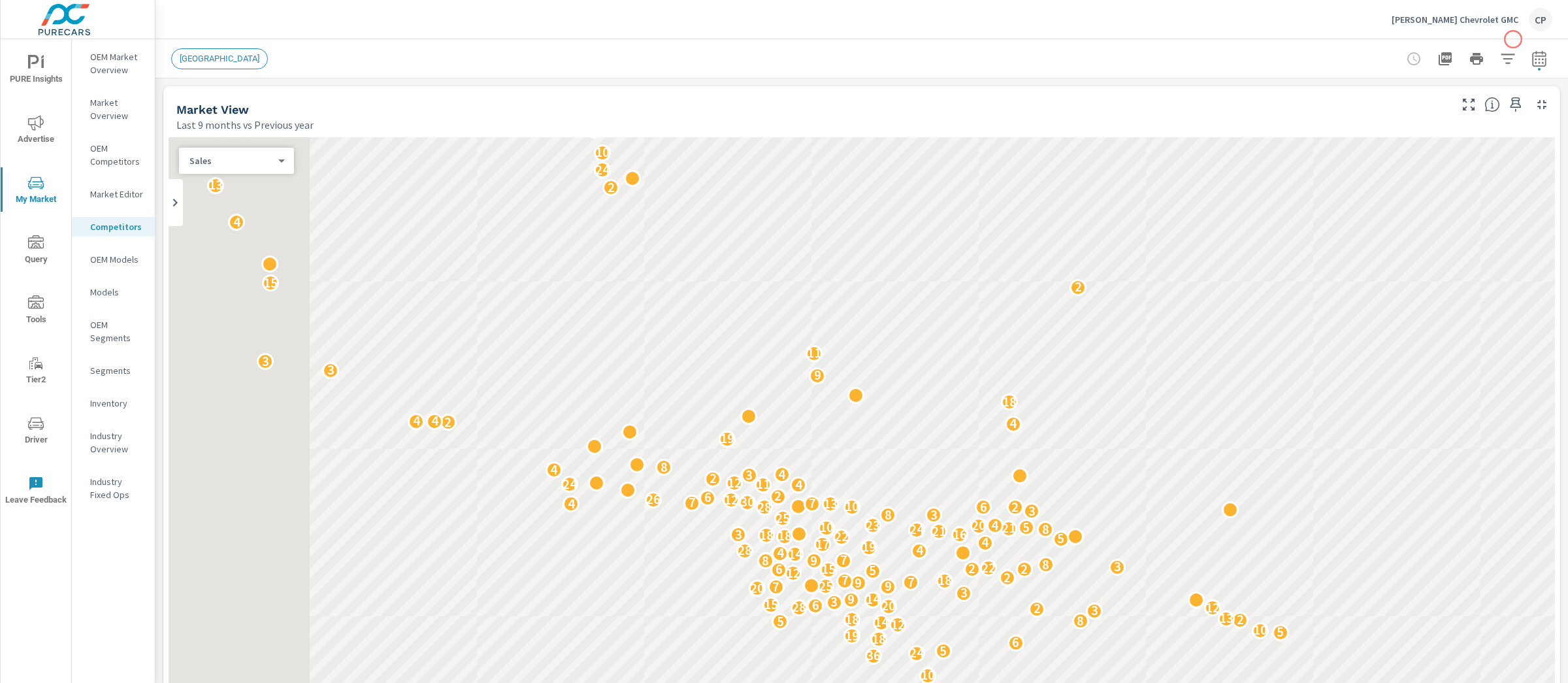
click at [1512, 40] on div "LOS ANGELES" at bounding box center [861, 59] width 1381 height 39
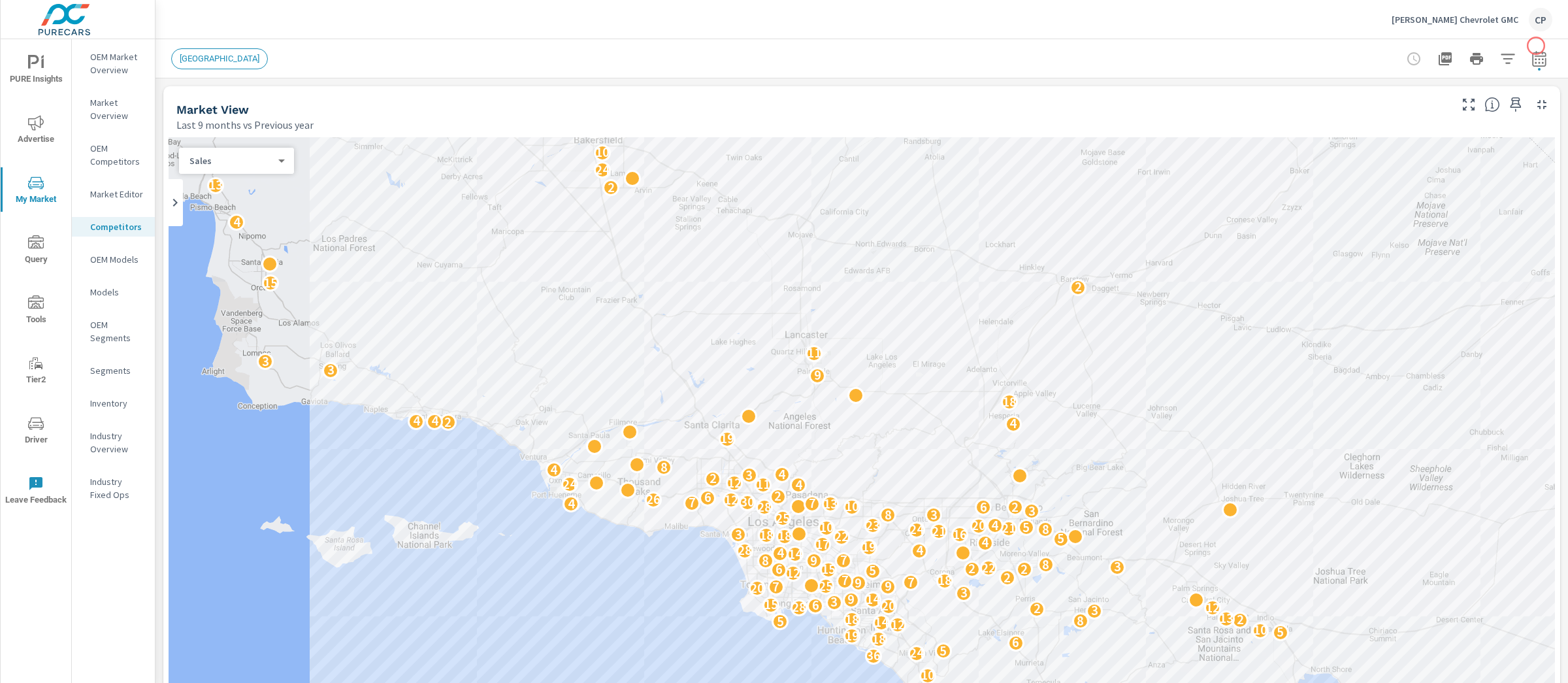
click at [1536, 46] on div at bounding box center [1476, 58] width 151 height 26
click at [1508, 57] on button "button" at bounding box center [1508, 58] width 26 height 26
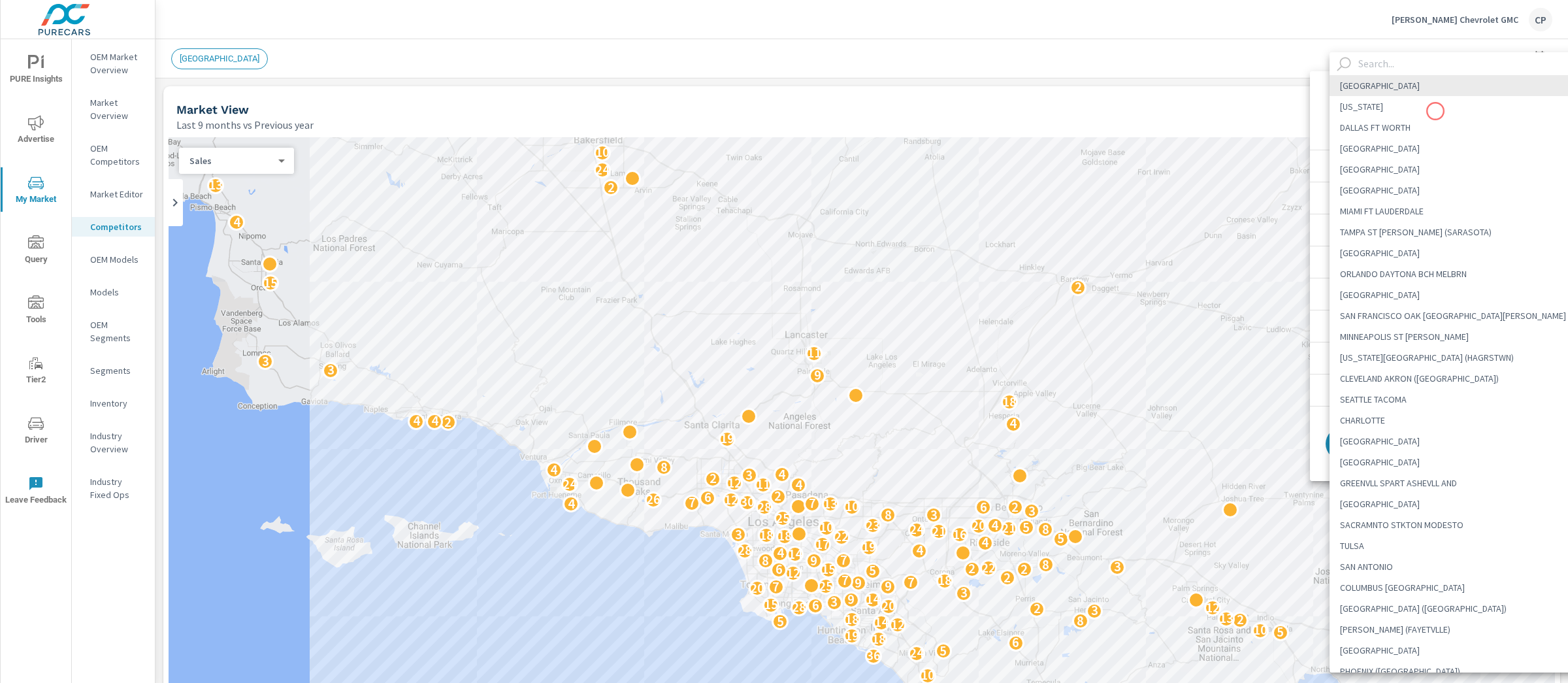
click at [1435, 111] on body "PURE Insights Advertise My Market Query Tools Tier2 Driver Leave Feedback OEM M…" at bounding box center [784, 341] width 1568 height 683
click at [1417, 69] on input "text" at bounding box center [1471, 63] width 236 height 23
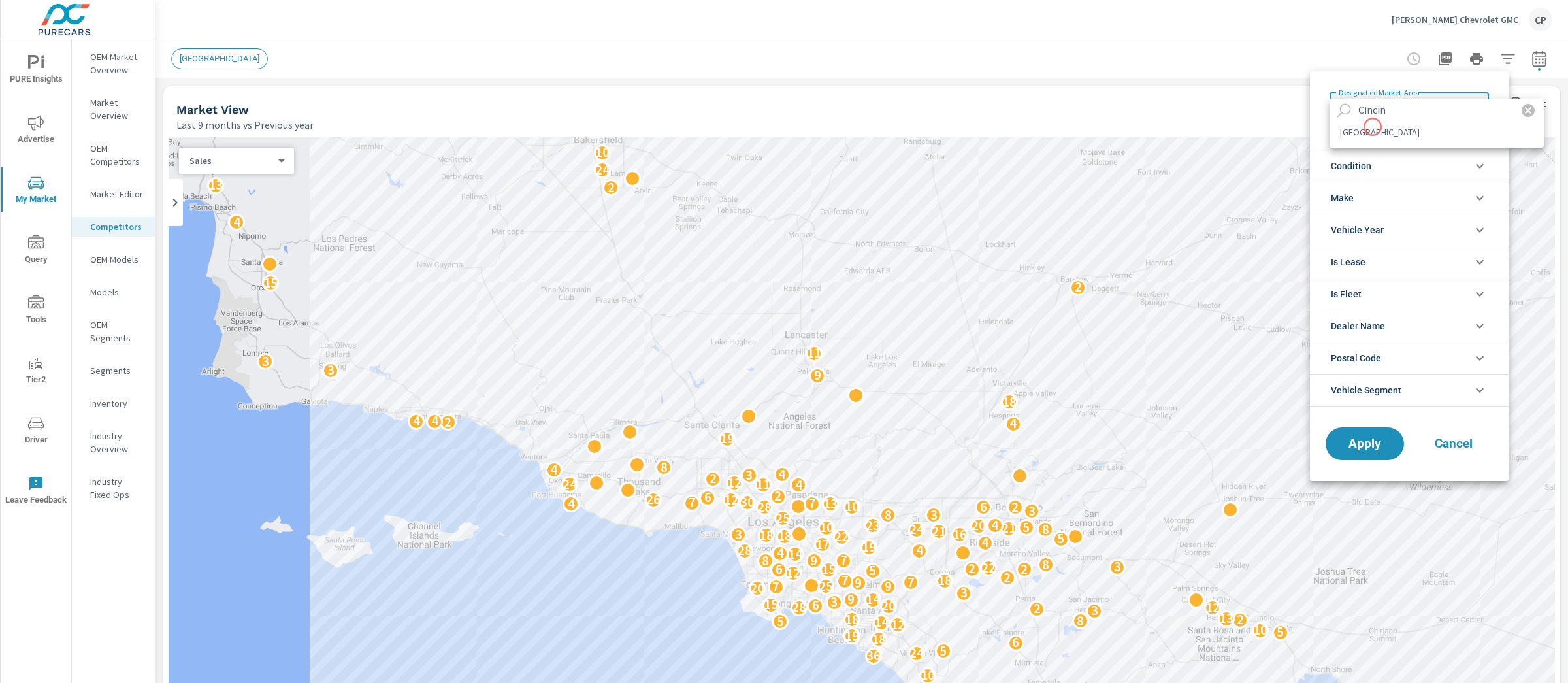
type input "Cincin"
click at [1373, 127] on li "[GEOGRAPHIC_DATA]" at bounding box center [1436, 132] width 214 height 21
type Area "[GEOGRAPHIC_DATA]"
click at [1349, 446] on span "Apply" at bounding box center [1365, 444] width 54 height 13
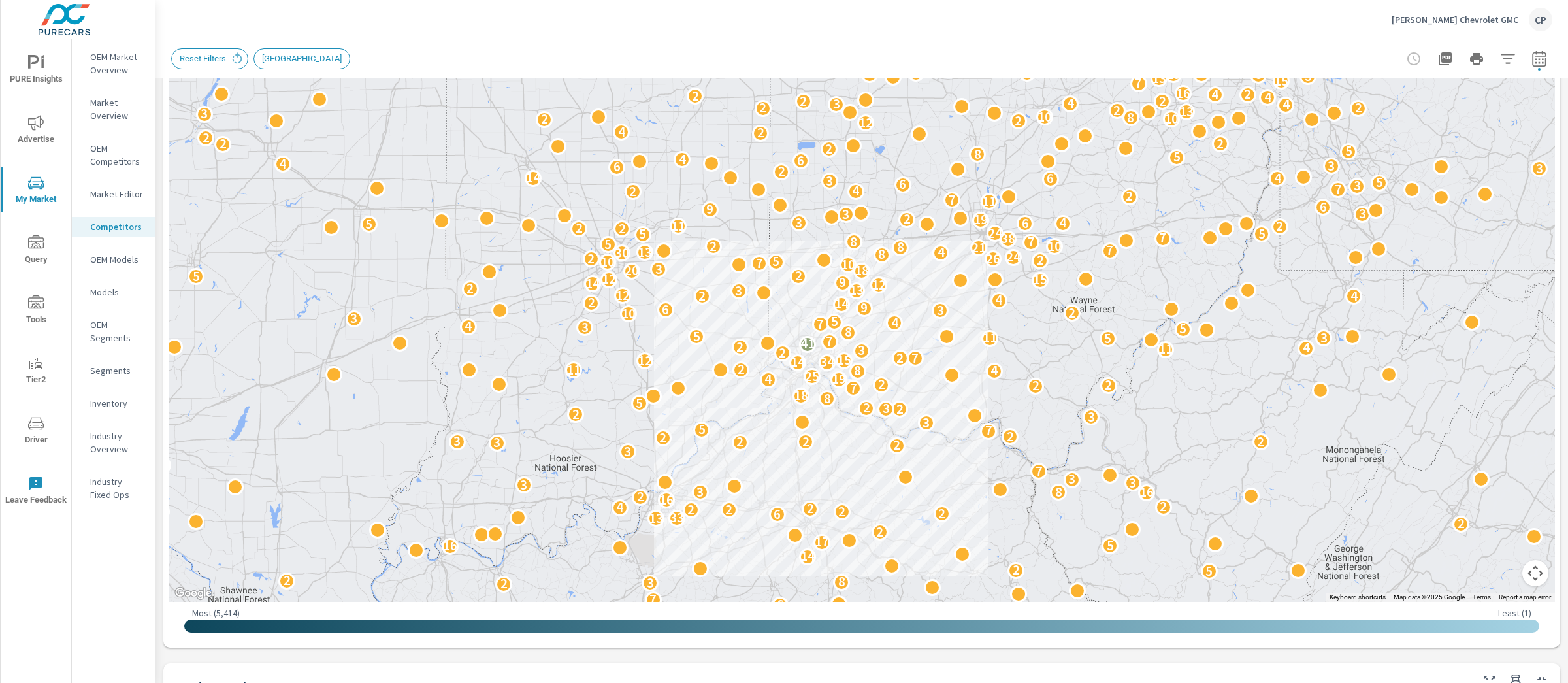
scroll to position [139, 0]
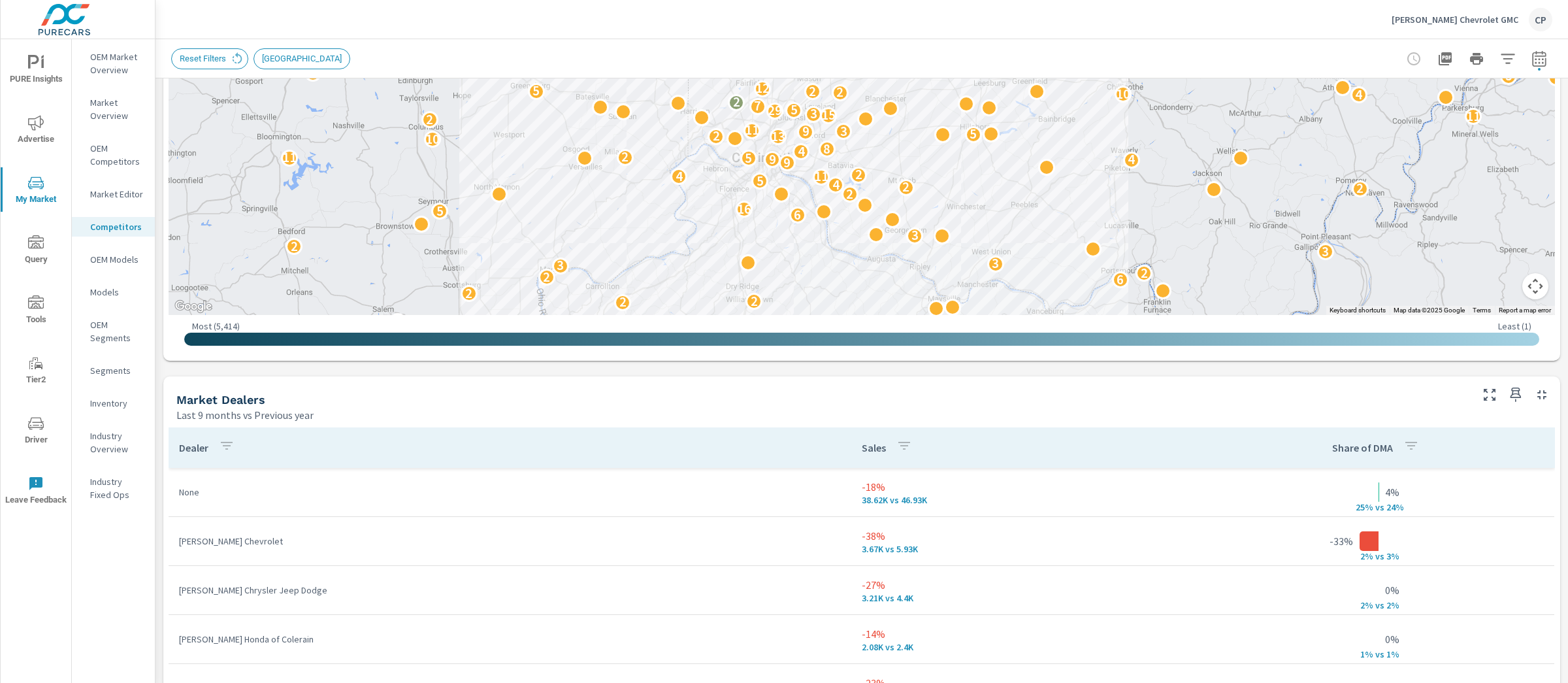
scroll to position [608, 0]
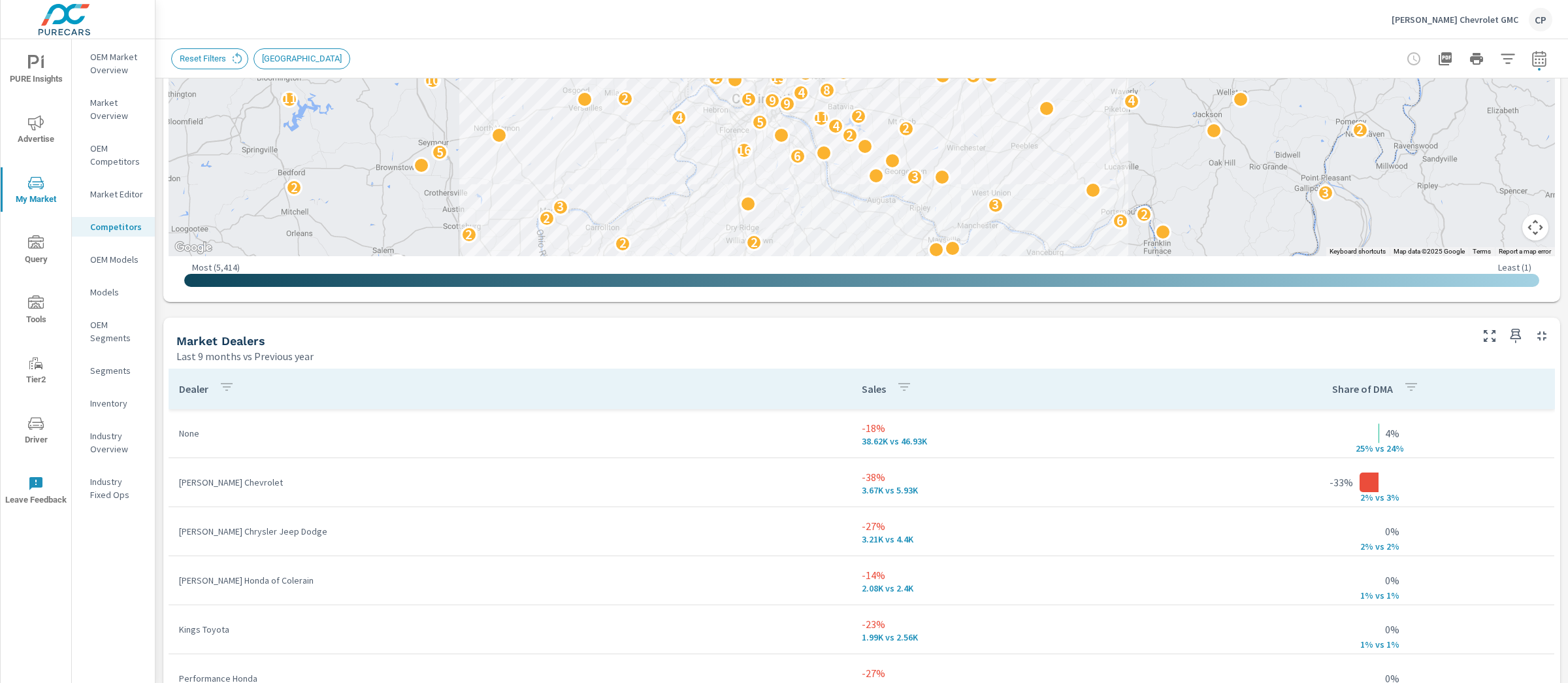
click at [1531, 64] on icon "button" at bounding box center [1539, 58] width 16 height 16
click at [1531, 60] on icon "button" at bounding box center [1539, 58] width 16 height 16
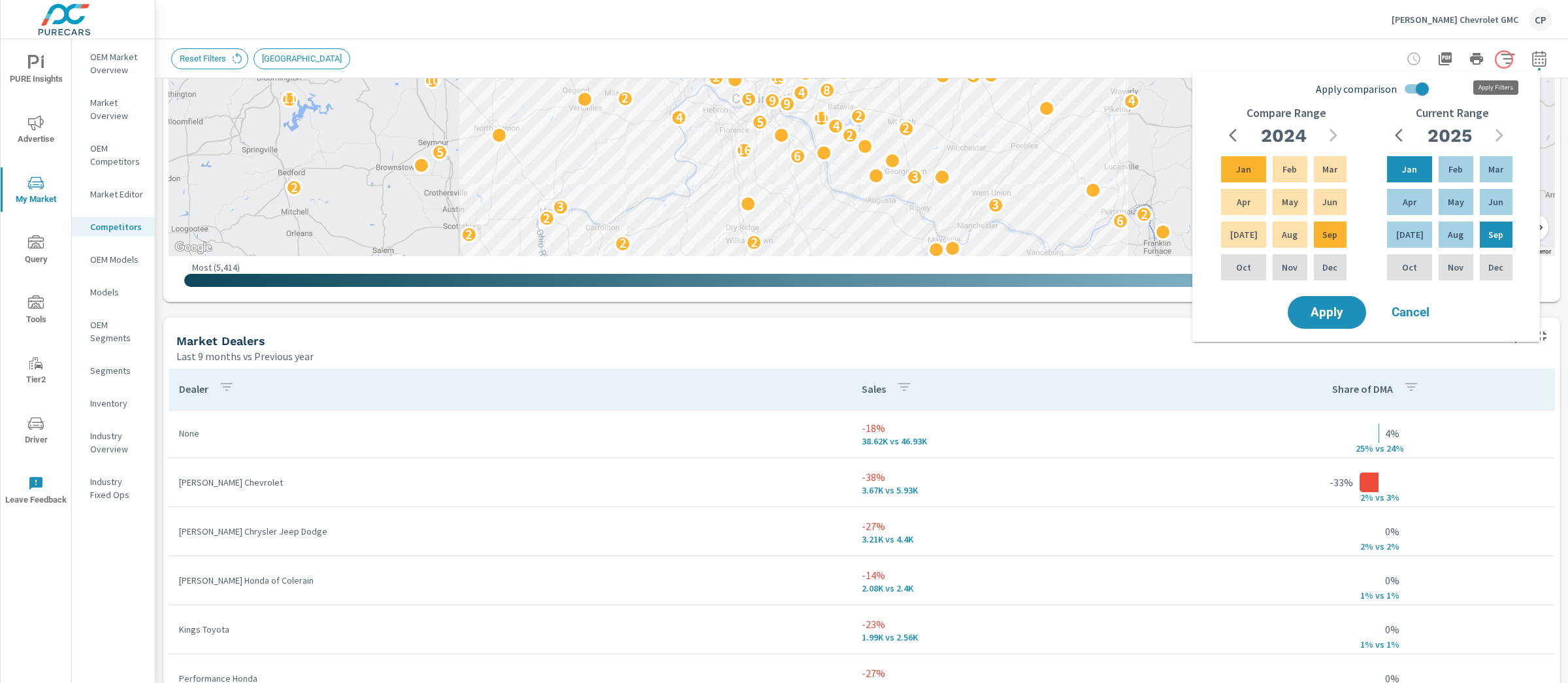
click at [1502, 60] on icon "button" at bounding box center [1508, 58] width 16 height 16
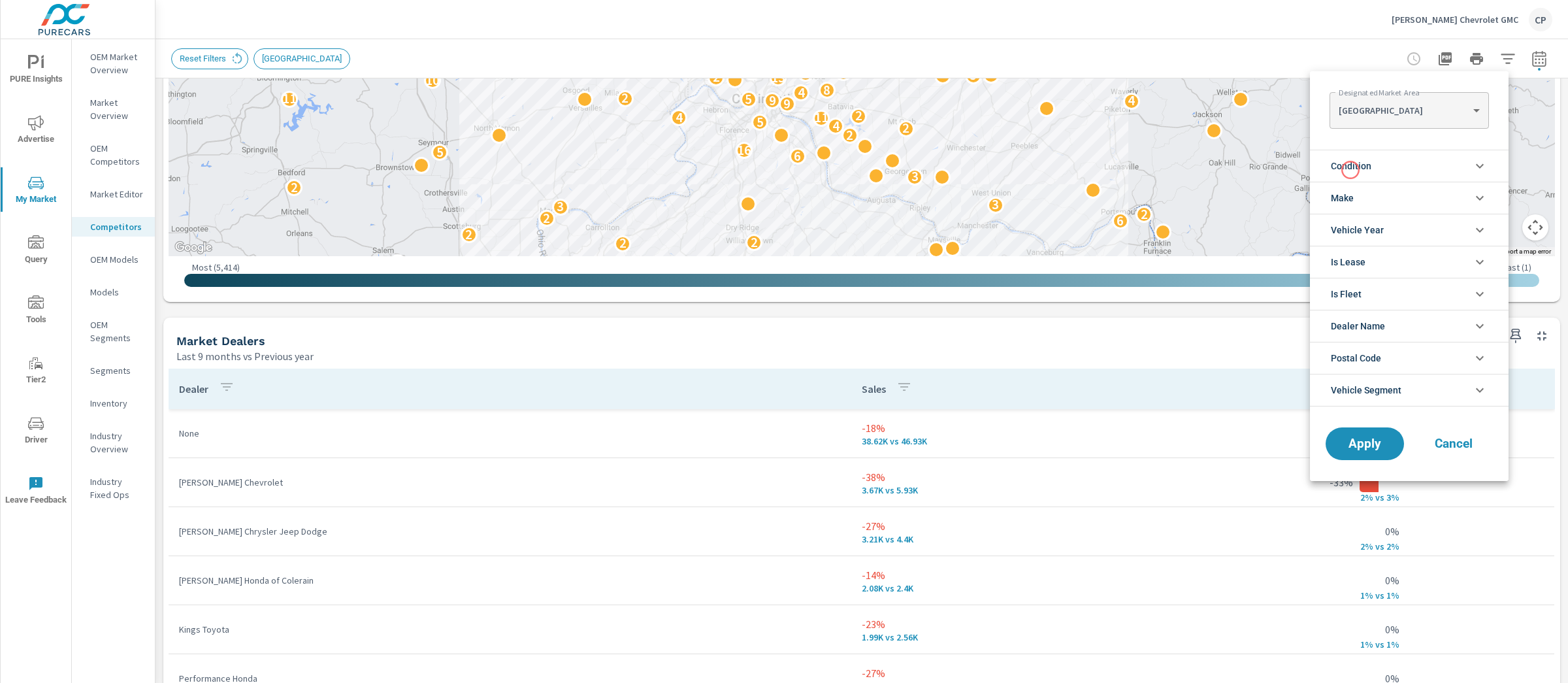
click at [1350, 170] on span "Condition" at bounding box center [1351, 166] width 40 height 31
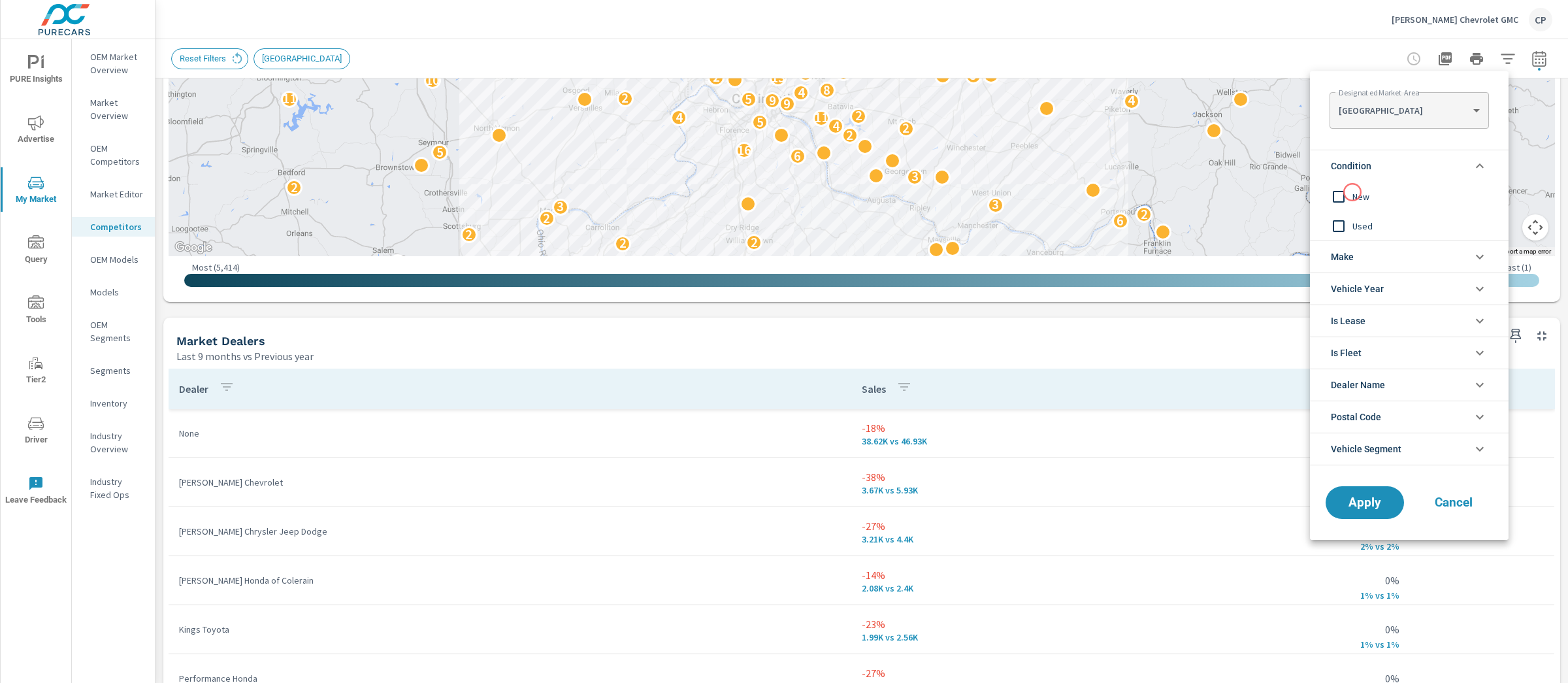
click at [1352, 193] on span "New" at bounding box center [1424, 196] width 143 height 16
click at [1358, 262] on li "Make" at bounding box center [1409, 256] width 198 height 32
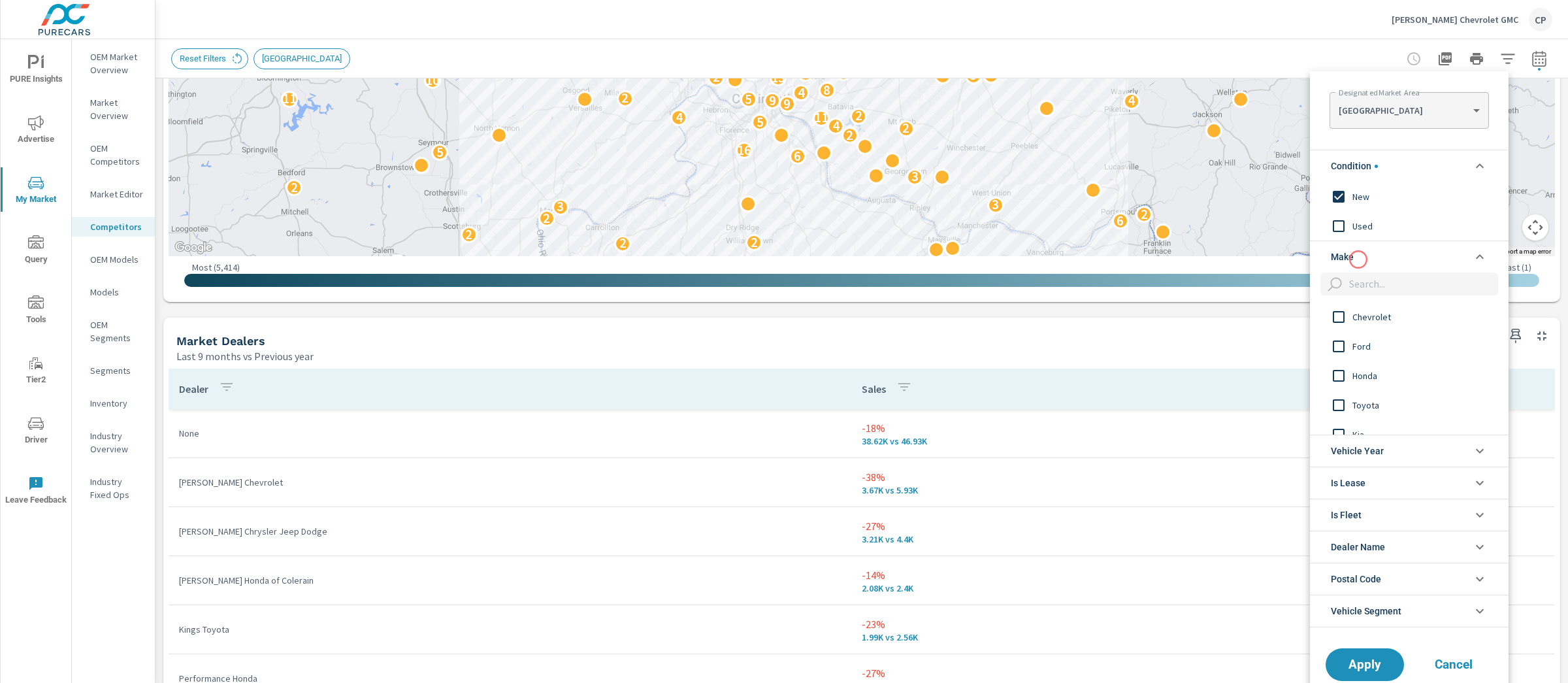
click at [1358, 260] on li "Make" at bounding box center [1409, 256] width 198 height 32
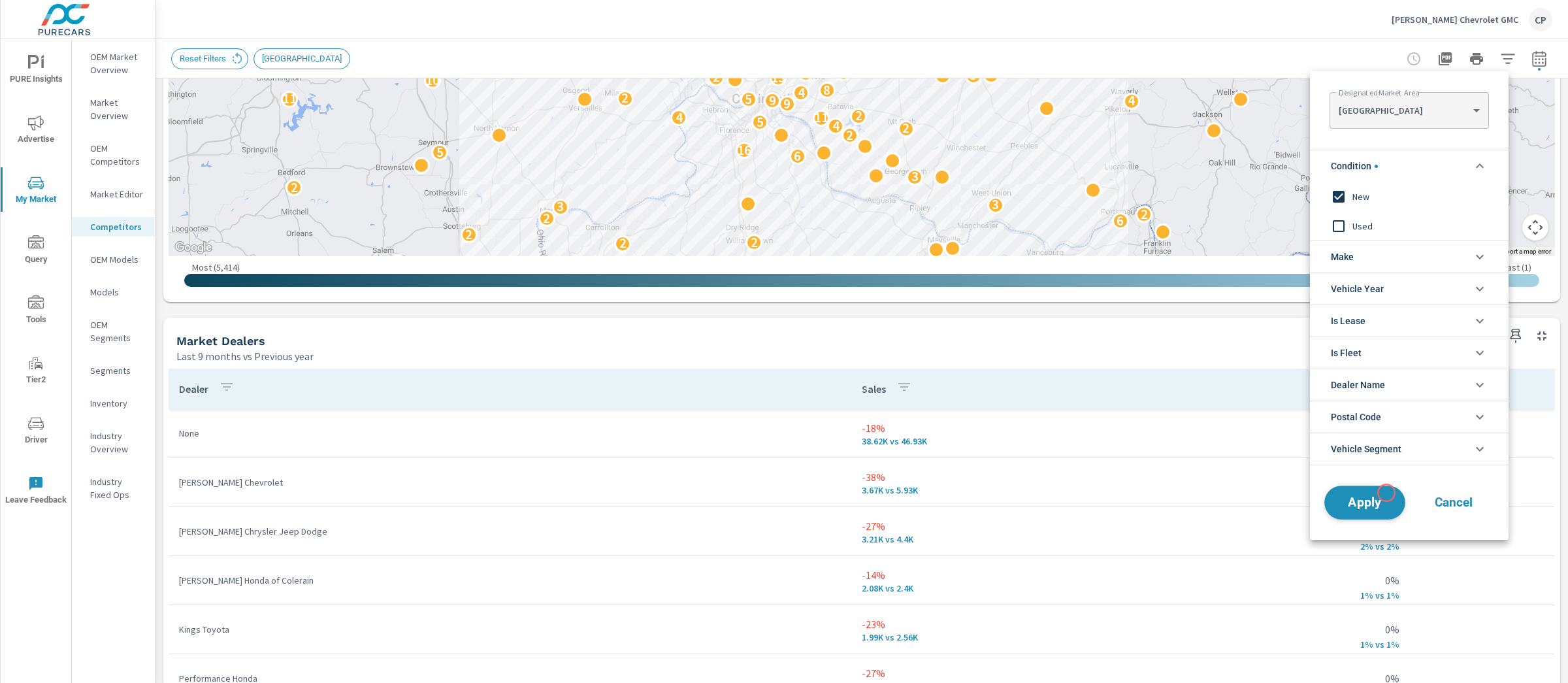
click at [1386, 493] on button "Apply" at bounding box center [1364, 503] width 81 height 34
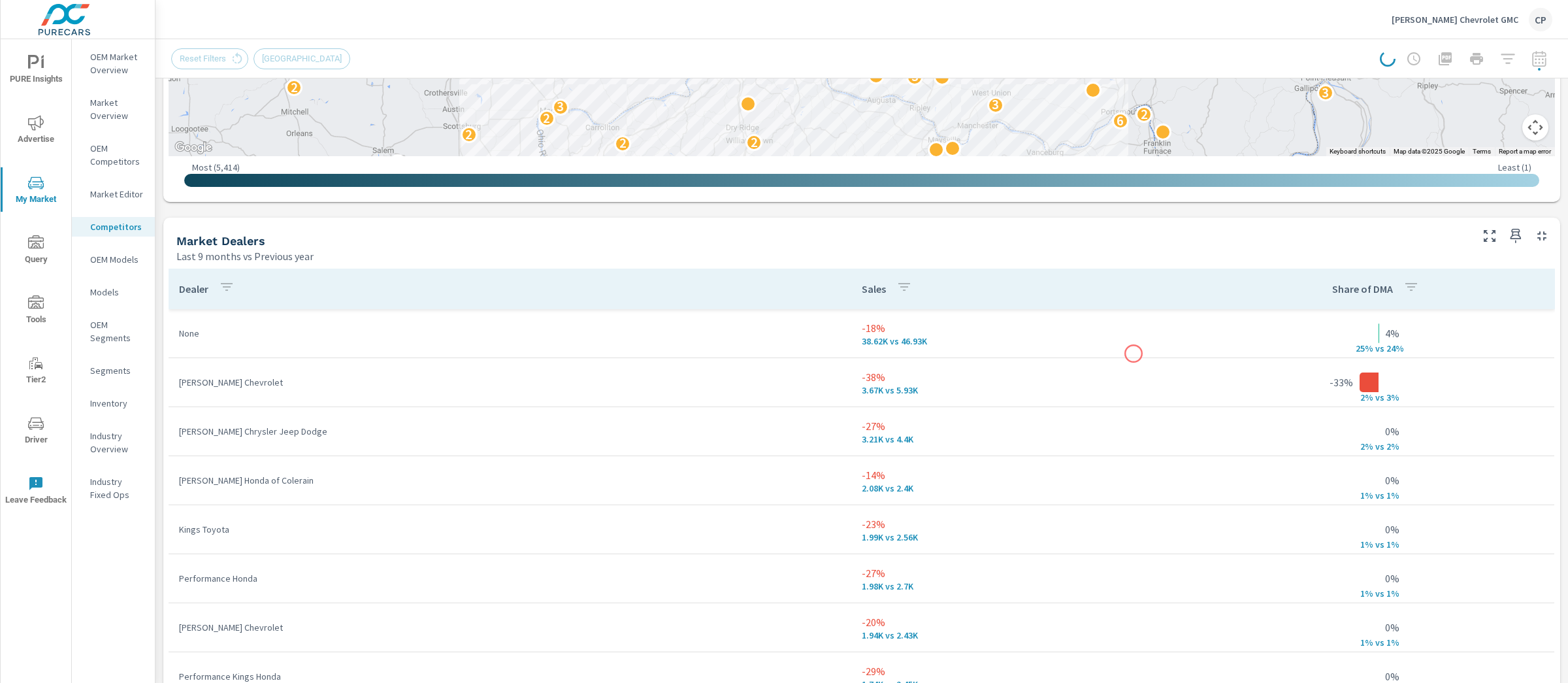
scroll to position [710, 0]
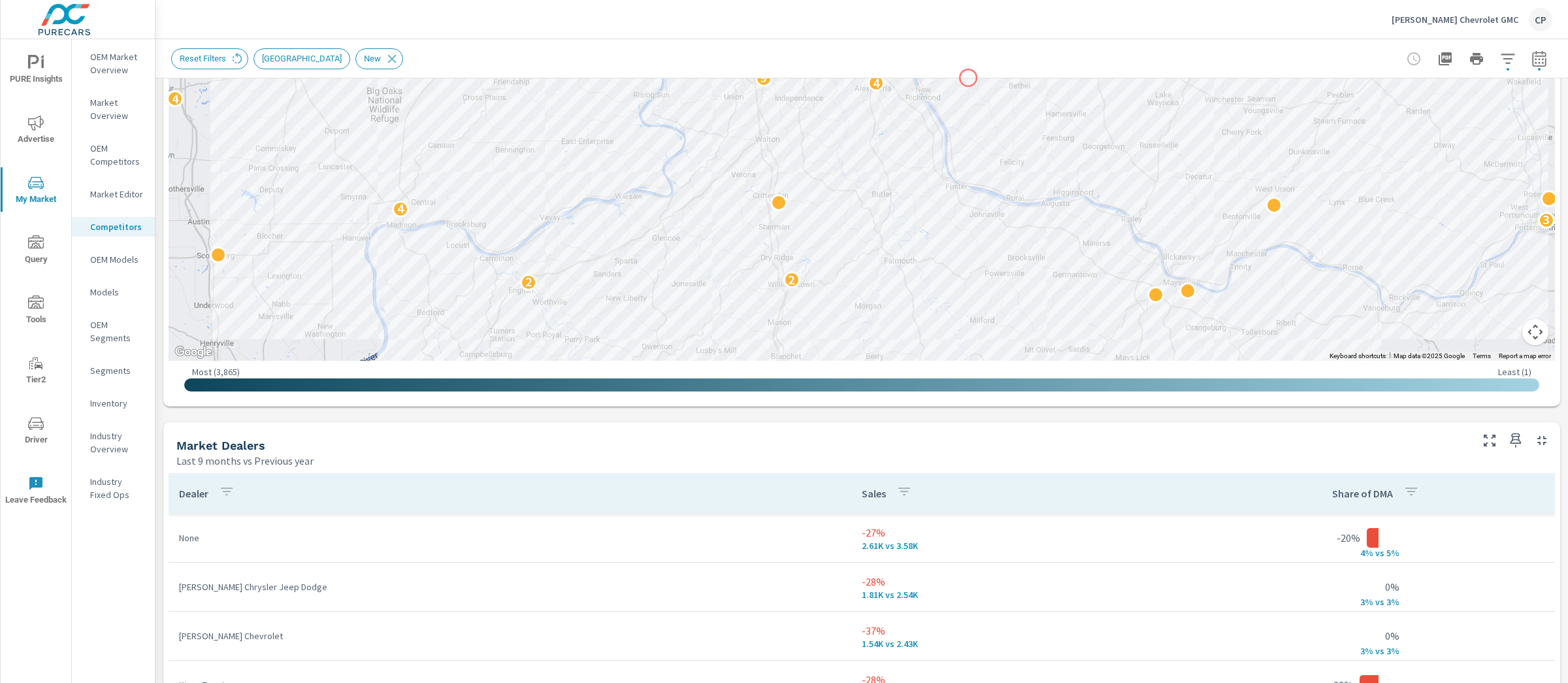
scroll to position [543, 0]
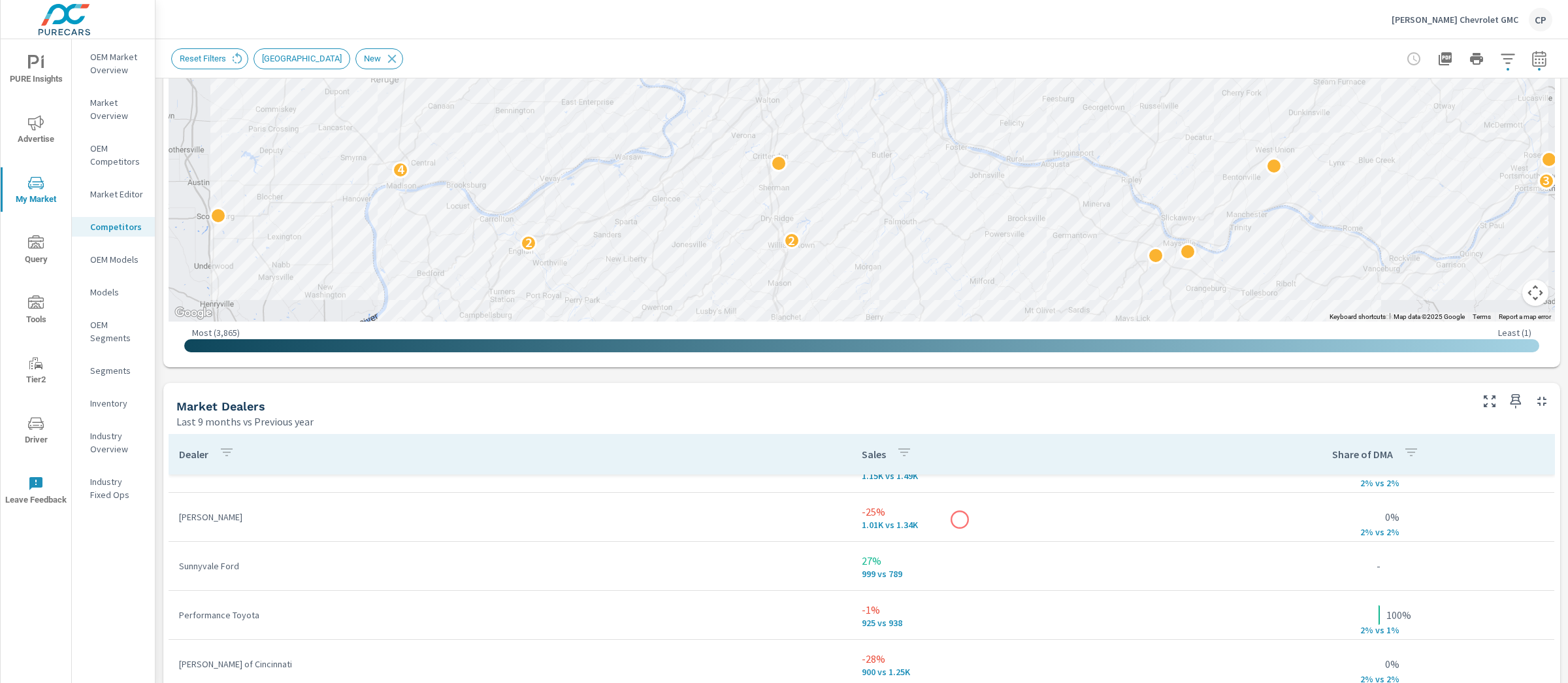
scroll to position [466, 0]
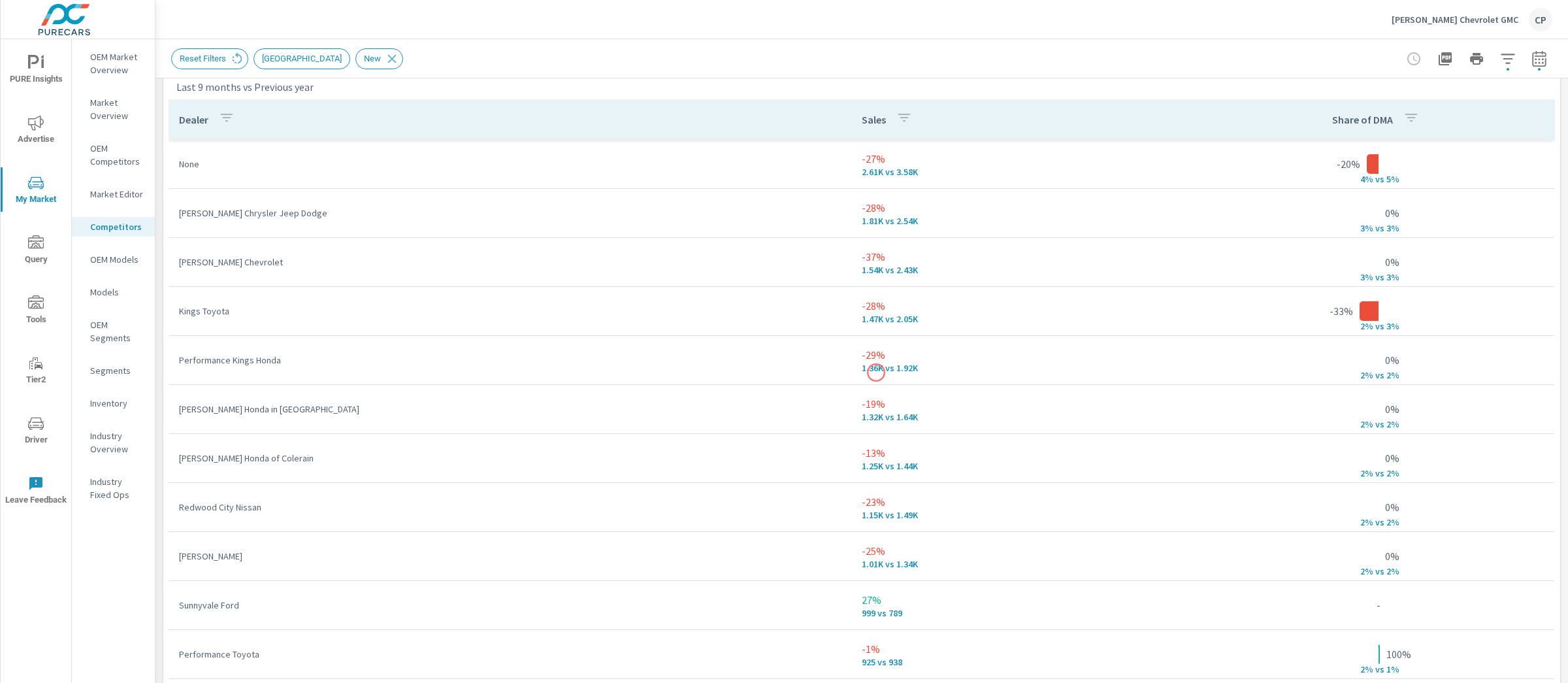
scroll to position [890, 0]
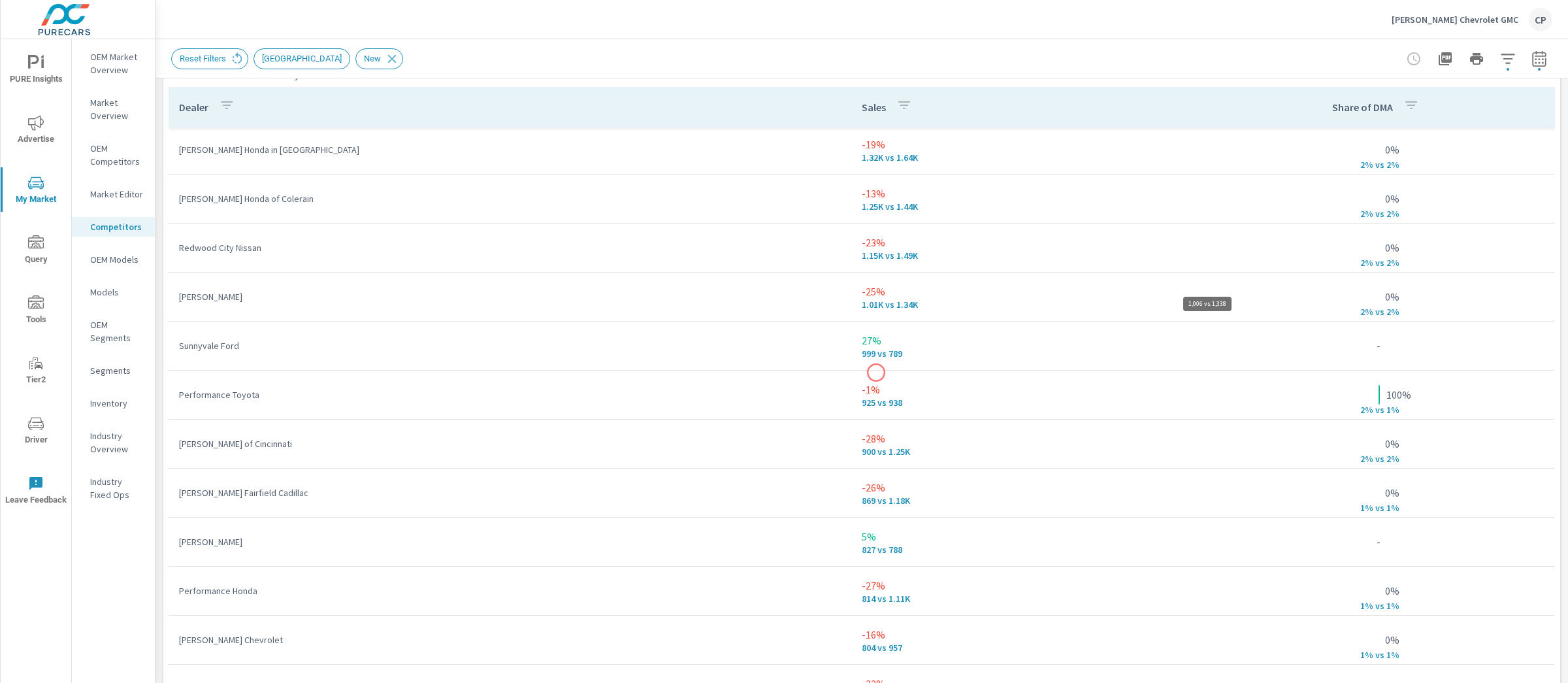
scroll to position [257, 0]
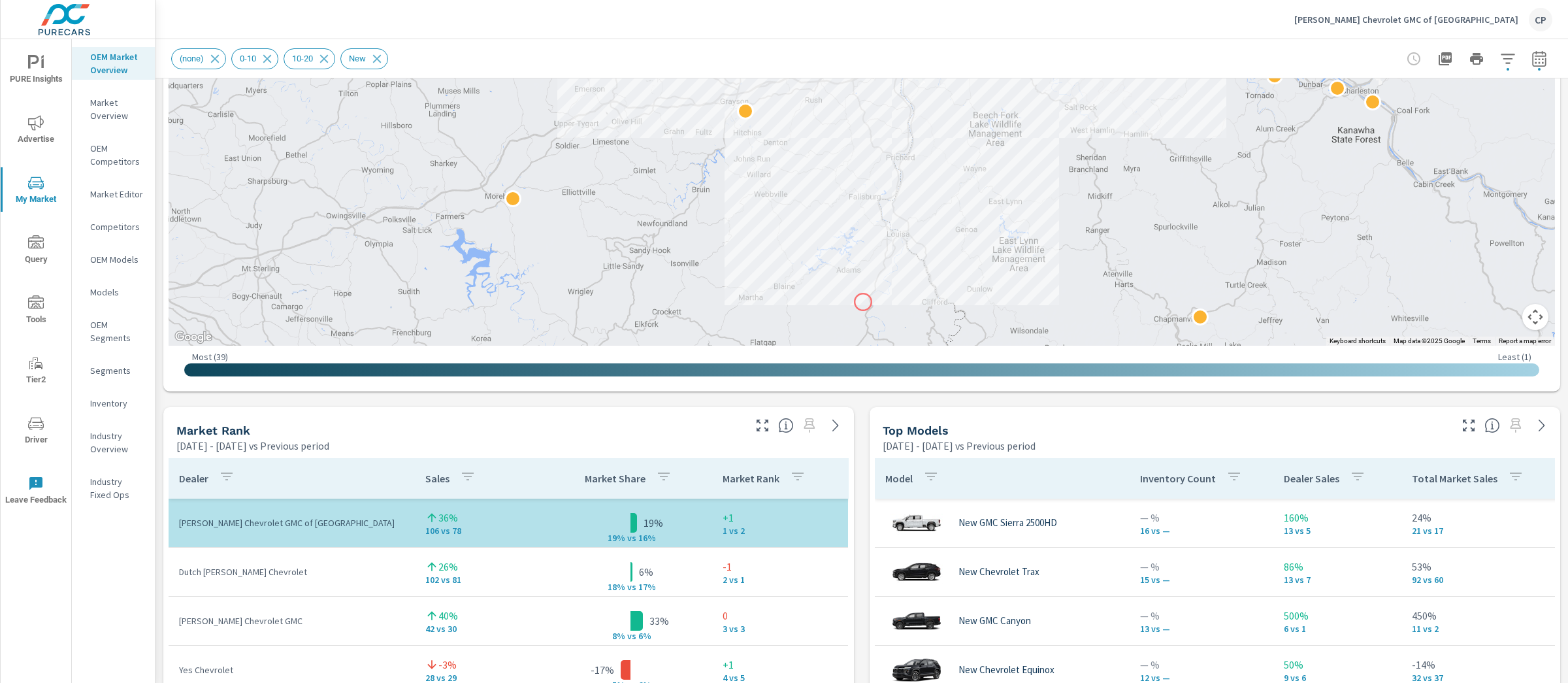
scroll to position [515, 0]
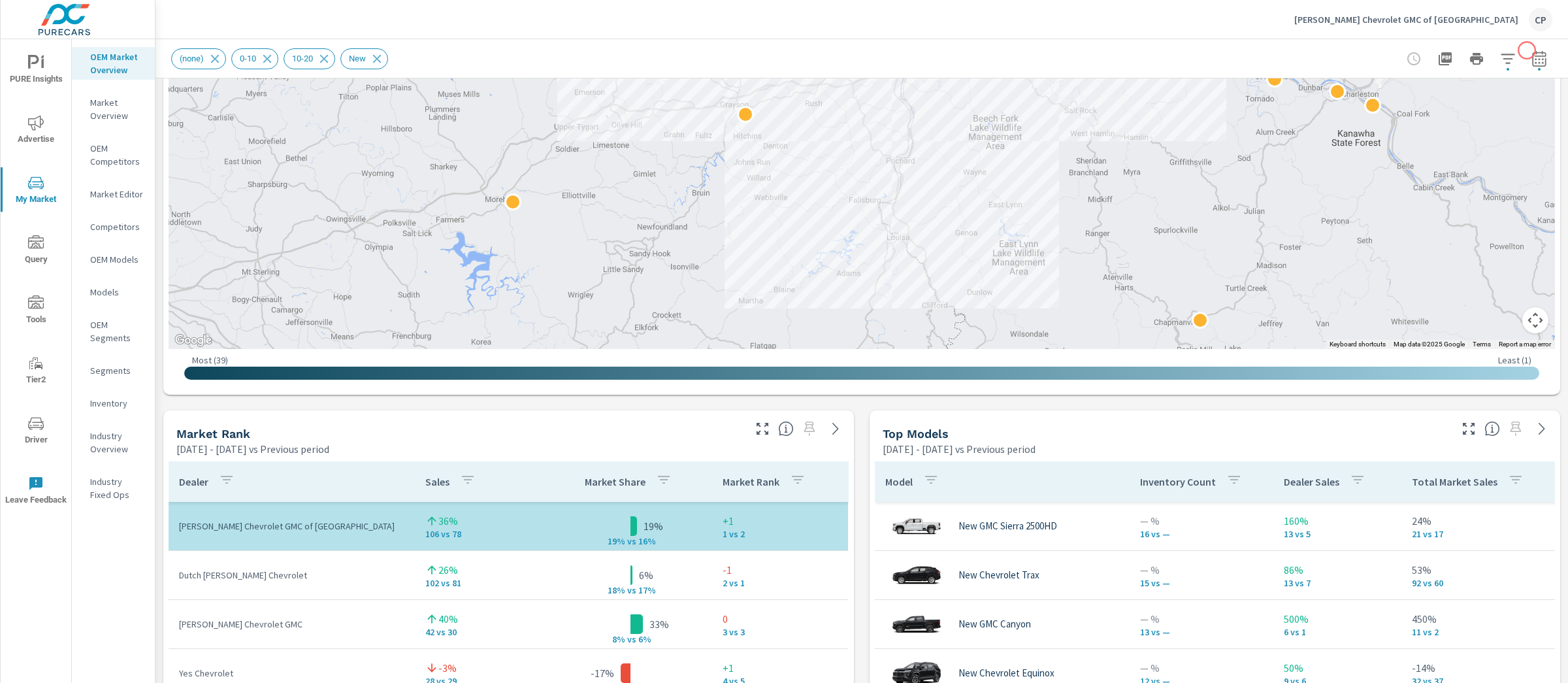
click at [1531, 54] on icon "button" at bounding box center [1539, 58] width 16 height 16
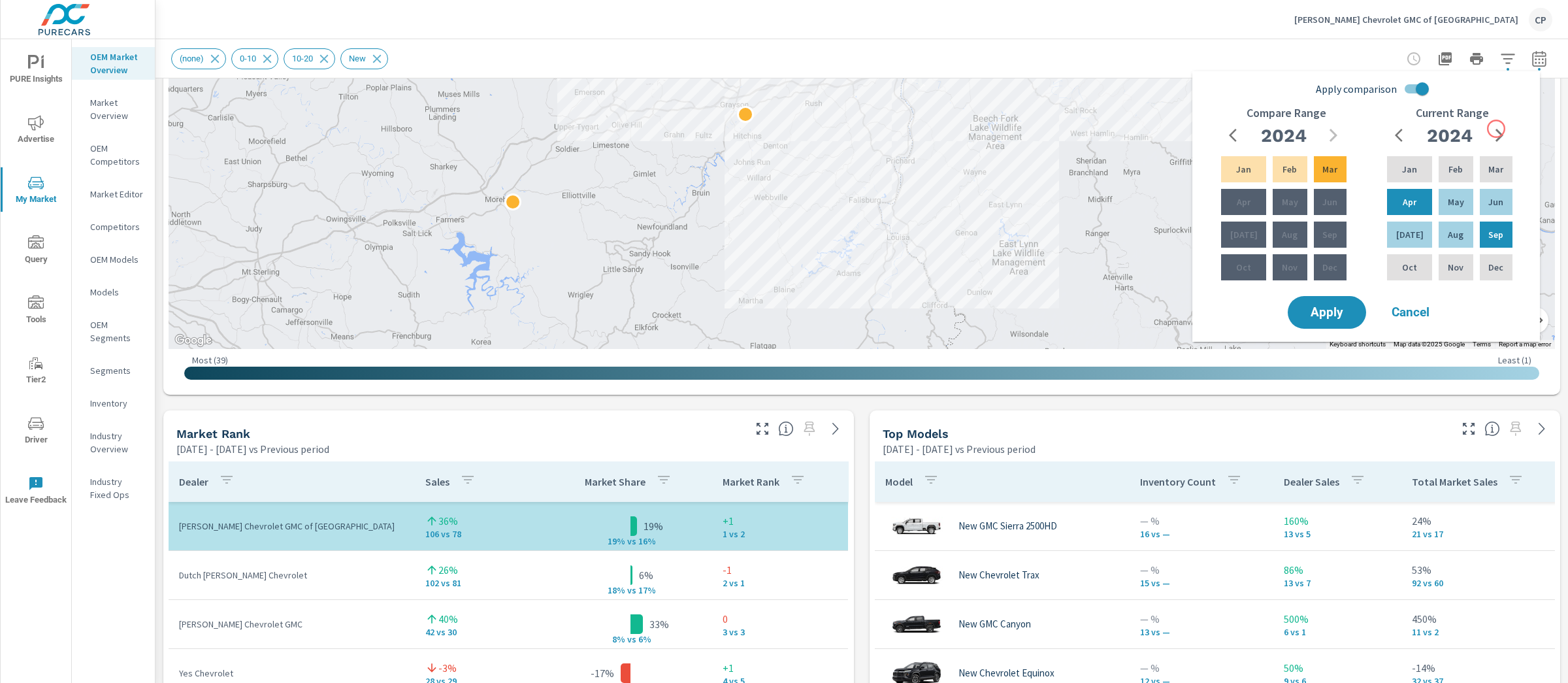
click at [1496, 128] on icon "button" at bounding box center [1499, 135] width 16 height 16
click at [1449, 232] on p "Aug" at bounding box center [1455, 235] width 16 height 13
click at [1488, 232] on p "Sep" at bounding box center [1496, 235] width 15 height 13
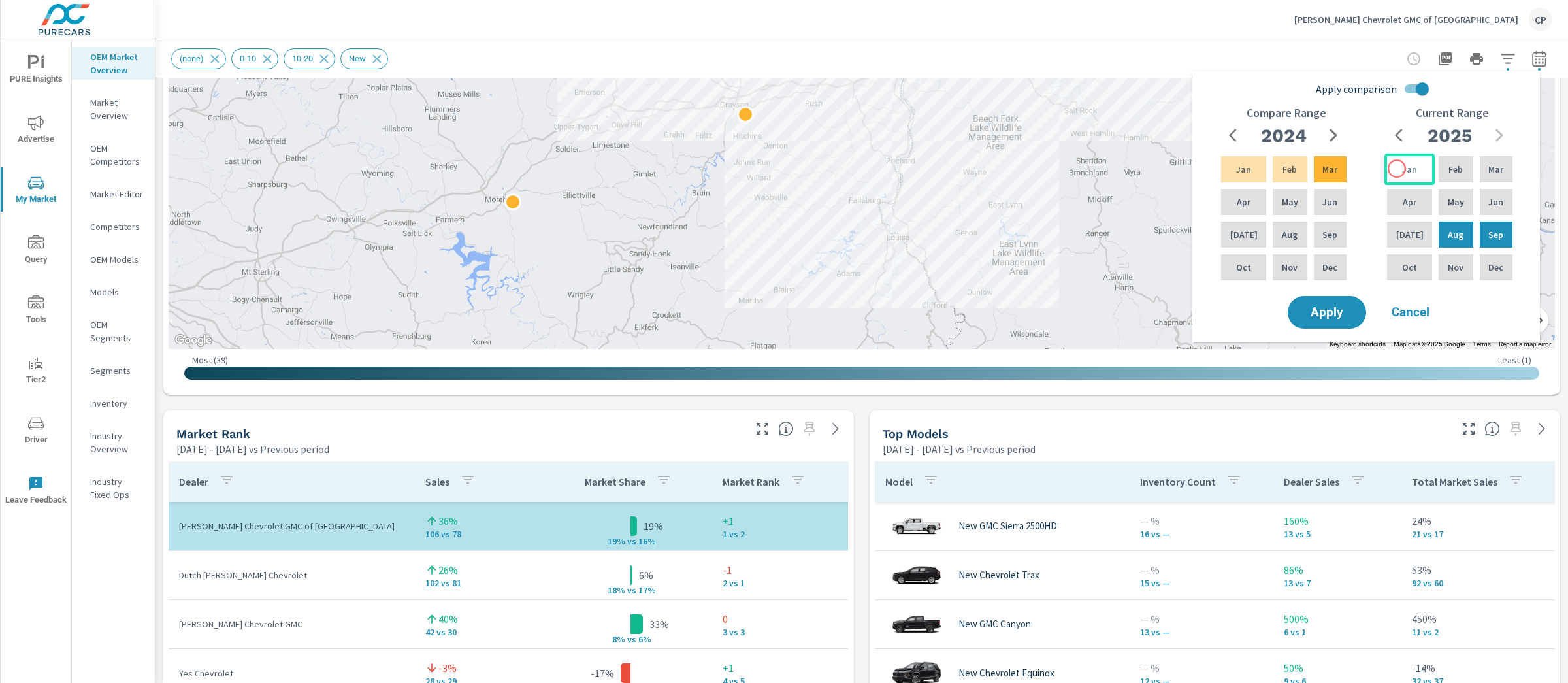
click at [1402, 169] on p "Jan" at bounding box center [1409, 169] width 15 height 13
click at [1490, 249] on div "Sep" at bounding box center [1496, 234] width 38 height 31
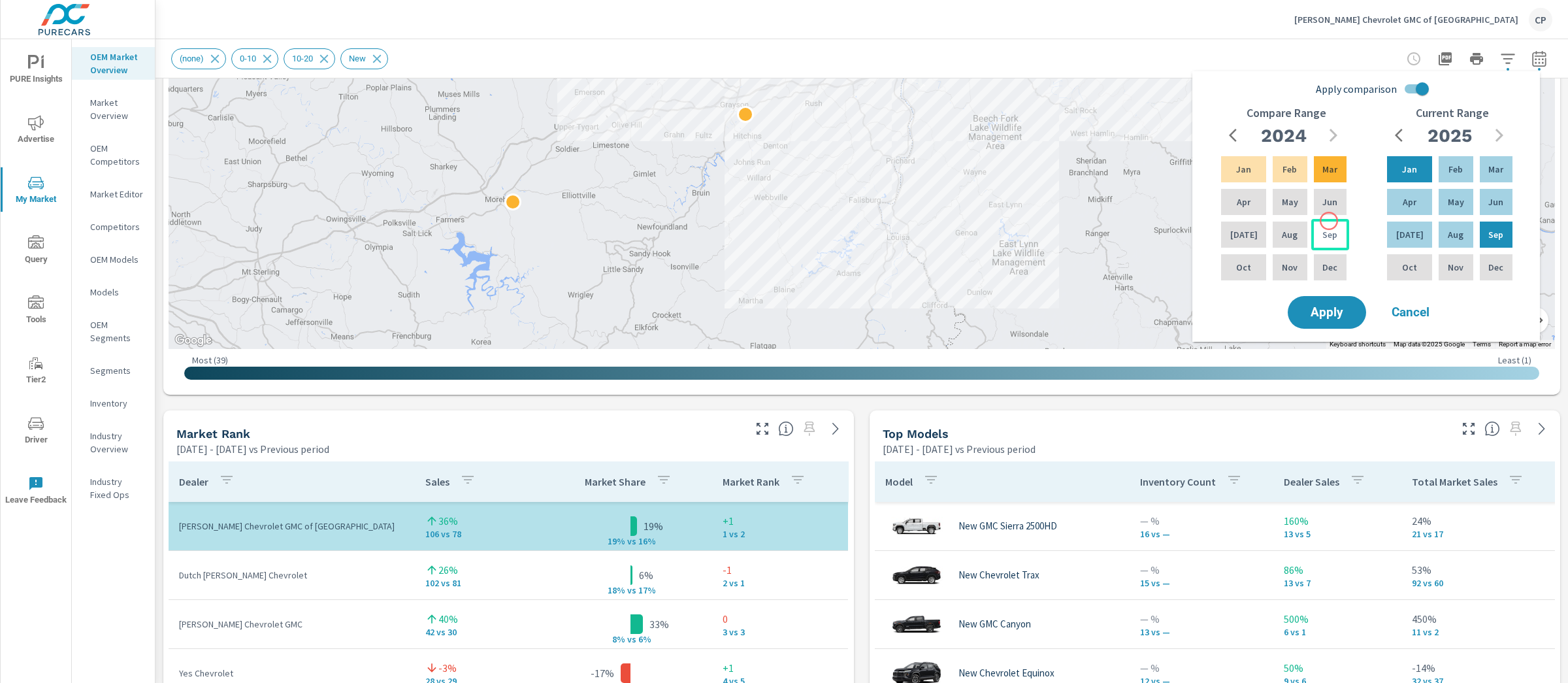
click at [1329, 222] on div "Sep" at bounding box center [1330, 234] width 38 height 31
click at [1241, 181] on div "Jan" at bounding box center [1243, 169] width 50 height 31
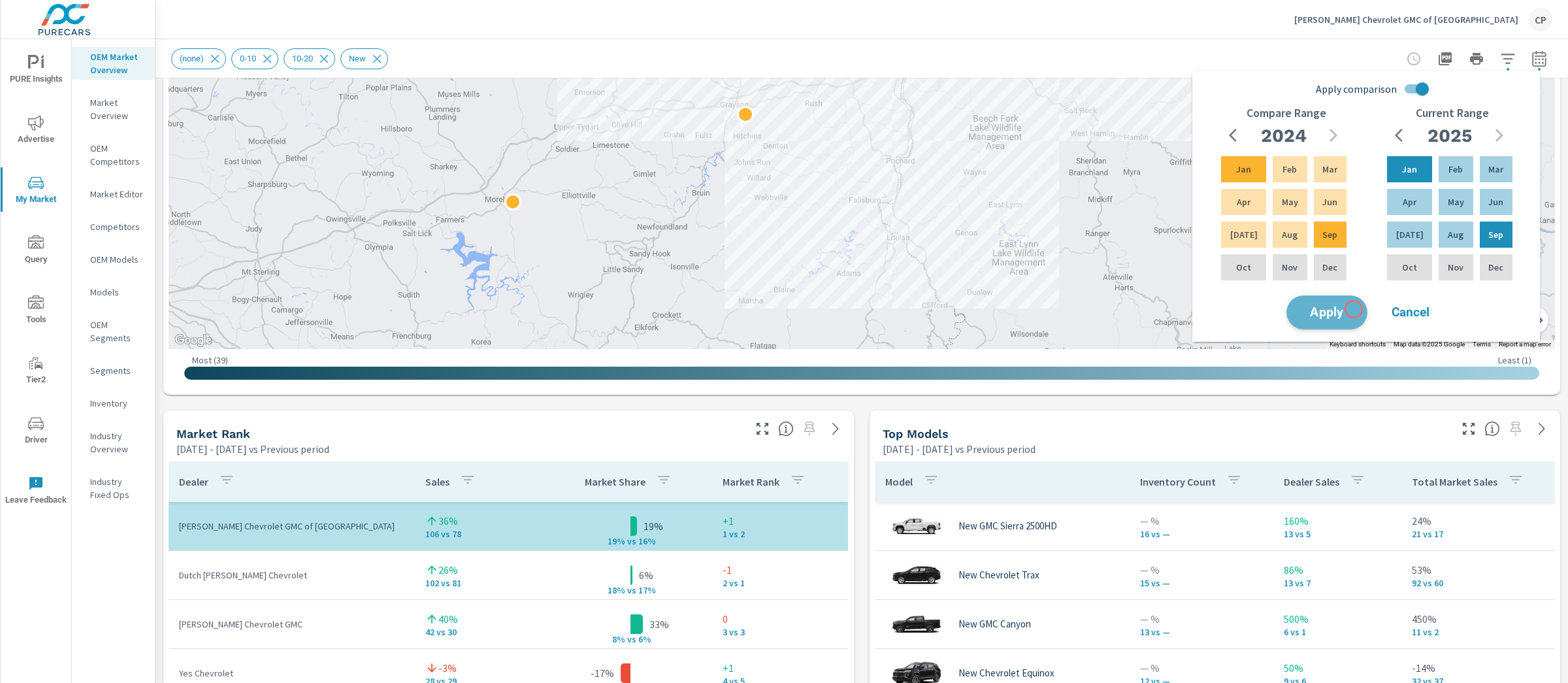
click at [1354, 309] on button "Apply" at bounding box center [1326, 313] width 81 height 34
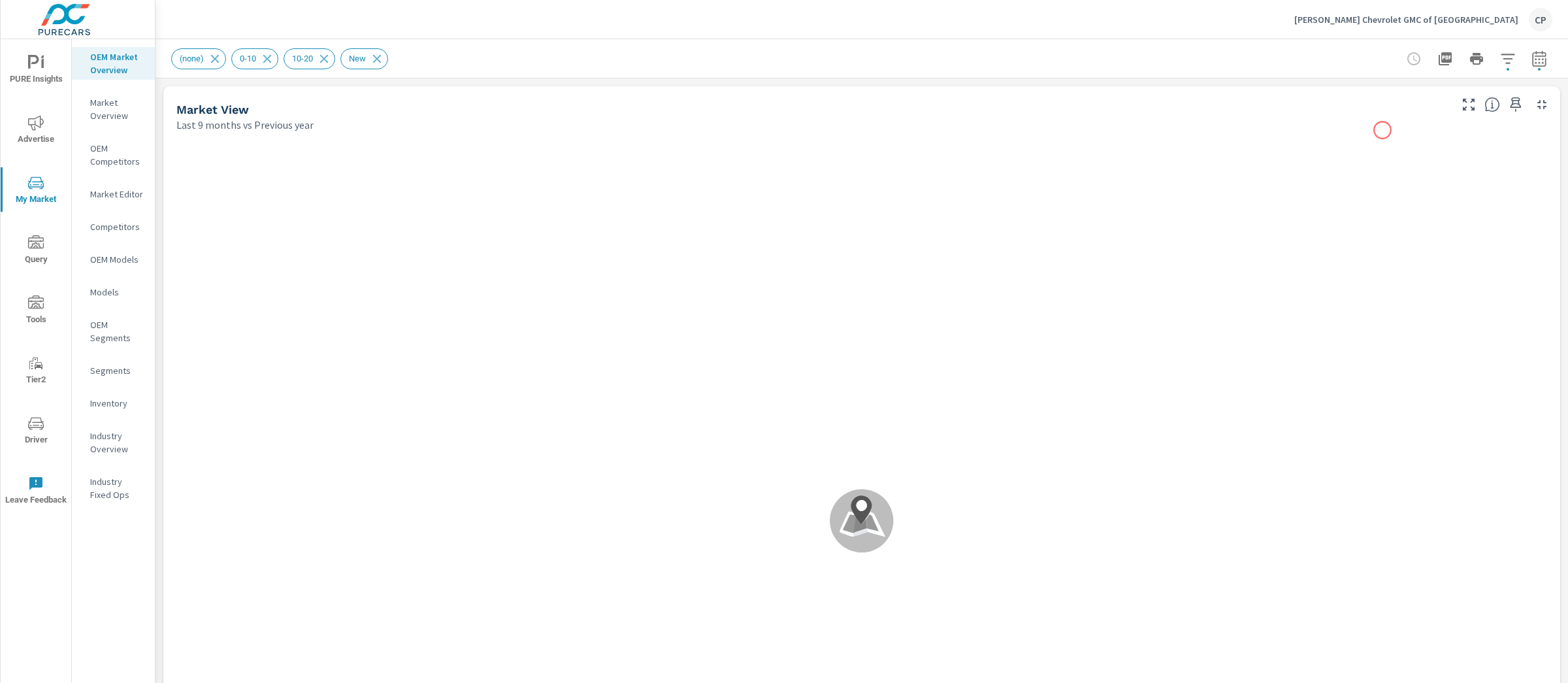
scroll to position [196, 0]
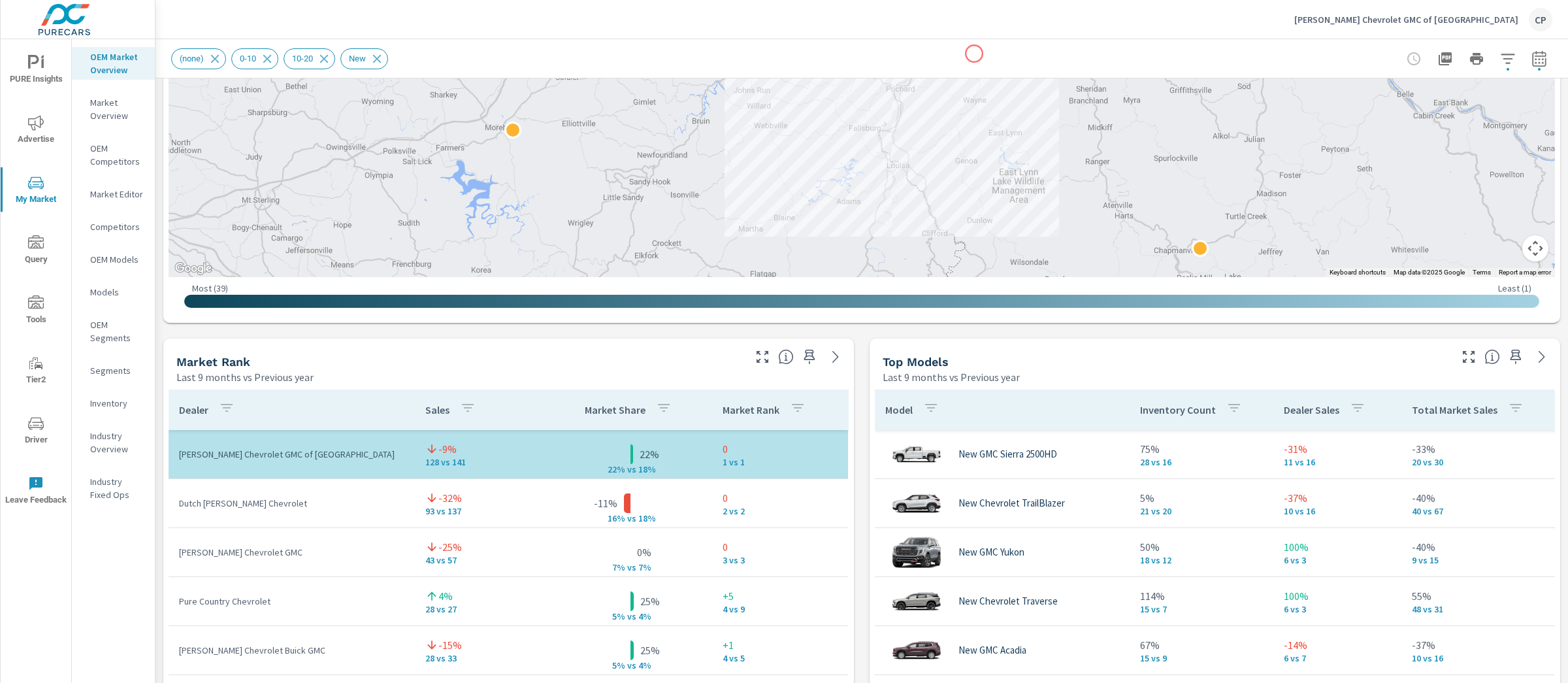
scroll to position [696, 0]
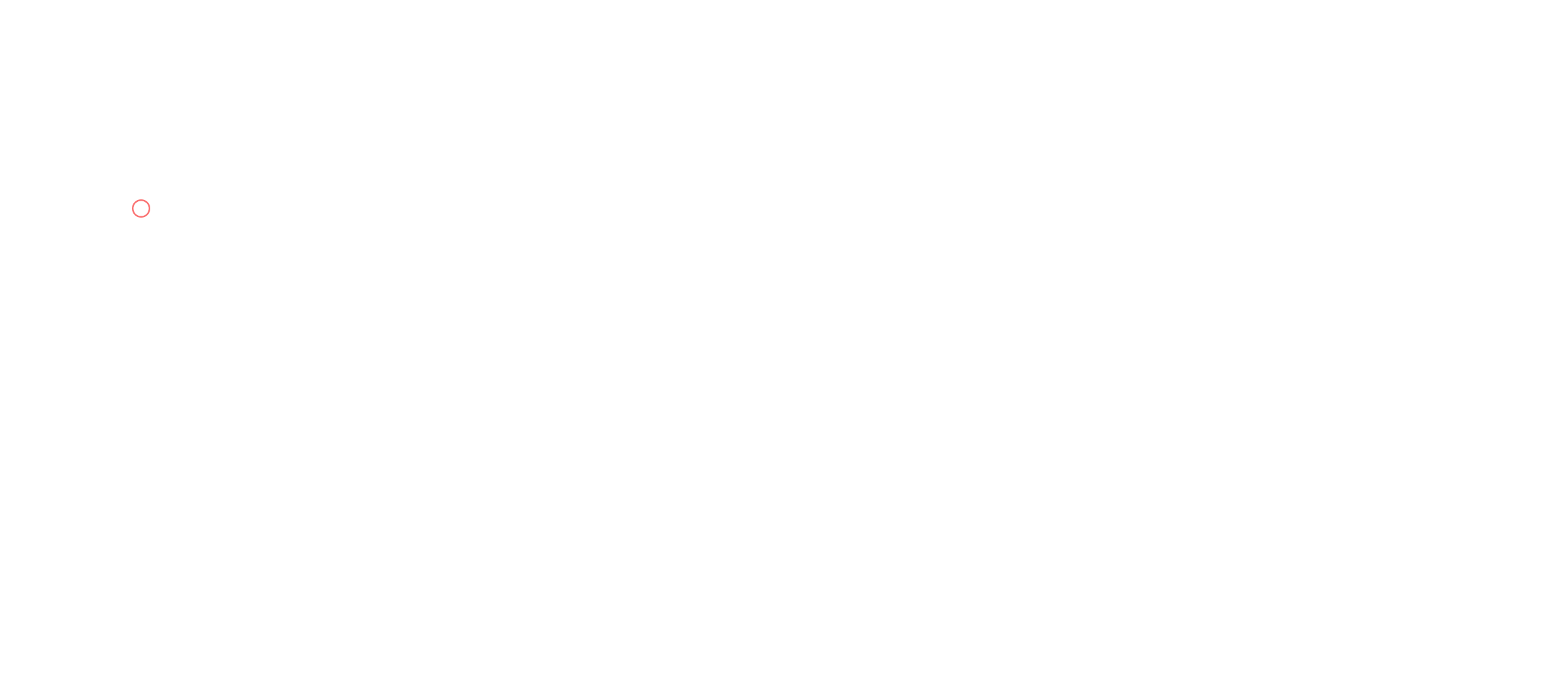
click at [141, 0] on html at bounding box center [784, 0] width 1568 height 0
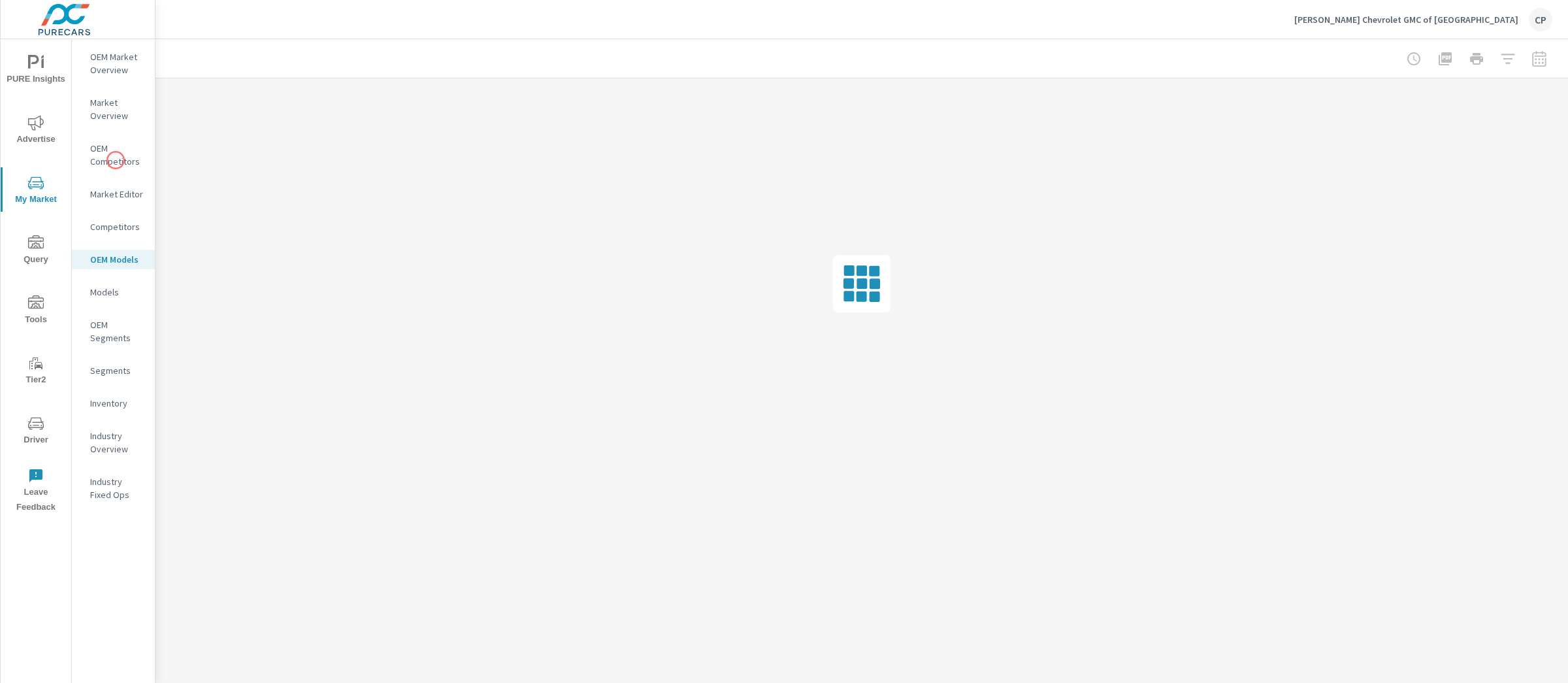
click at [113, 150] on p "OEM Competitors" at bounding box center [117, 155] width 54 height 26
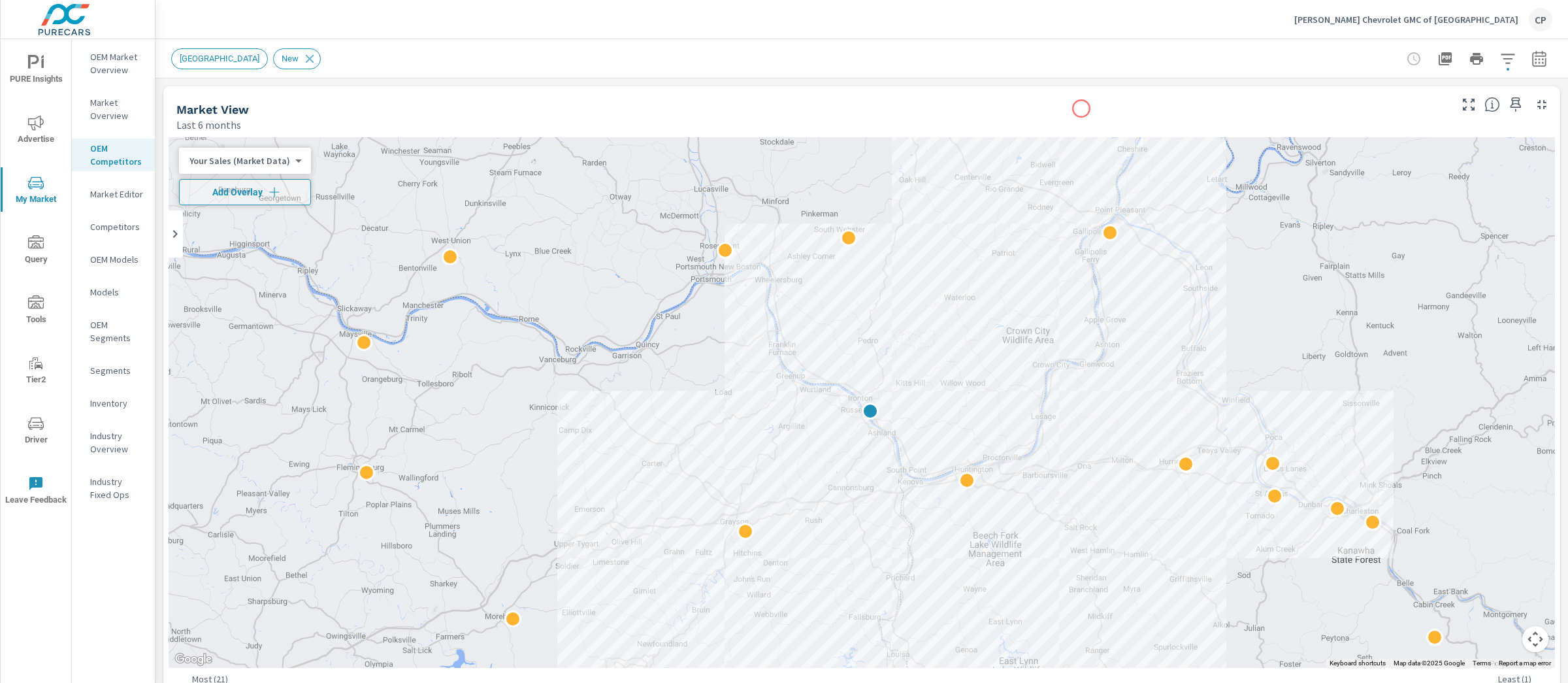
scroll to position [246, 0]
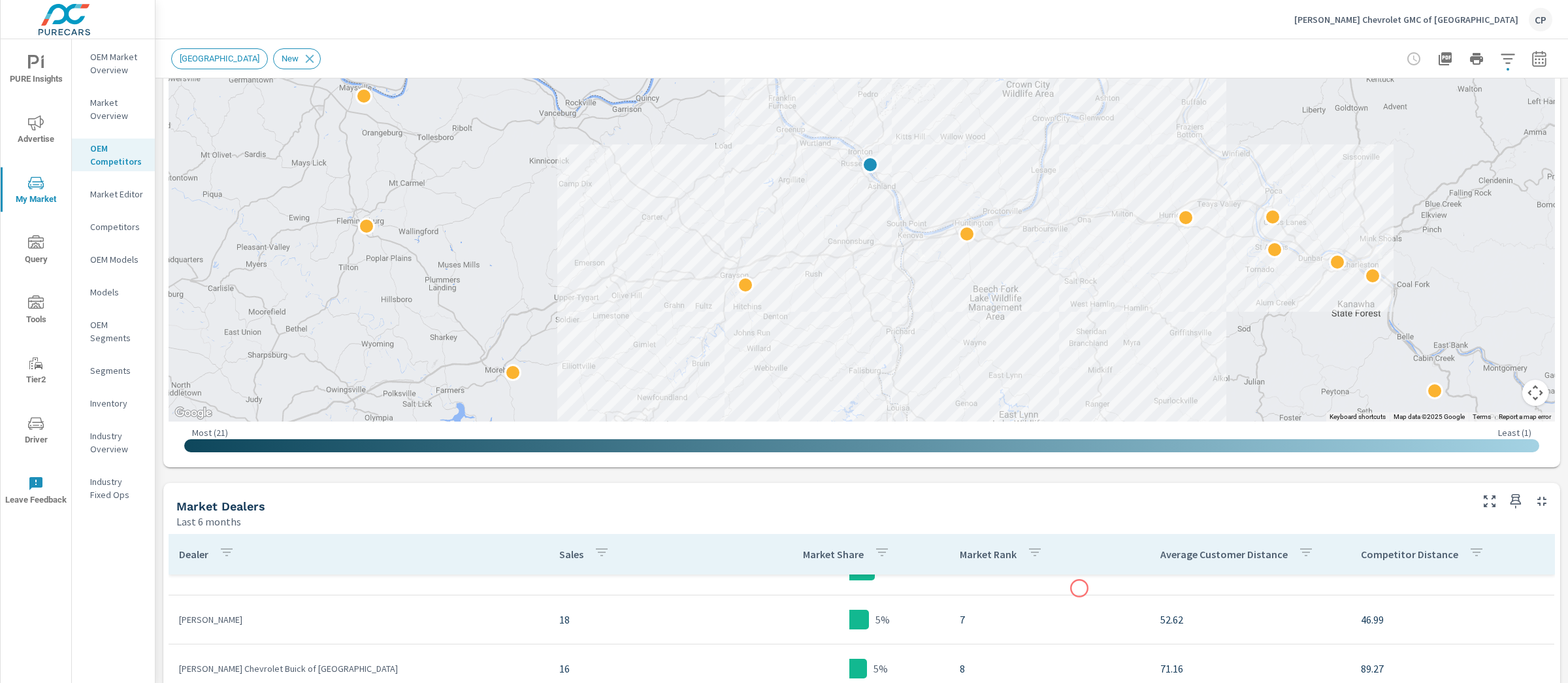
scroll to position [317, 0]
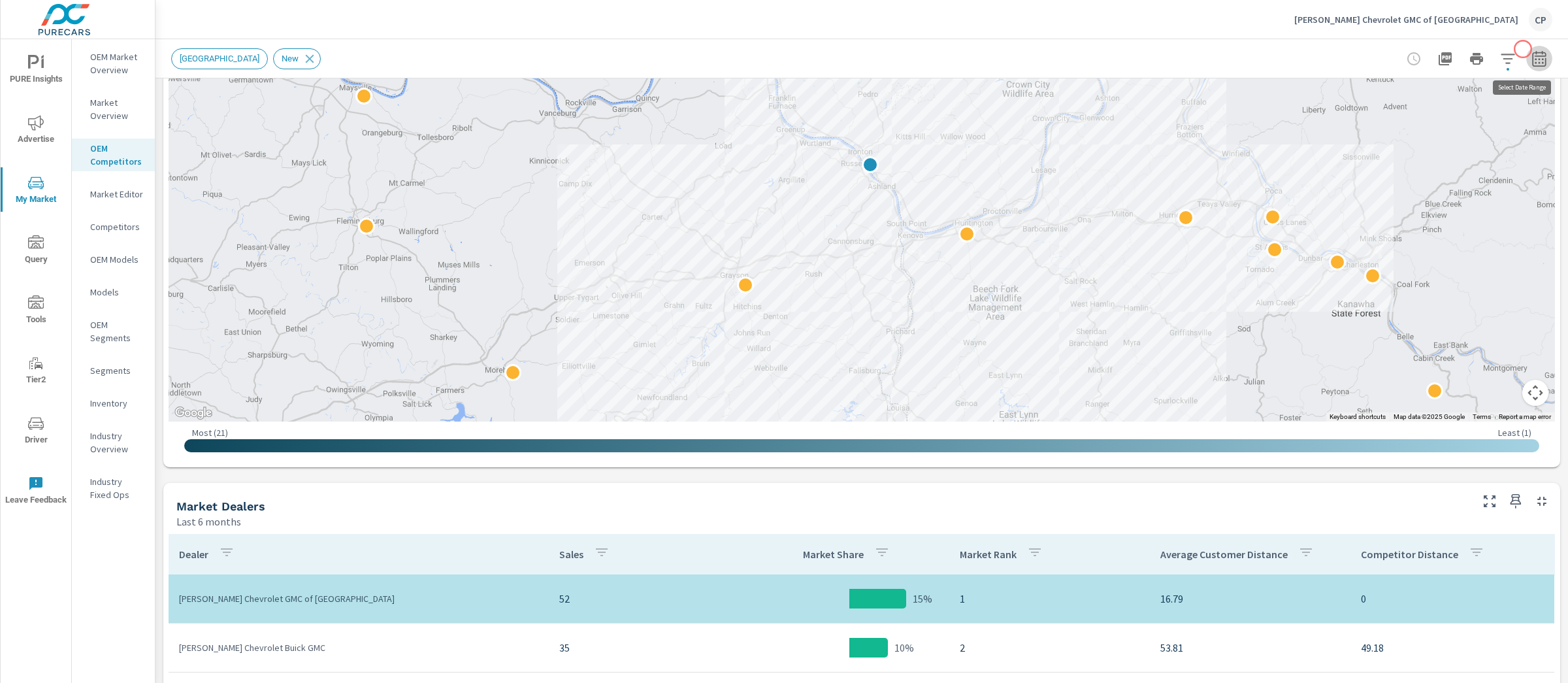
click at [1526, 49] on button "button" at bounding box center [1539, 58] width 26 height 26
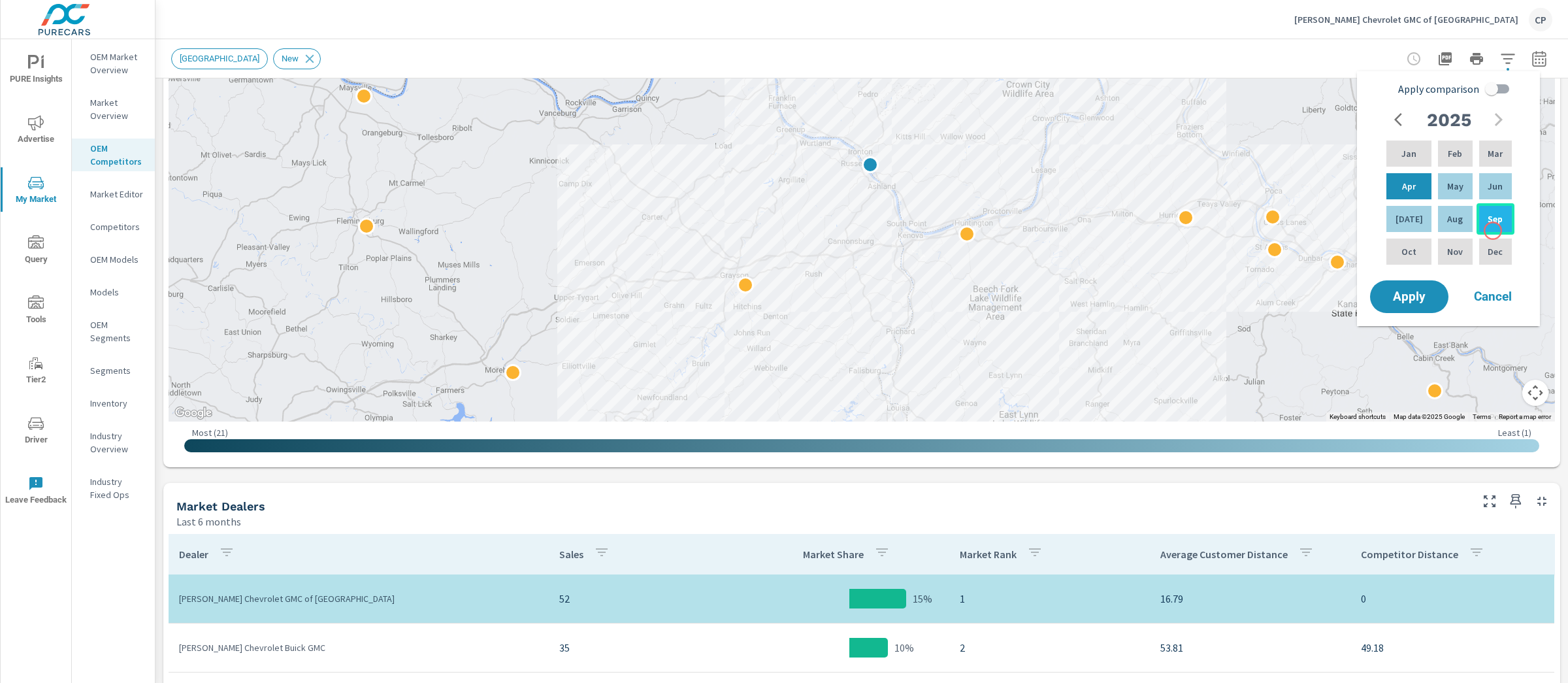
click at [1491, 226] on div "Sep" at bounding box center [1495, 219] width 38 height 31
click at [1407, 154] on p "Jan" at bounding box center [1409, 154] width 15 height 13
click at [1493, 85] on input "Apply comparison" at bounding box center [1492, 88] width 75 height 25
checkbox input "true"
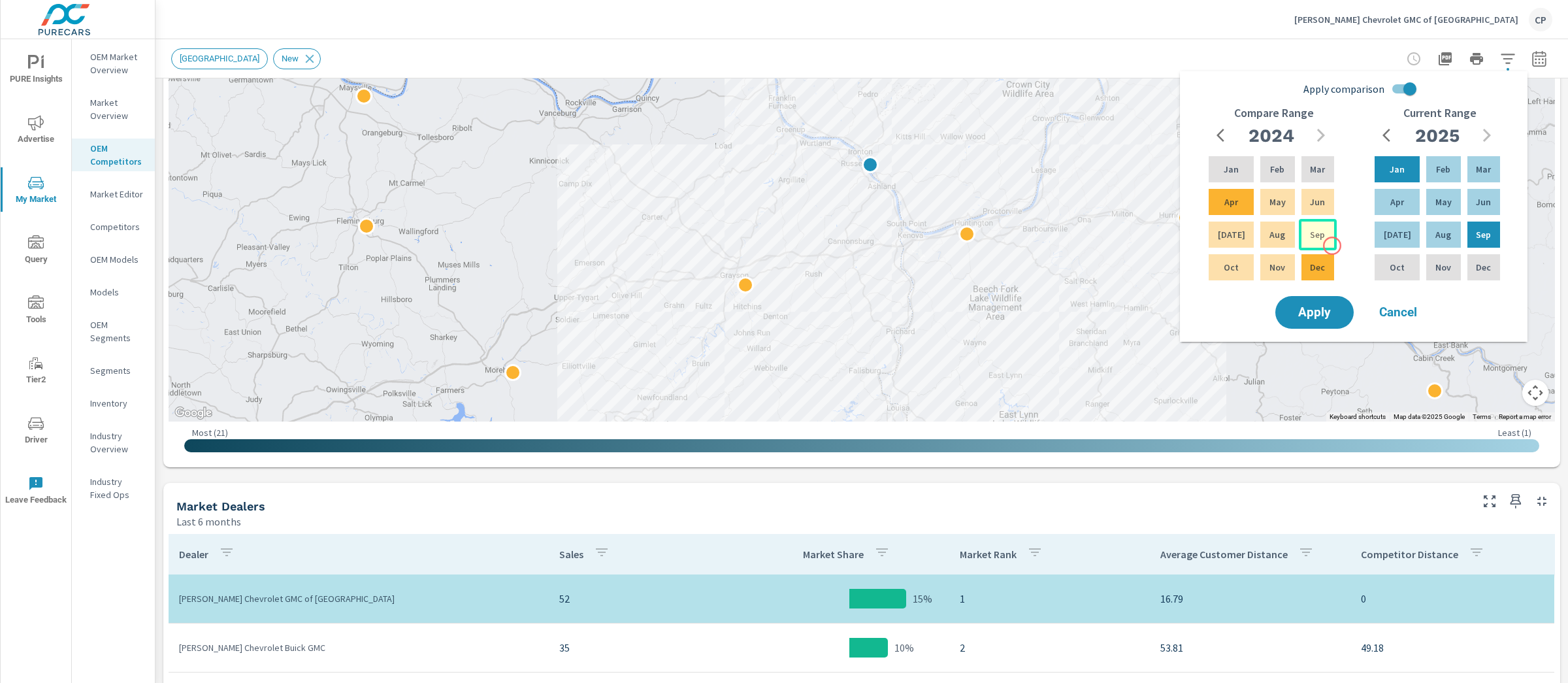
click at [1332, 246] on div "Sep" at bounding box center [1317, 234] width 38 height 31
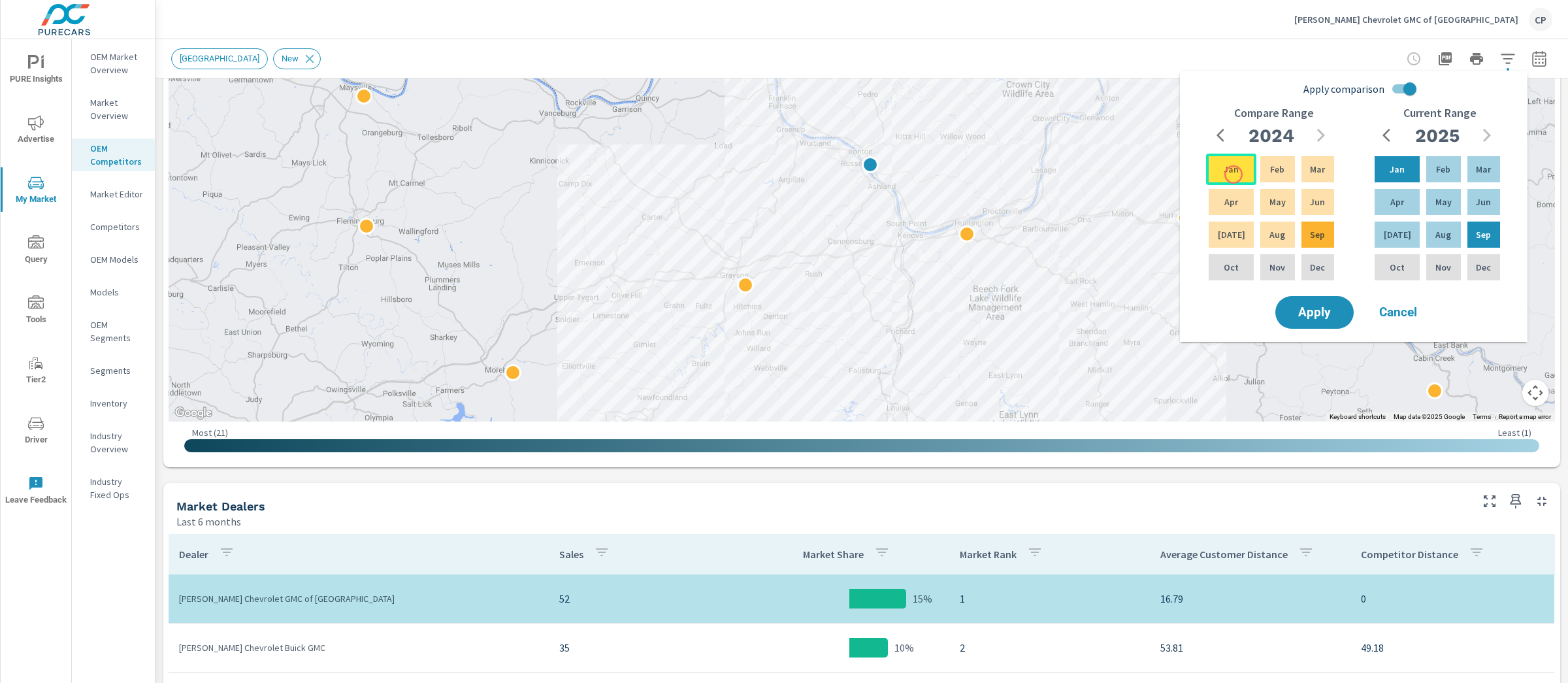
click at [1233, 175] on p "Jan" at bounding box center [1231, 169] width 15 height 13
click at [1307, 307] on span "Apply" at bounding box center [1314, 313] width 54 height 13
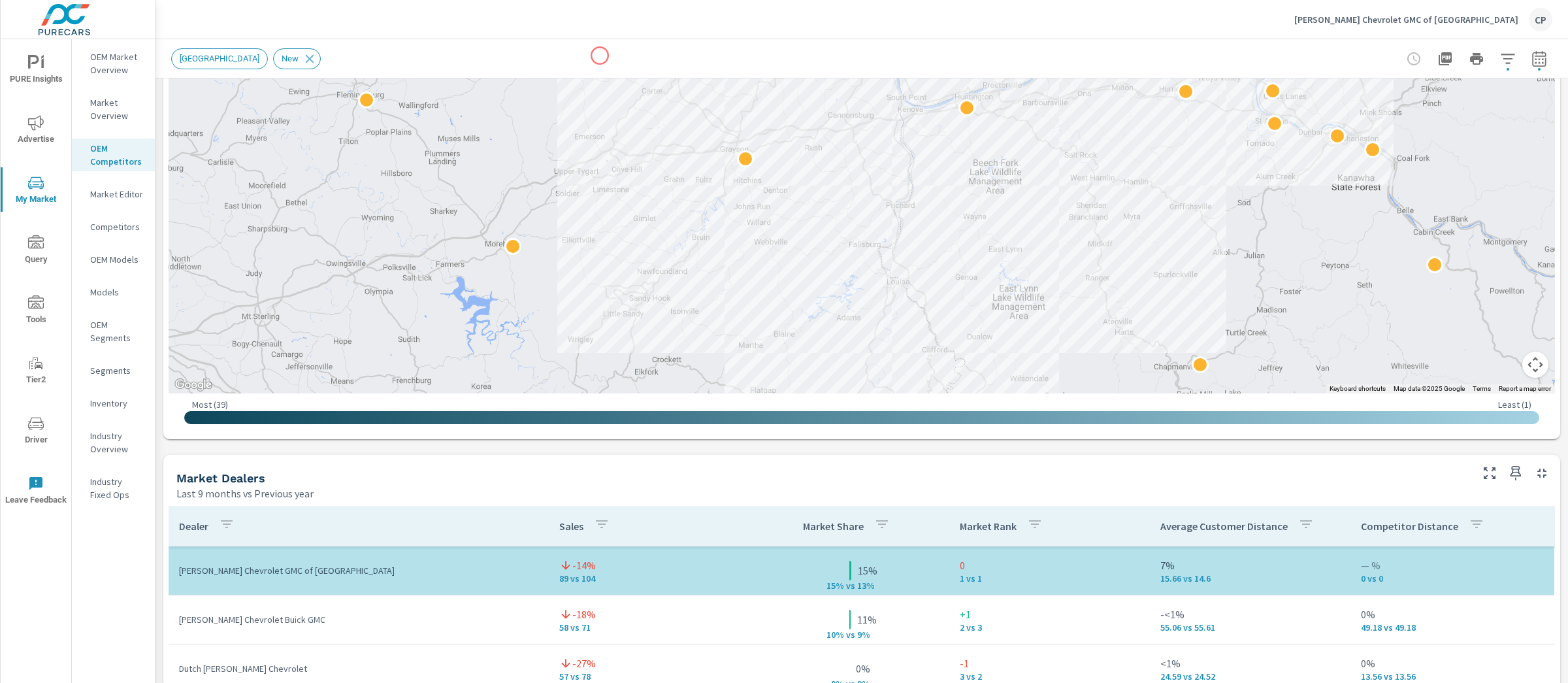
scroll to position [475, 0]
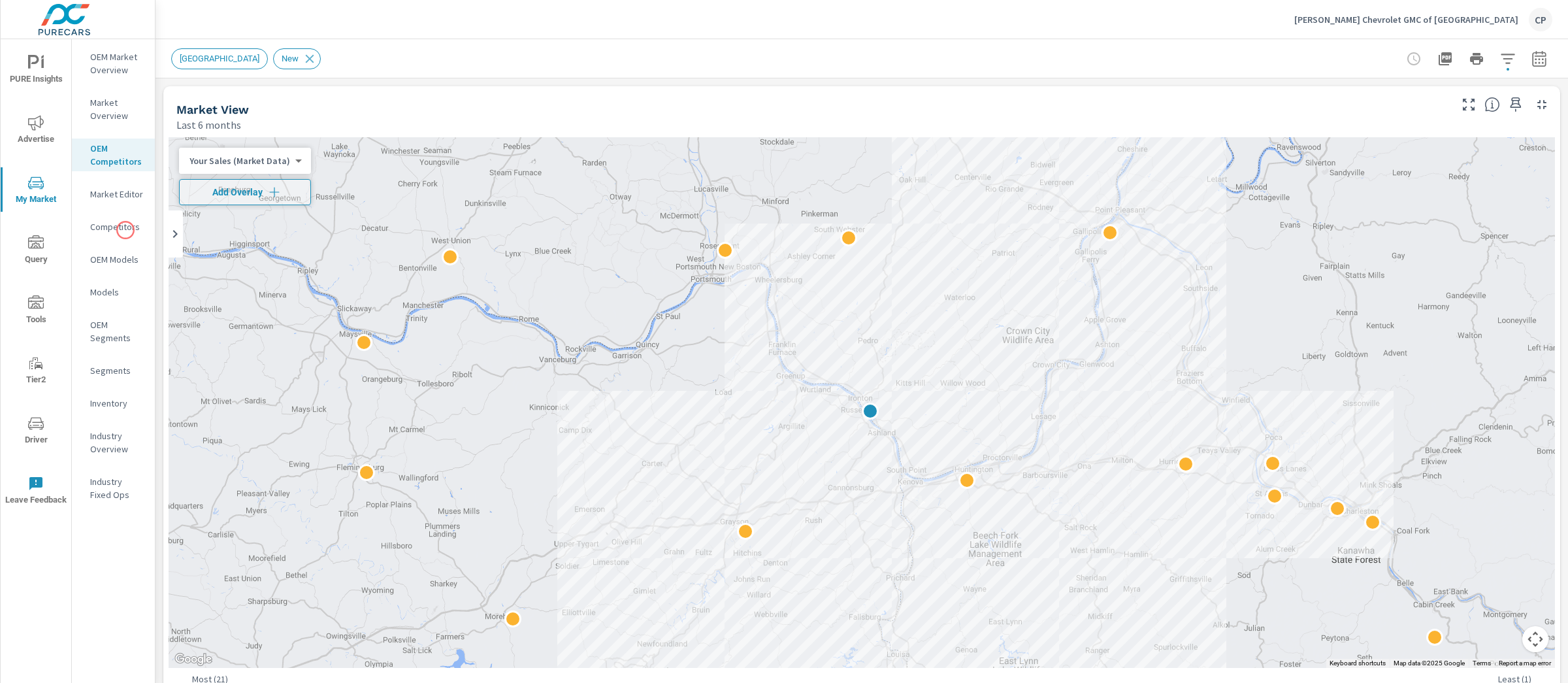
click at [125, 230] on p "Competitors" at bounding box center [117, 227] width 54 height 13
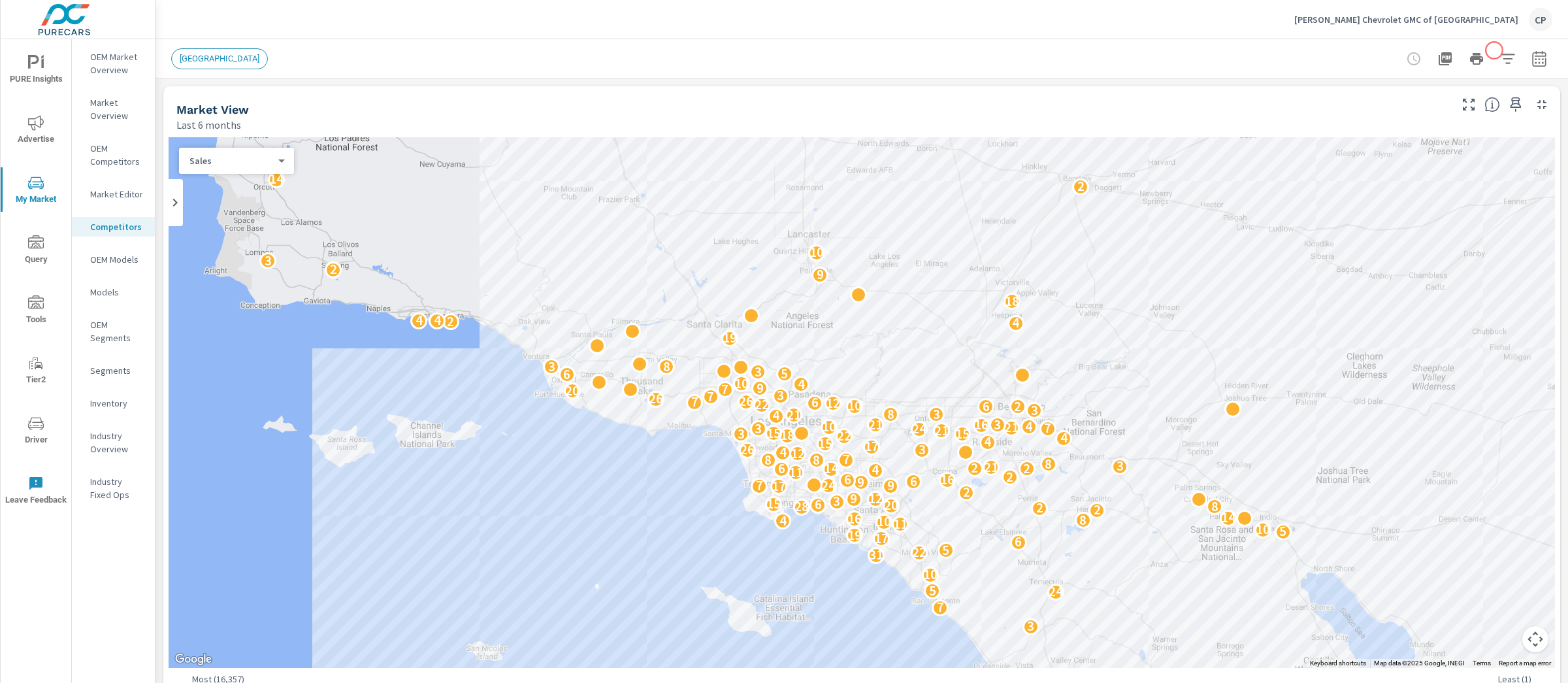
click at [1500, 51] on icon "button" at bounding box center [1508, 58] width 16 height 16
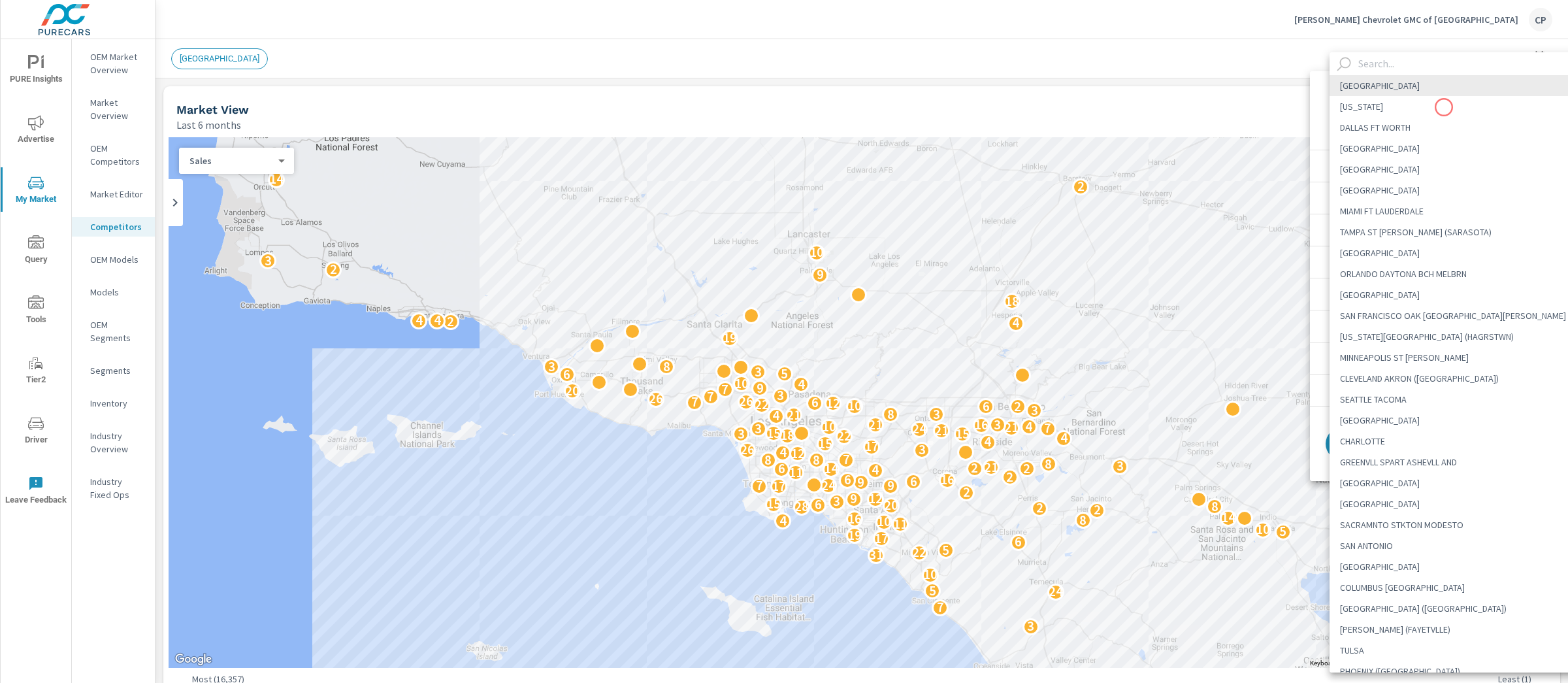
click at [1443, 107] on body "PURE Insights Advertise My Market Query Tools Tier2 Driver Leave Feedback OEM M…" at bounding box center [784, 341] width 1568 height 683
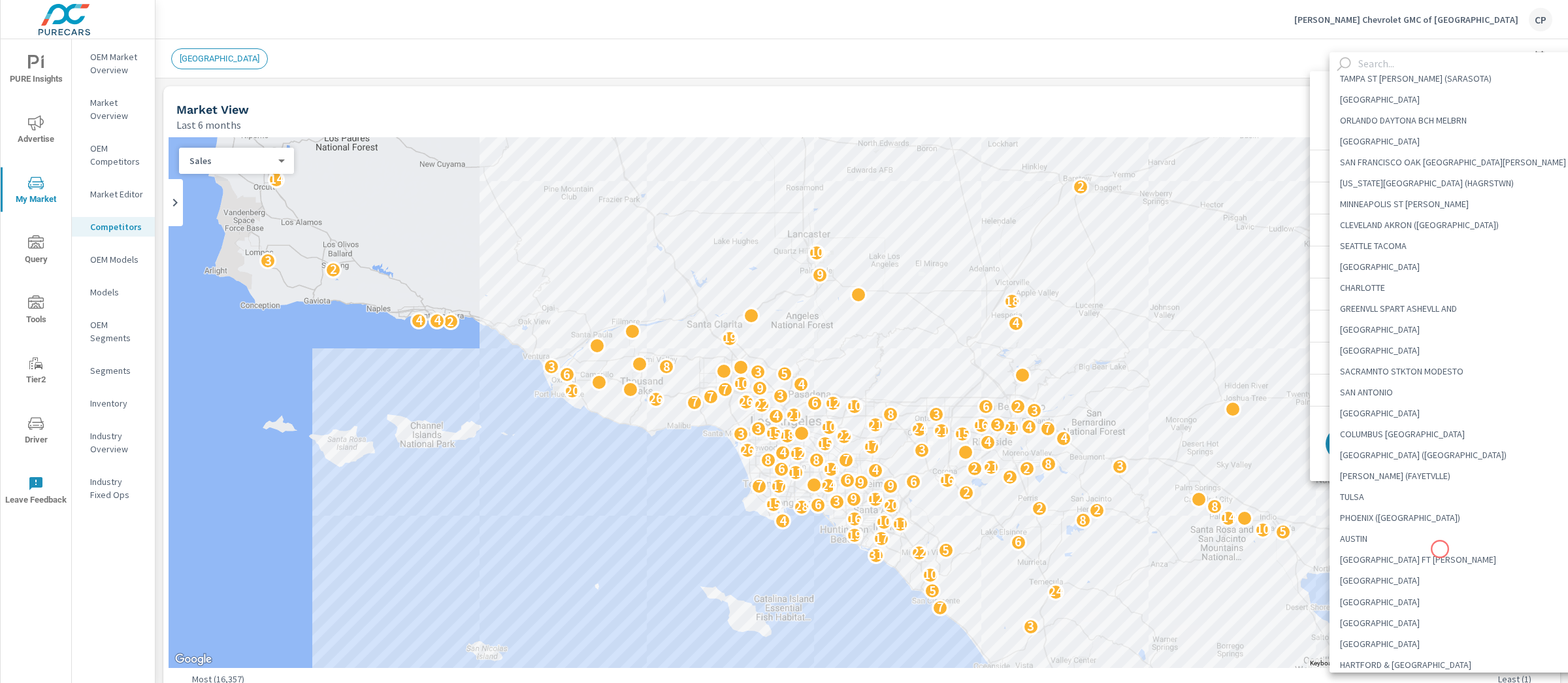
scroll to position [161, 0]
click at [1417, 626] on li "[GEOGRAPHIC_DATA]" at bounding box center [1459, 636] width 260 height 21
type Area "[GEOGRAPHIC_DATA]"
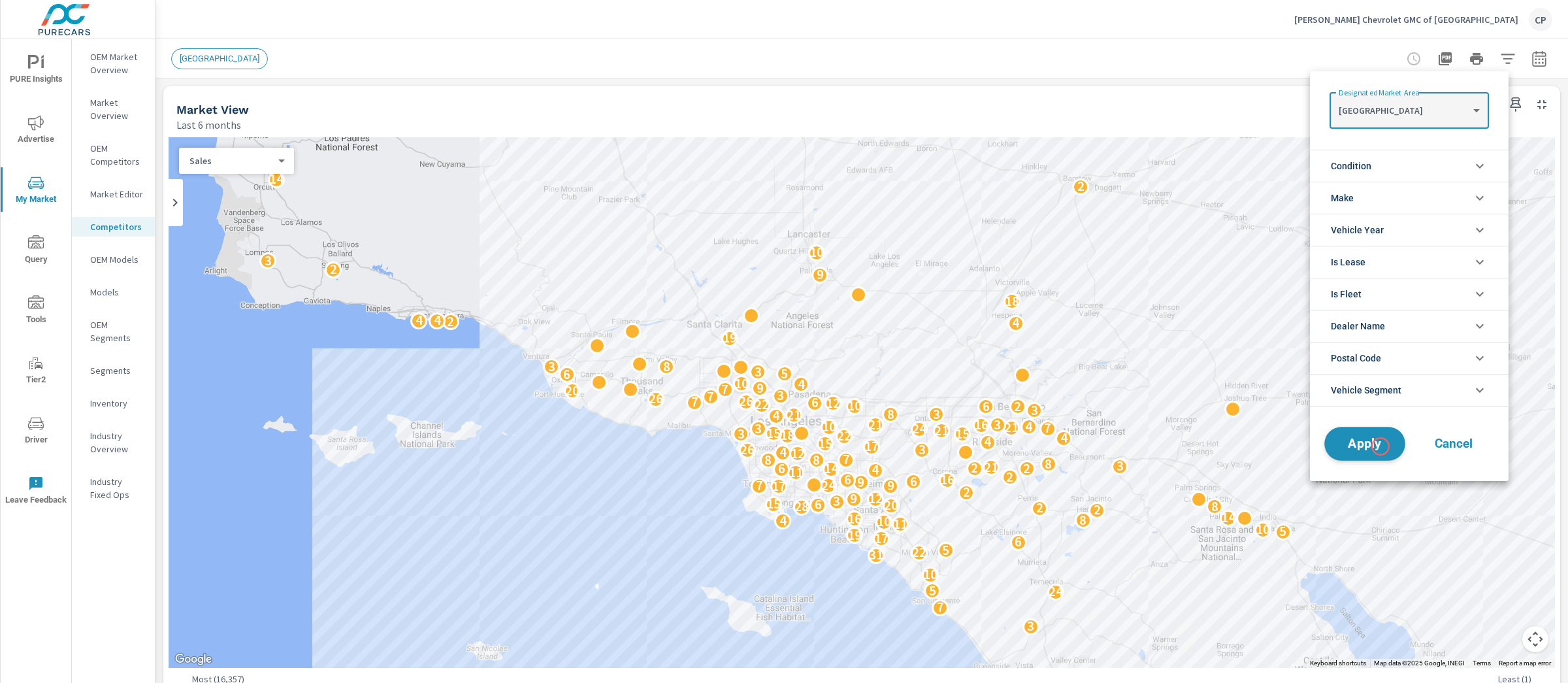
click at [1381, 446] on span "Apply" at bounding box center [1365, 444] width 54 height 13
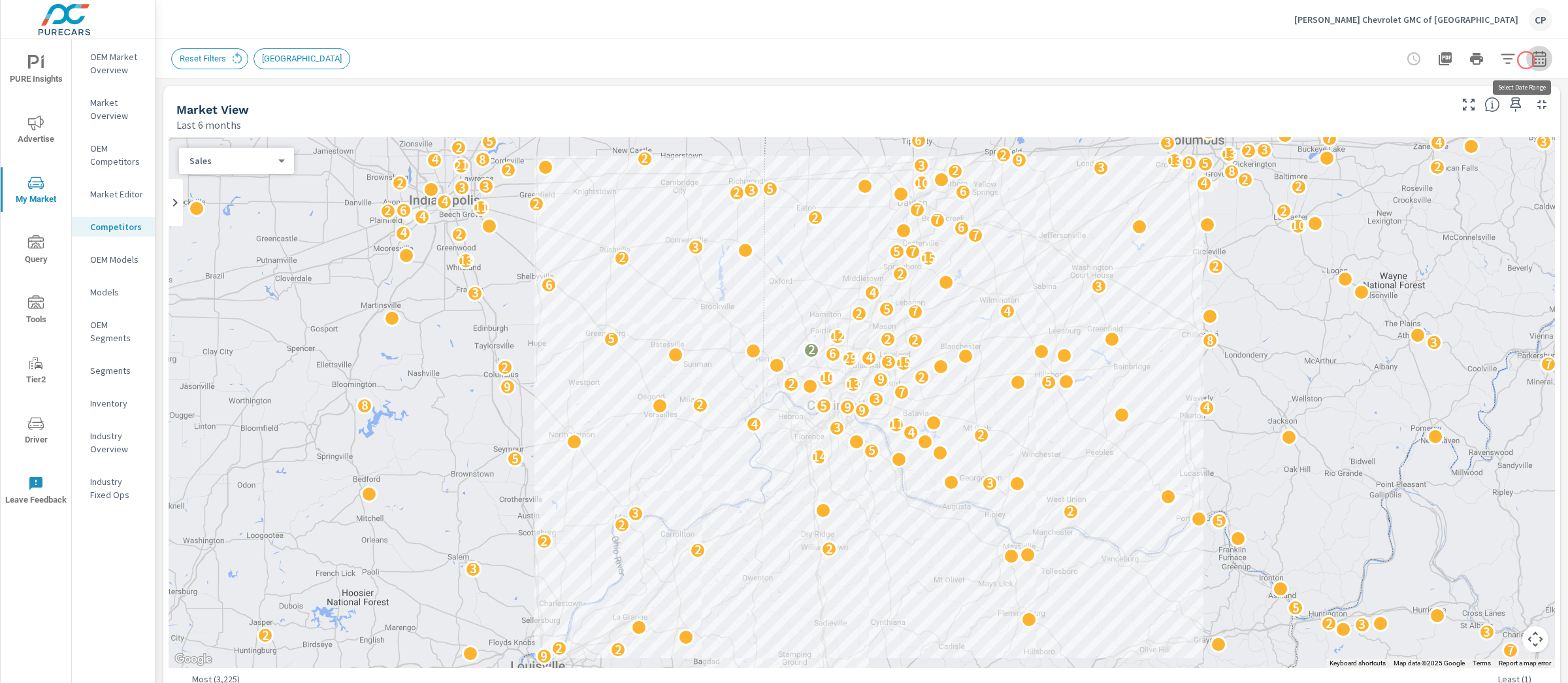
click at [1531, 60] on icon "button" at bounding box center [1539, 58] width 16 height 16
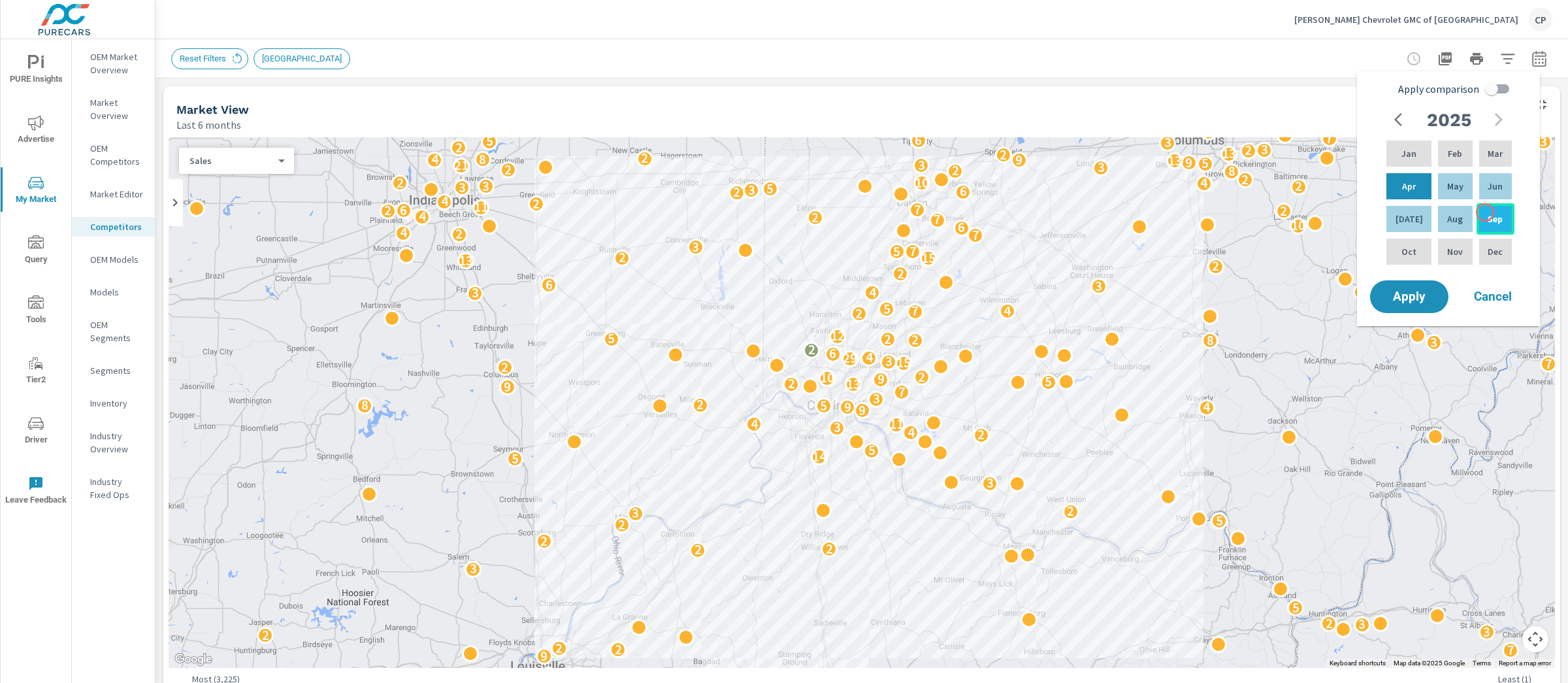
click at [1487, 213] on p "Sep" at bounding box center [1495, 219] width 15 height 13
click at [1402, 155] on p "Jan" at bounding box center [1409, 154] width 15 height 13
click at [1500, 89] on input "Apply comparison" at bounding box center [1492, 88] width 75 height 25
checkbox input "true"
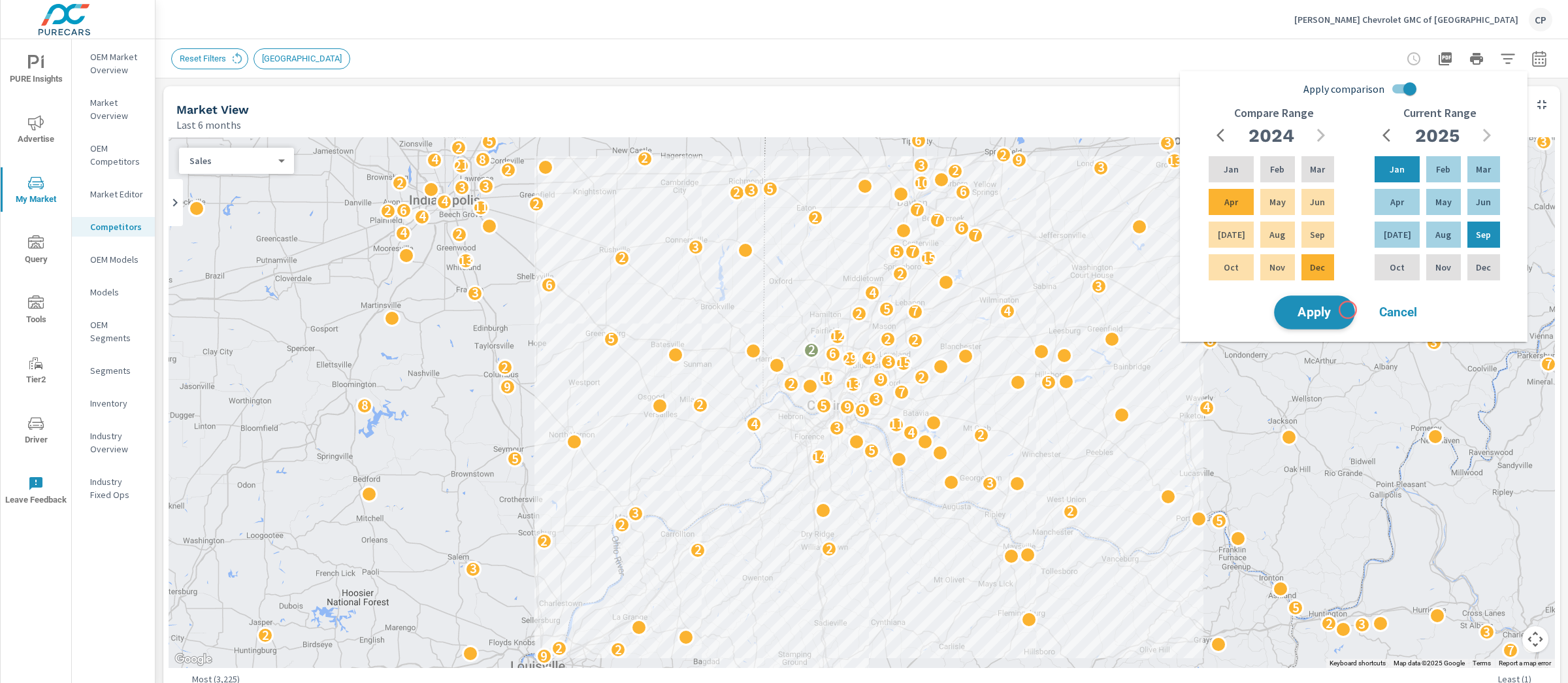
click at [1348, 310] on button "Apply" at bounding box center [1314, 313] width 81 height 34
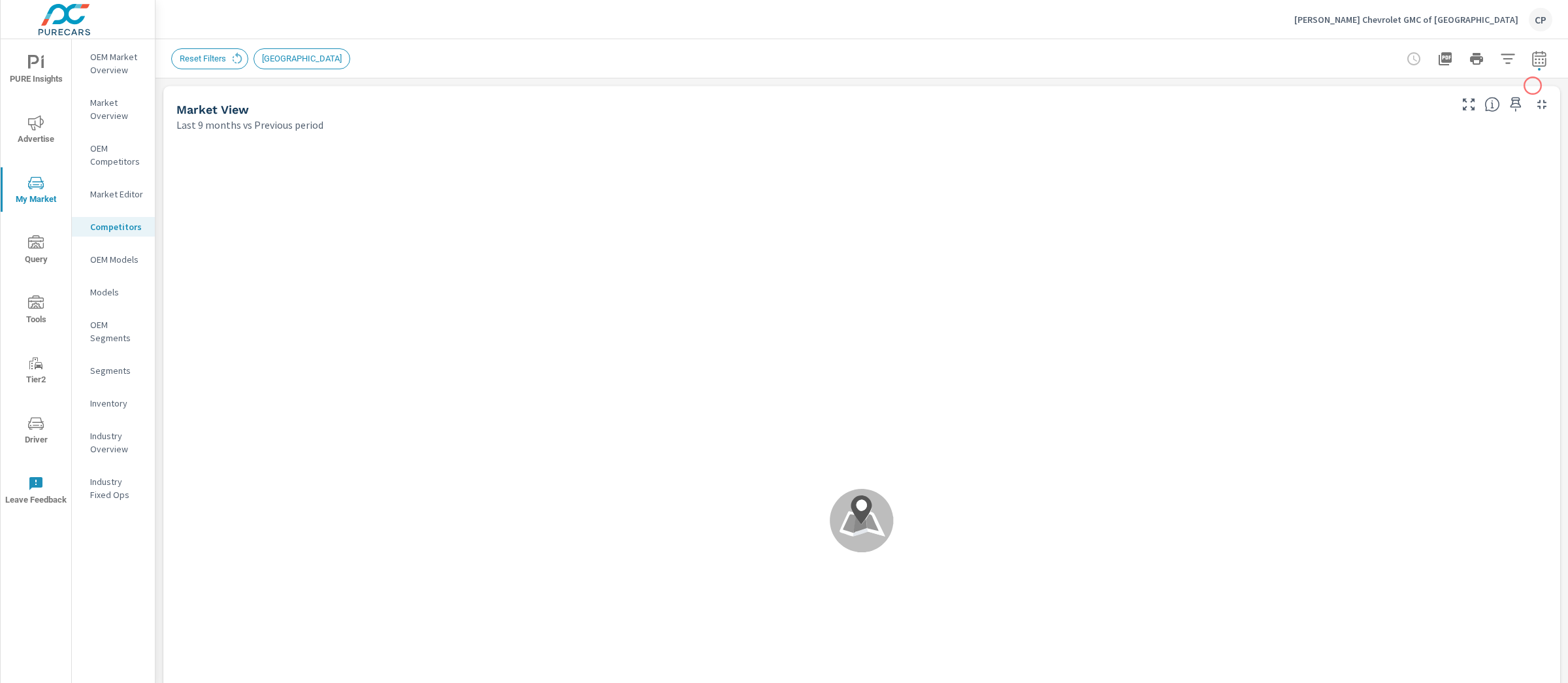
click at [1531, 54] on icon "button" at bounding box center [1539, 58] width 16 height 16
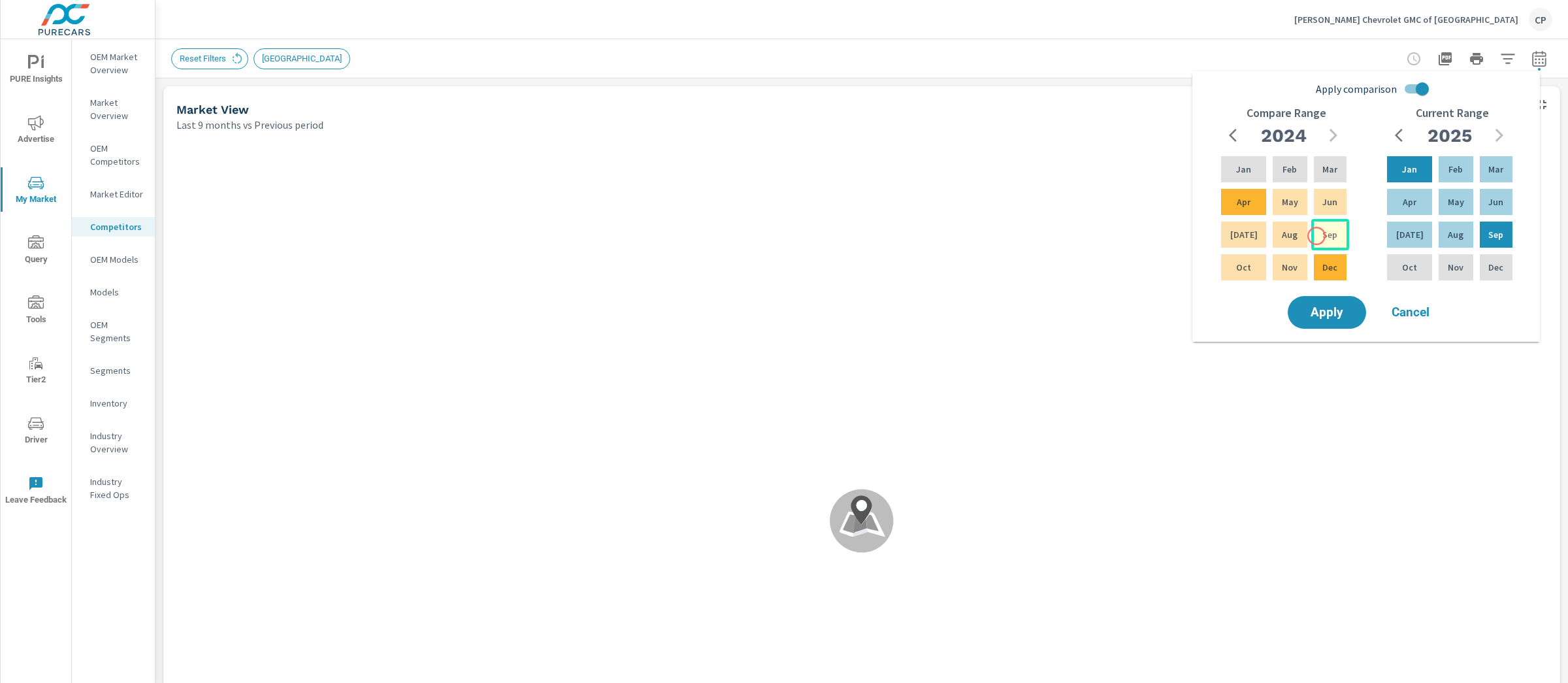
click at [1317, 236] on div "Sep" at bounding box center [1330, 234] width 38 height 31
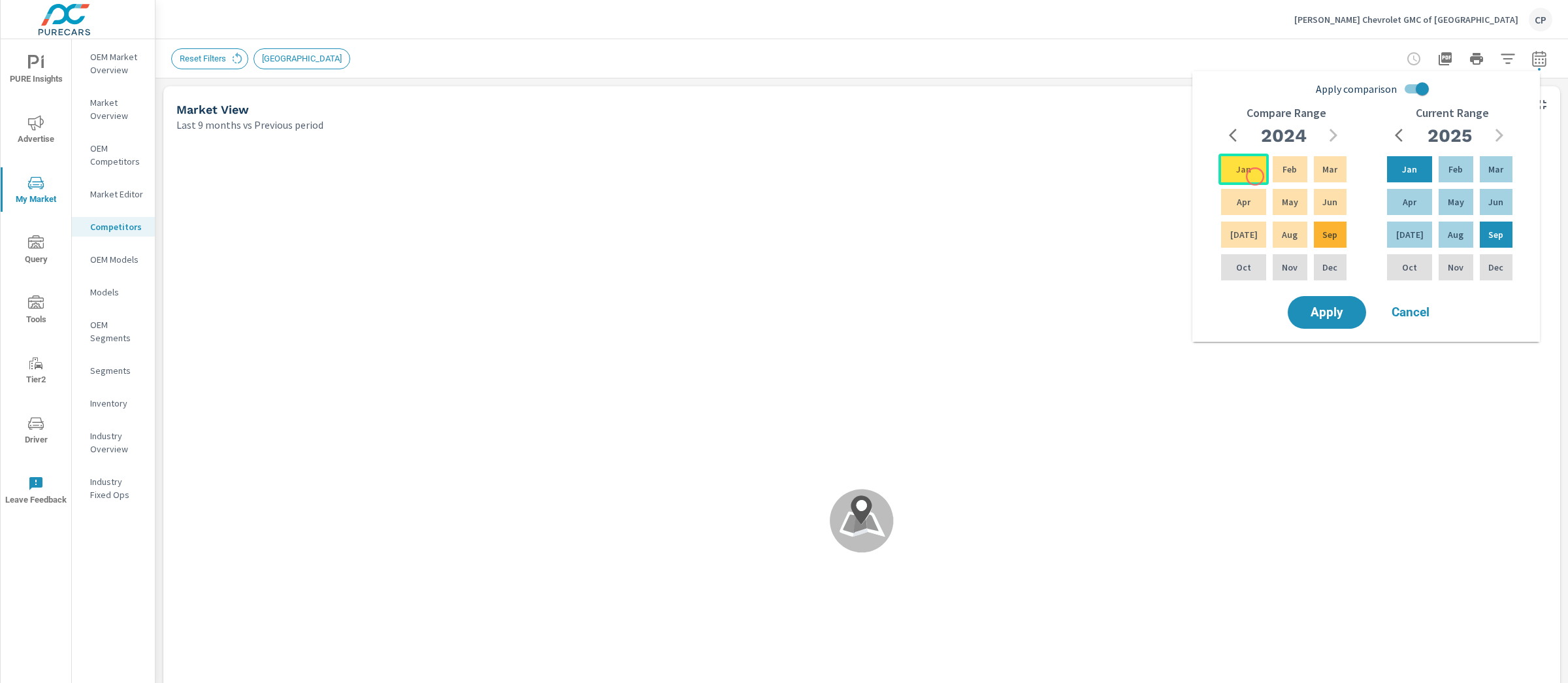
click at [1255, 176] on div "Jan" at bounding box center [1243, 169] width 50 height 31
click at [1356, 316] on button "Apply" at bounding box center [1326, 313] width 81 height 34
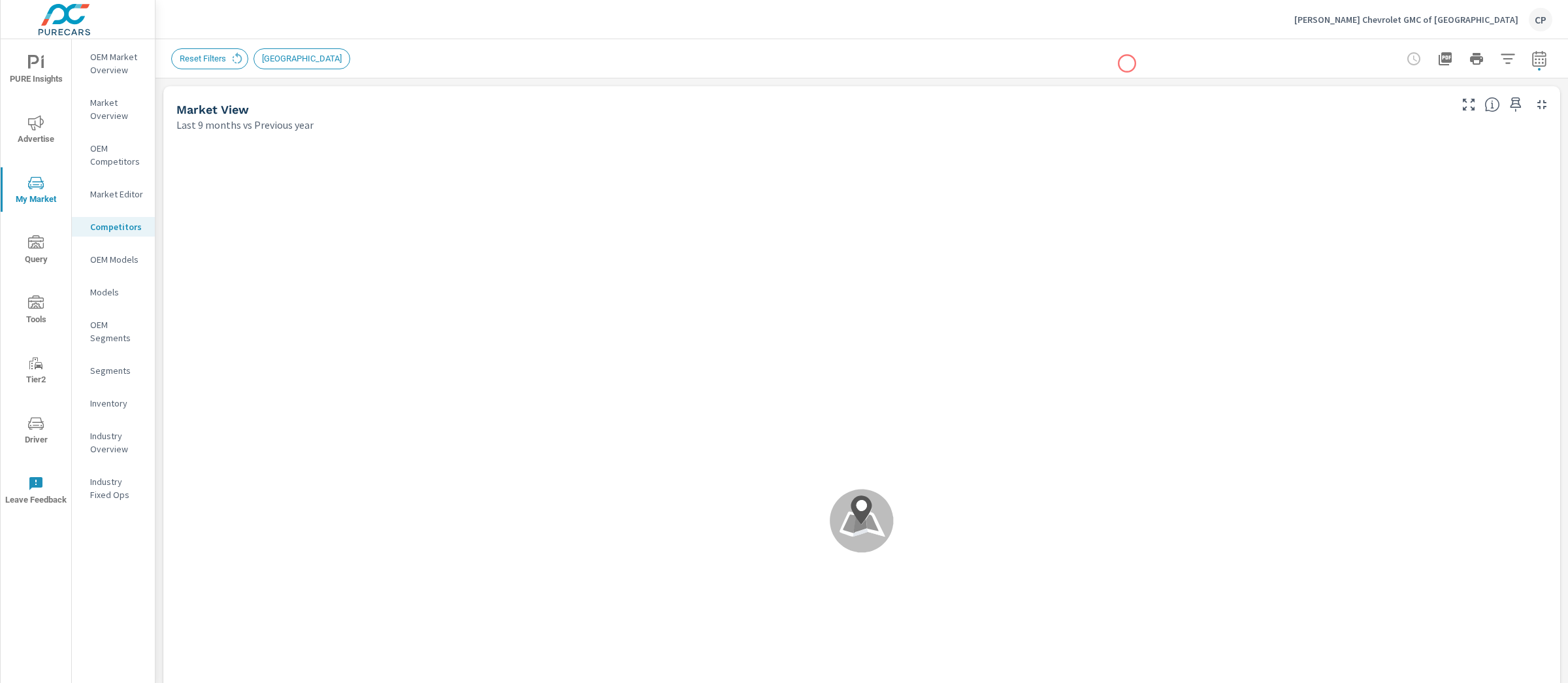
scroll to position [508, 0]
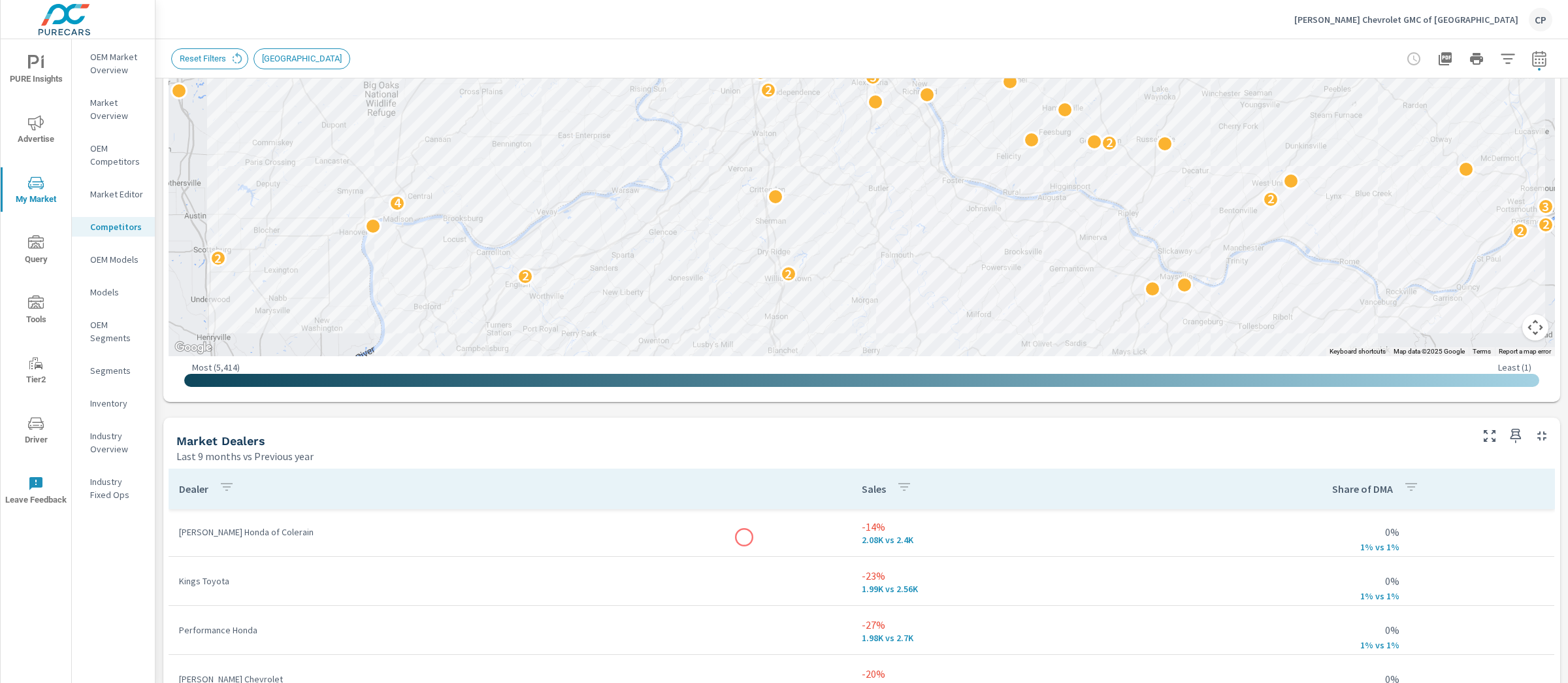
scroll to position [175, 0]
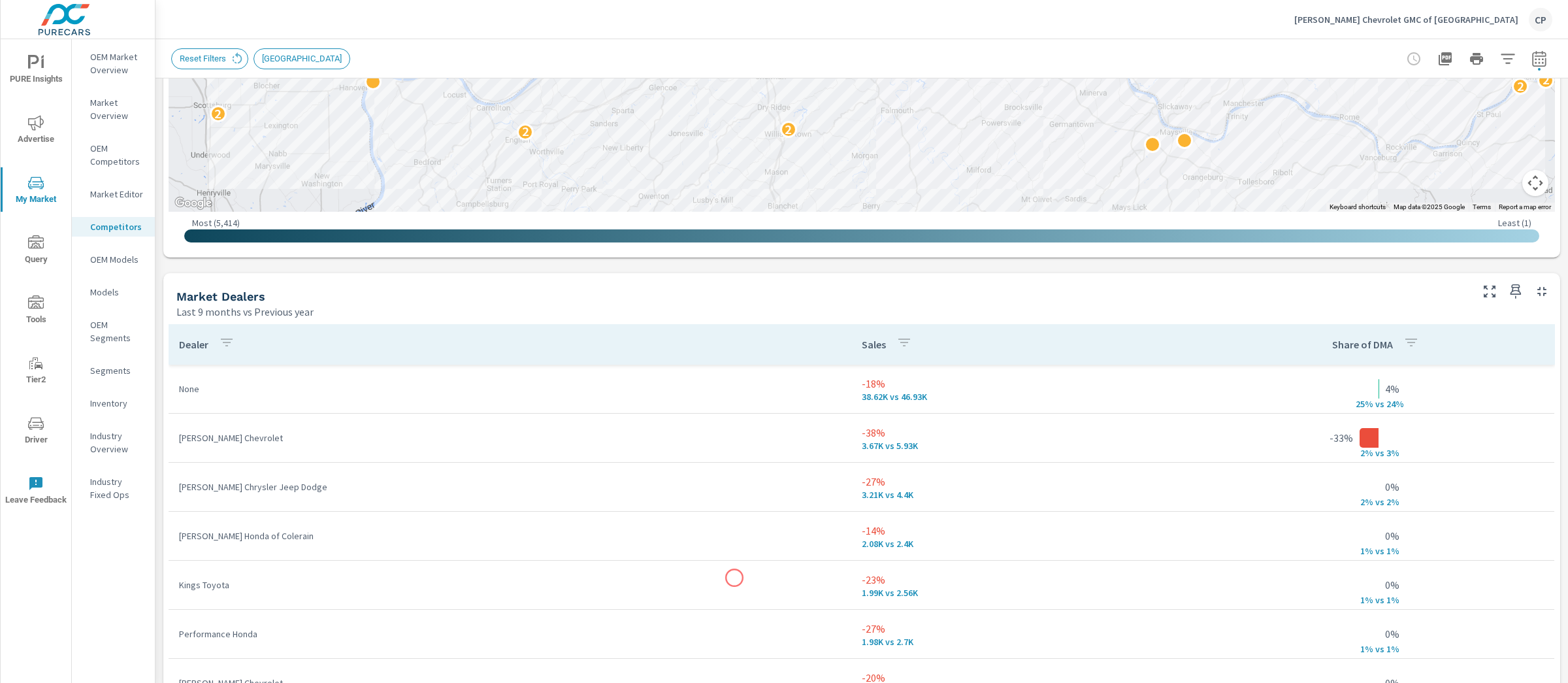
scroll to position [662, 0]
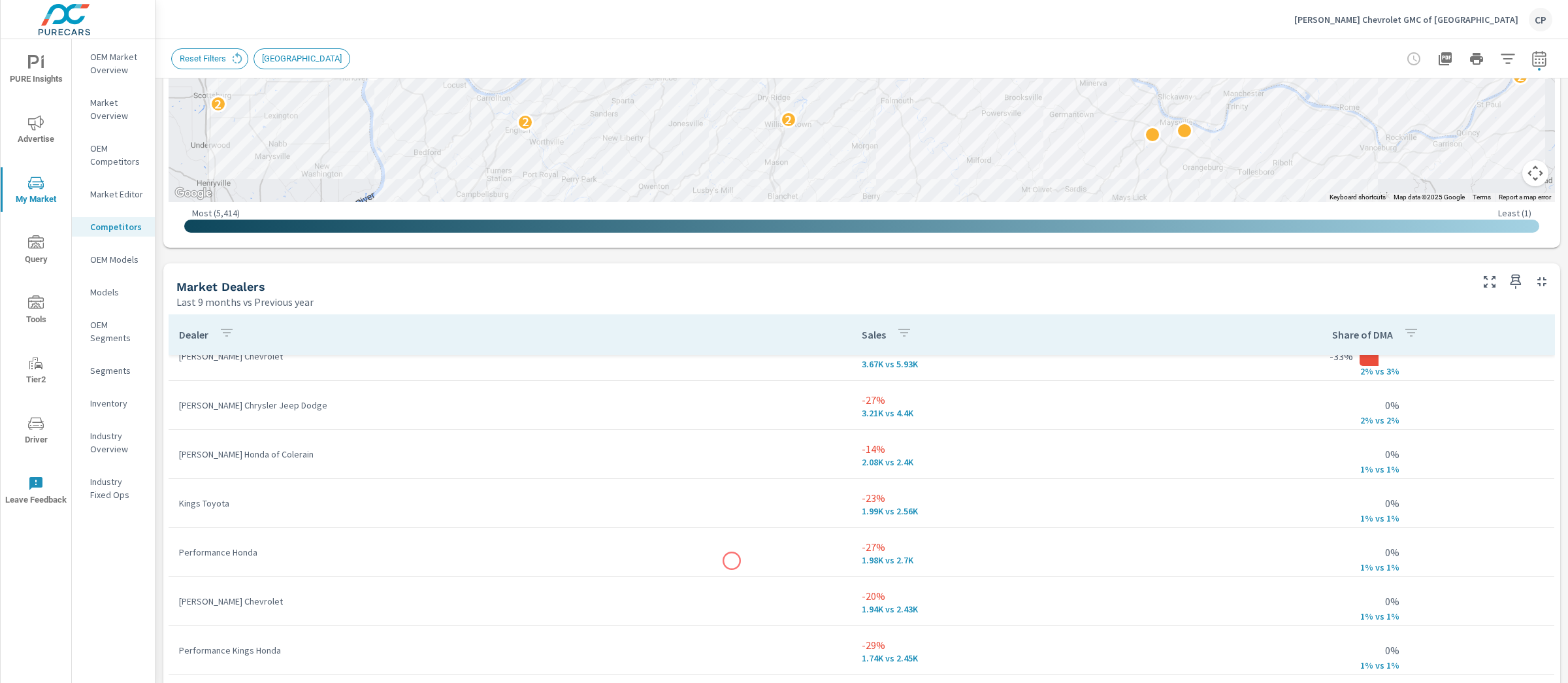
scroll to position [1, 0]
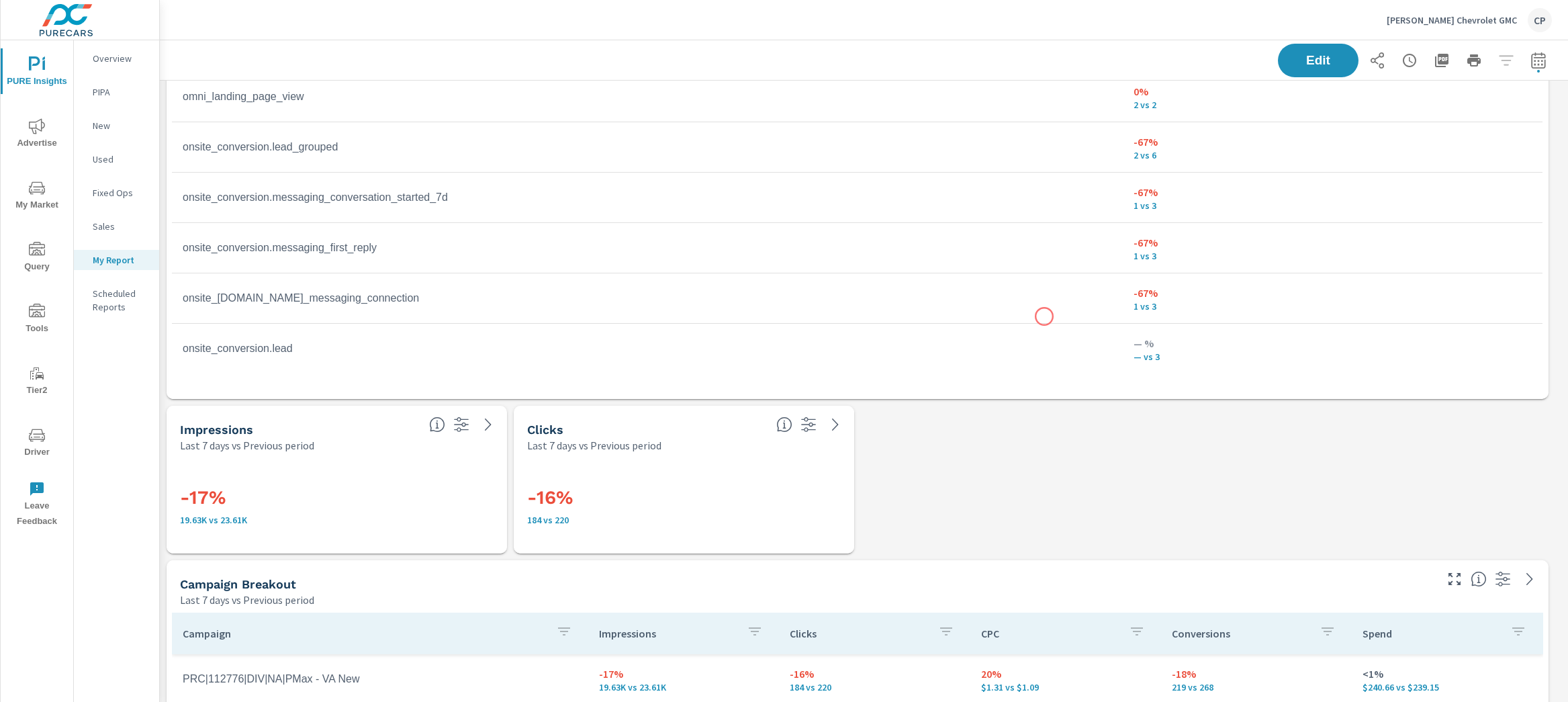
scroll to position [756, 0]
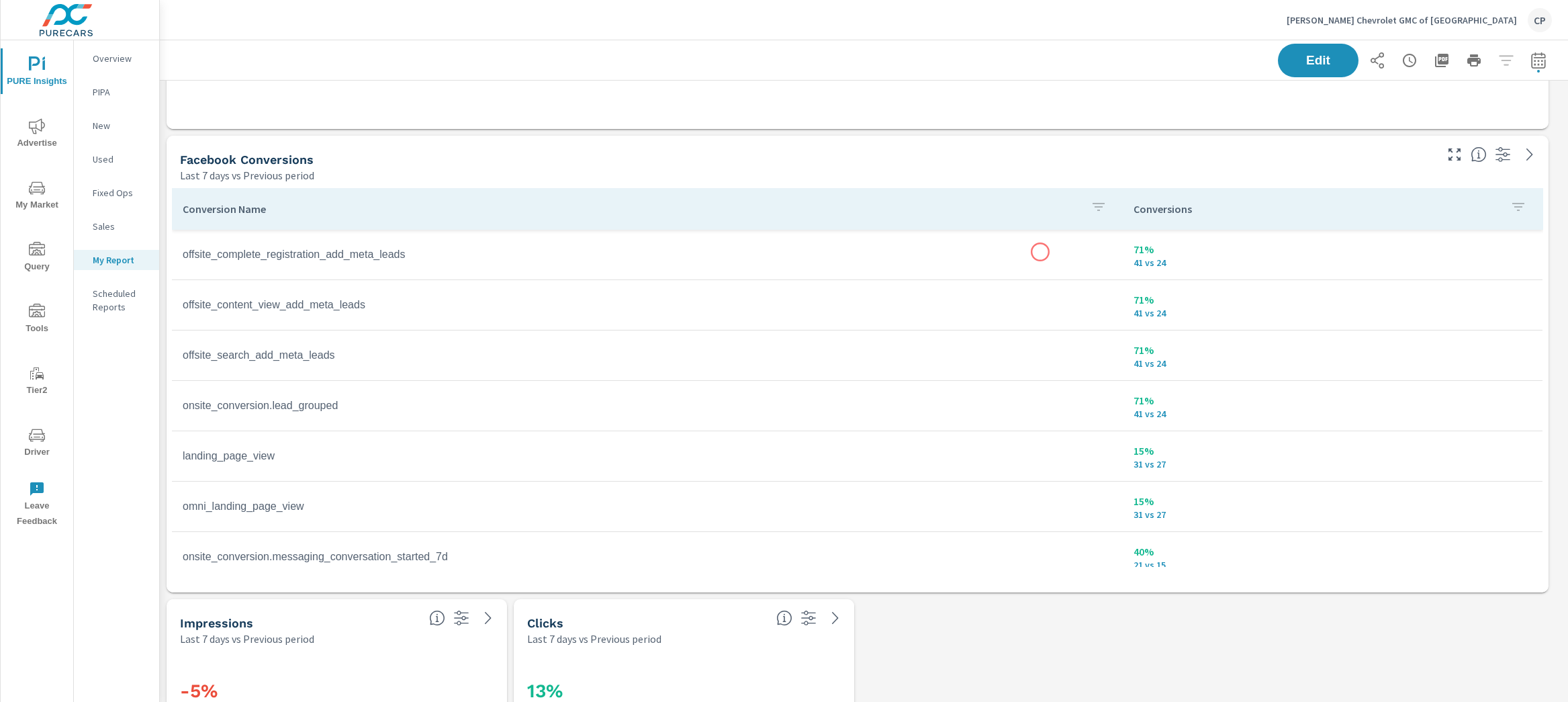
scroll to position [420, 0]
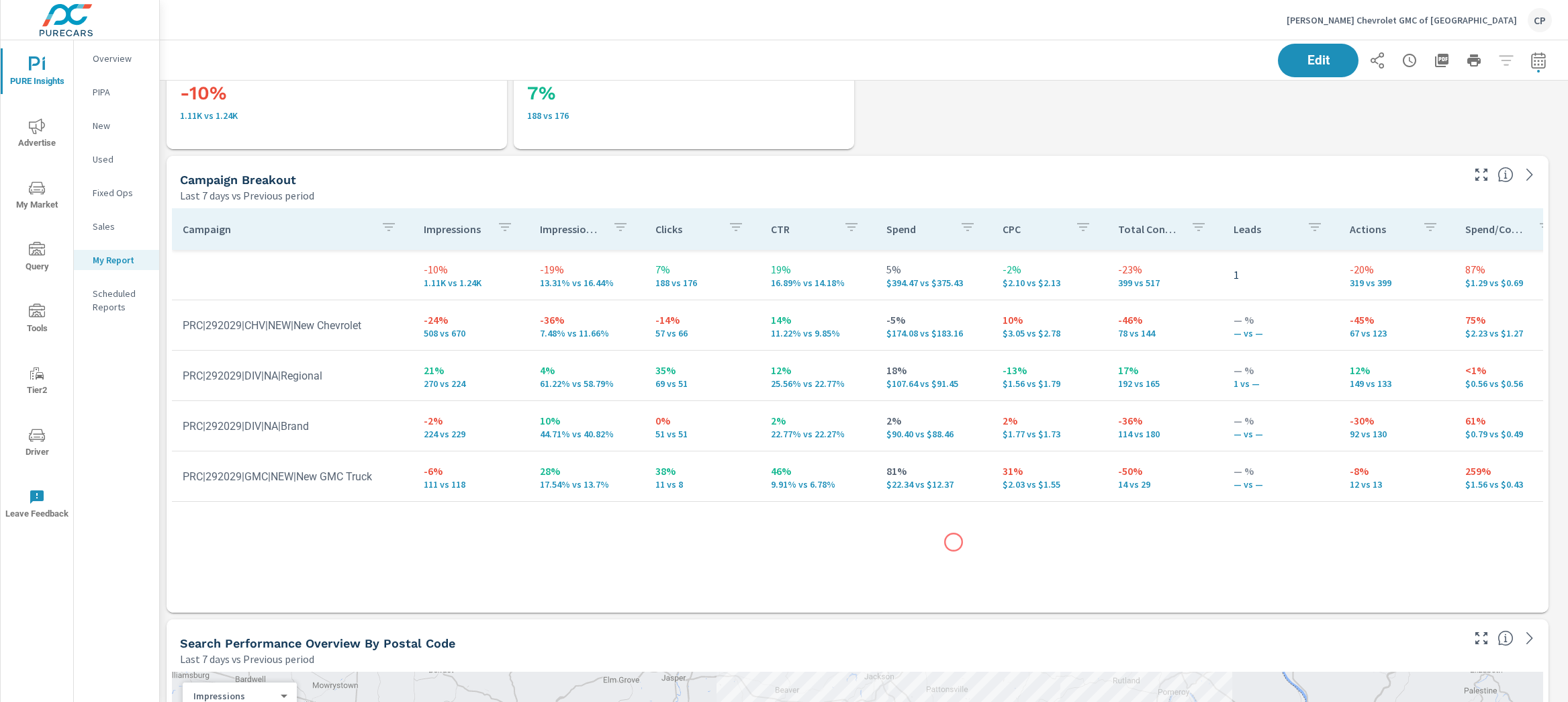
scroll to position [1479, 0]
